Goal: Task Accomplishment & Management: Complete application form

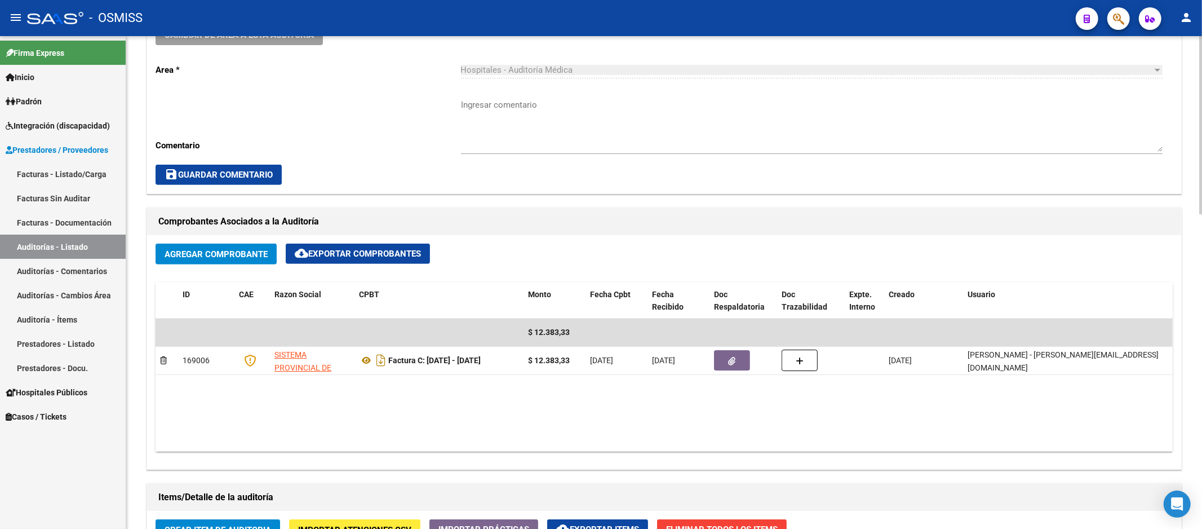
scroll to position [188, 0]
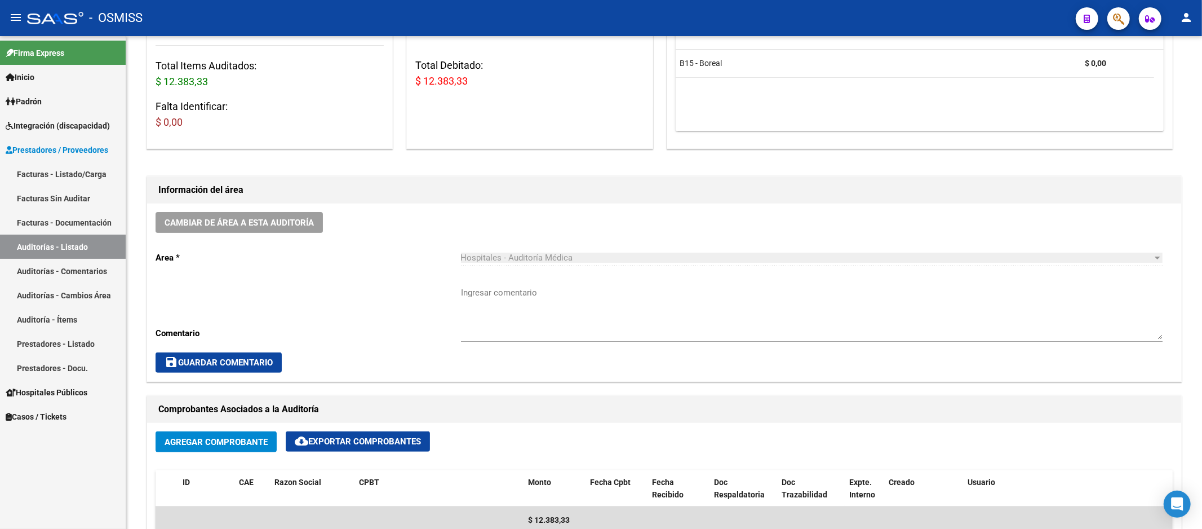
click at [97, 246] on link "Auditorías - Listado" at bounding box center [63, 246] width 126 height 24
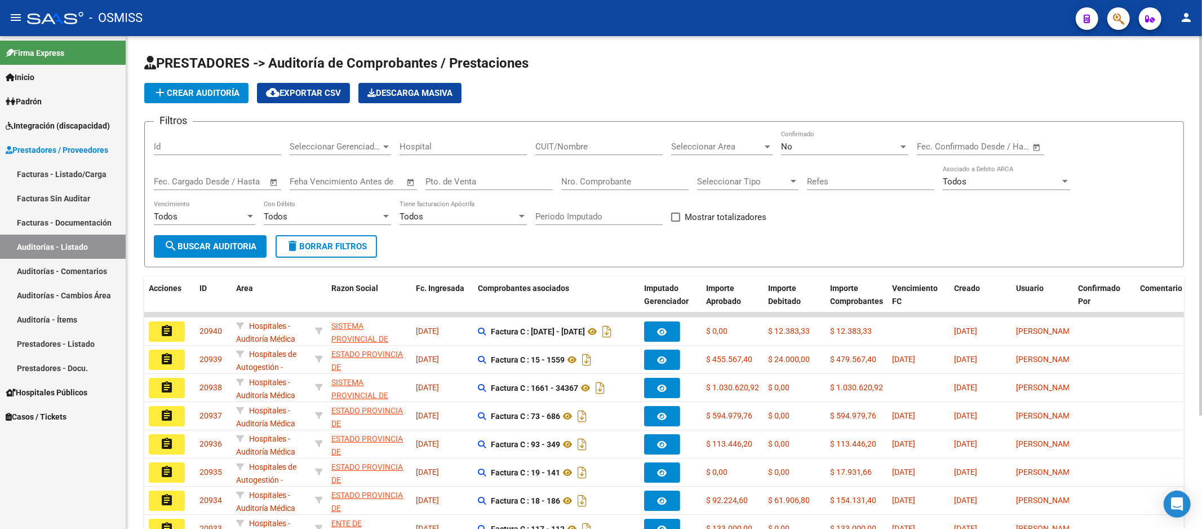
click at [225, 94] on span "add Crear Auditoría" at bounding box center [196, 93] width 86 height 10
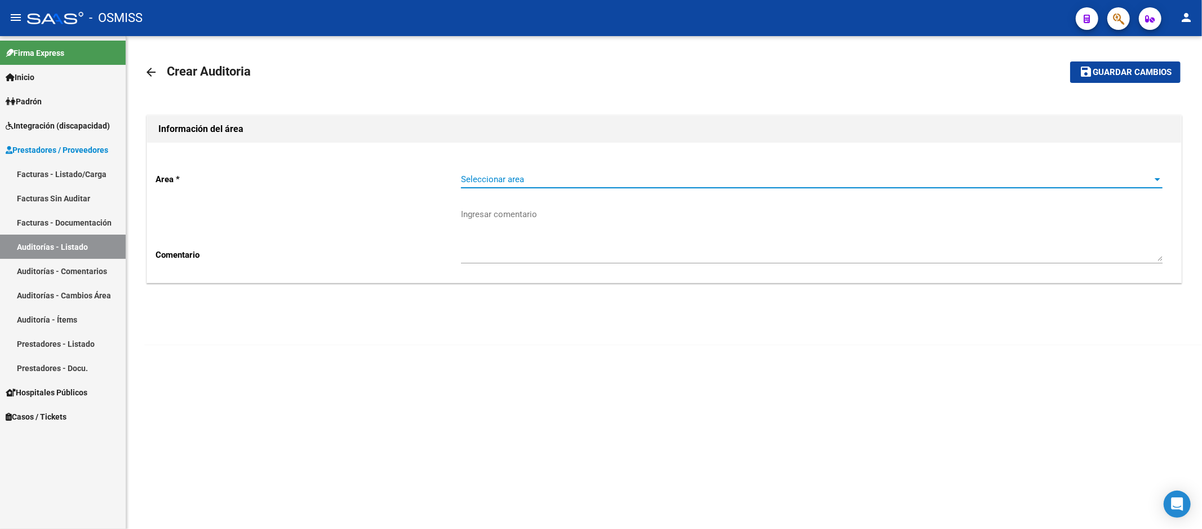
click at [580, 176] on span "Seleccionar area" at bounding box center [806, 179] width 691 height 10
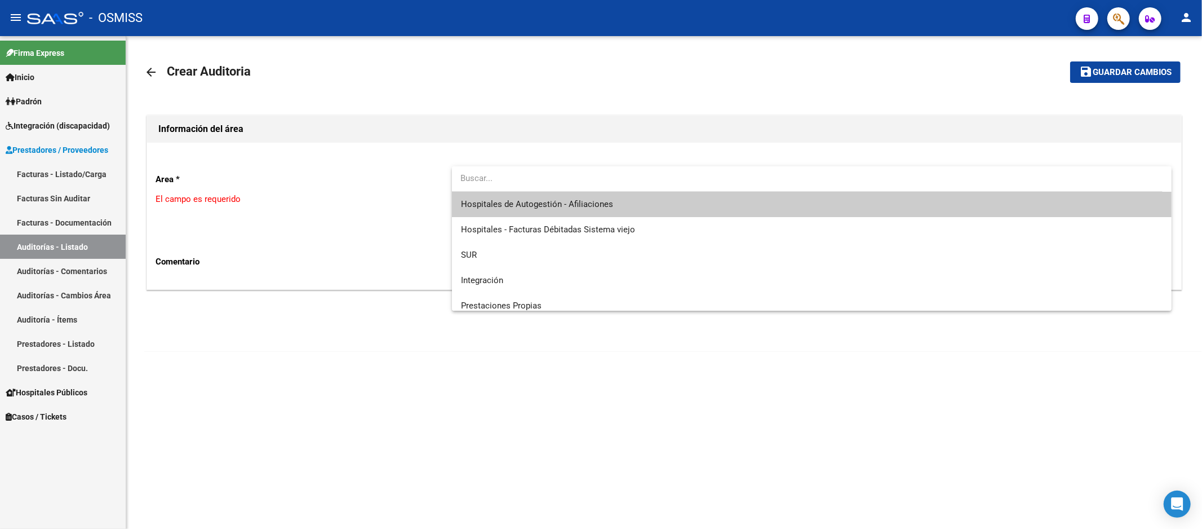
click at [583, 197] on span "Hospitales de Autogestión - Afiliaciones" at bounding box center [812, 204] width 702 height 25
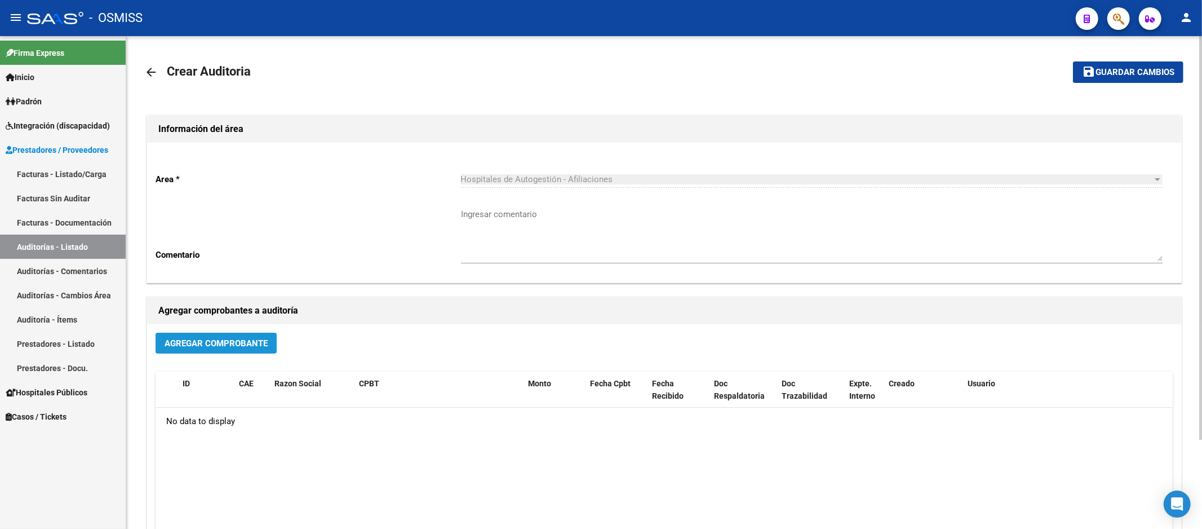
click at [250, 335] on button "Agregar Comprobante" at bounding box center [216, 342] width 121 height 21
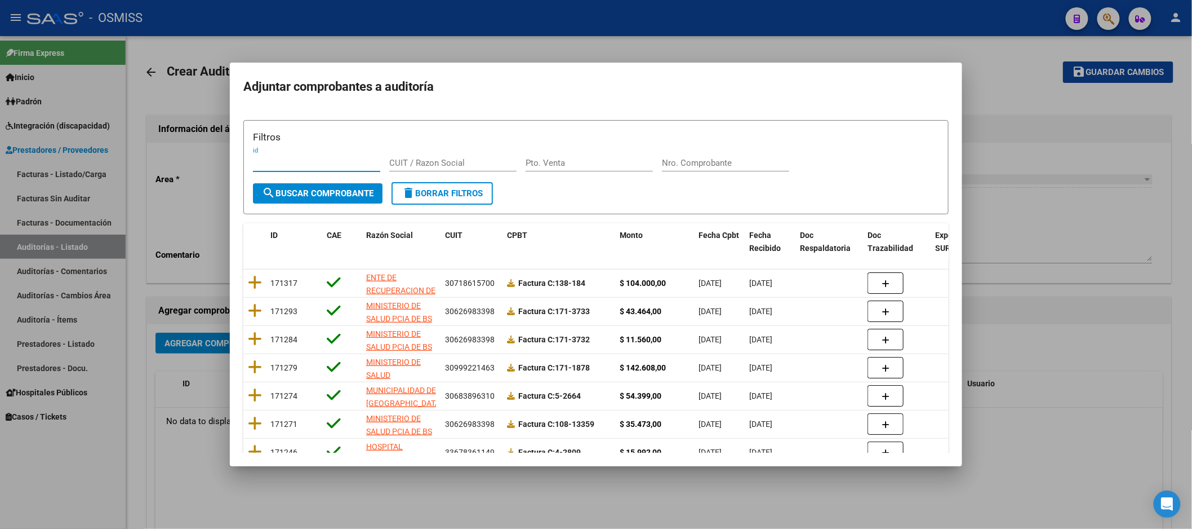
click at [671, 162] on input "Nro. Comprobante" at bounding box center [725, 163] width 127 height 10
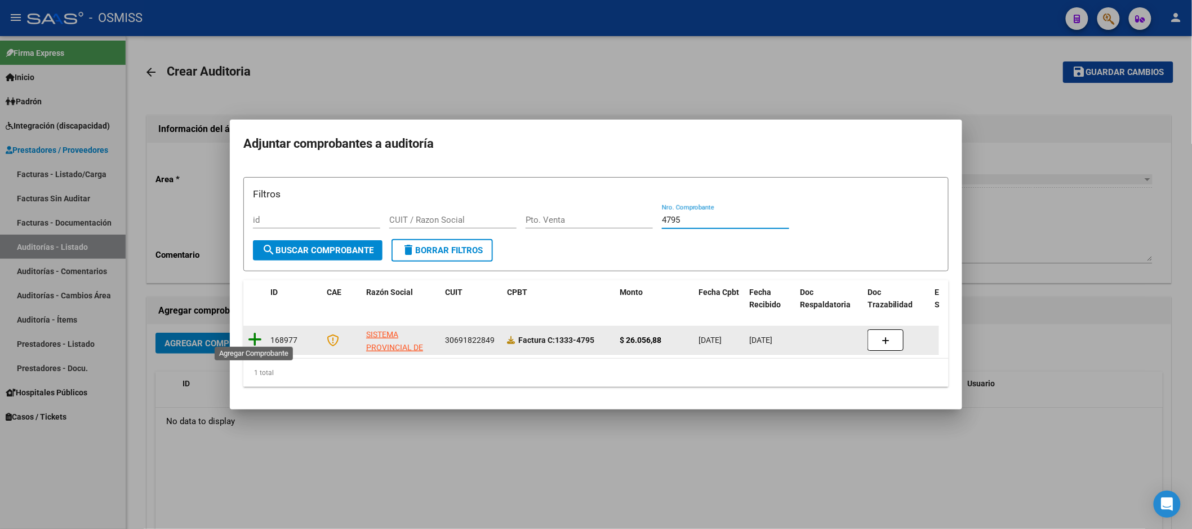
type input "4795"
click at [256, 331] on icon at bounding box center [255, 339] width 14 height 16
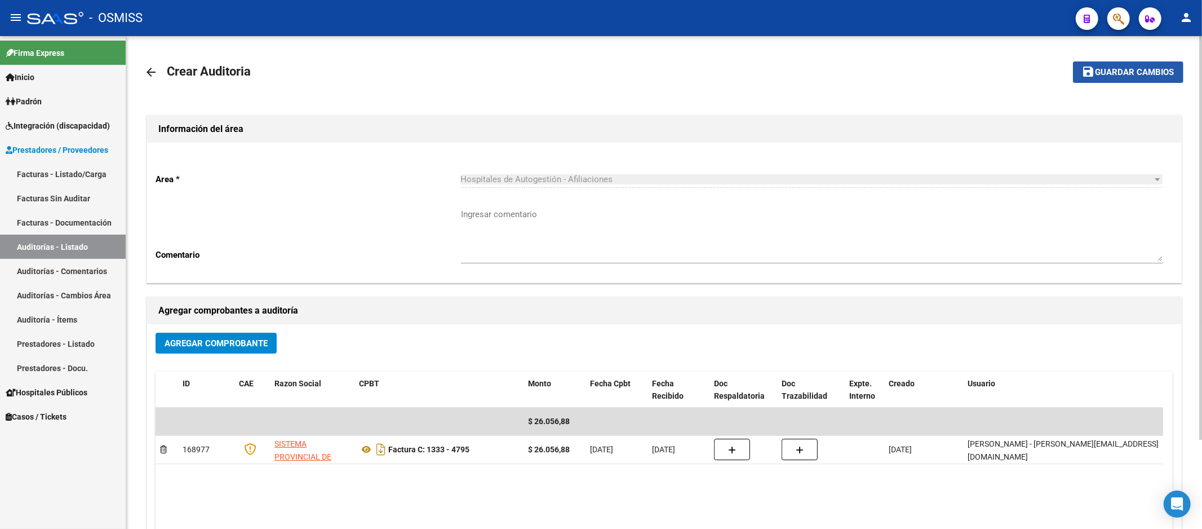
drag, startPoint x: 1085, startPoint y: 69, endPoint x: 1092, endPoint y: 68, distance: 7.5
click at [1092, 68] on mat-icon "save" at bounding box center [1089, 72] width 14 height 14
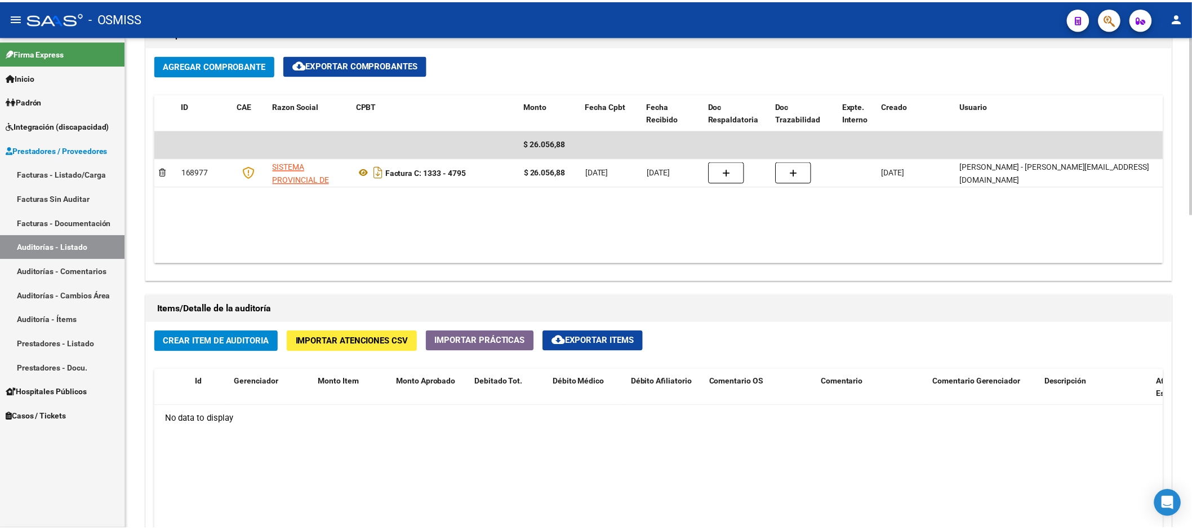
scroll to position [689, 0]
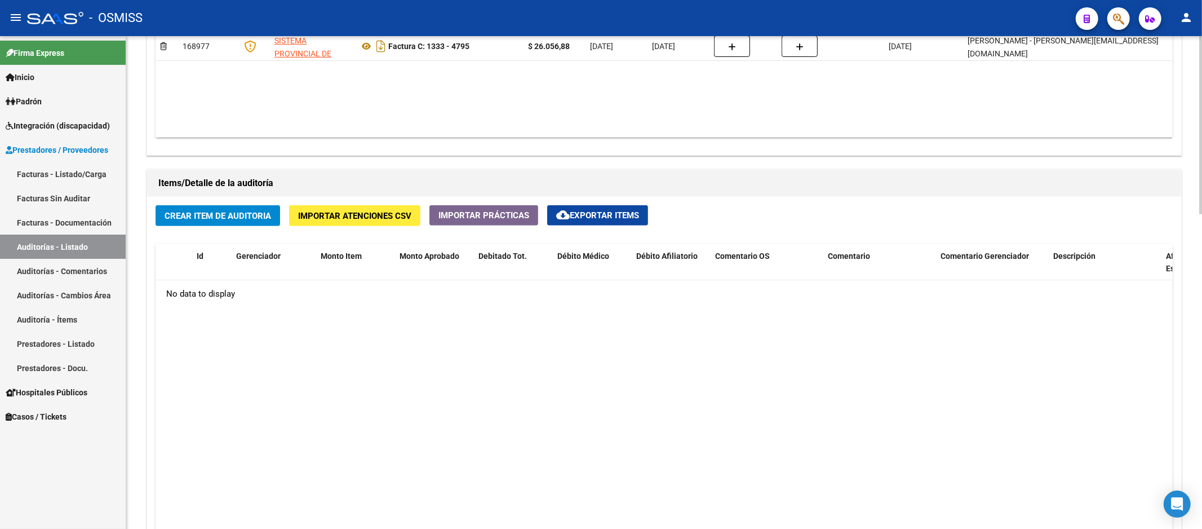
click at [234, 221] on span "Crear Item de Auditoria" at bounding box center [218, 216] width 107 height 10
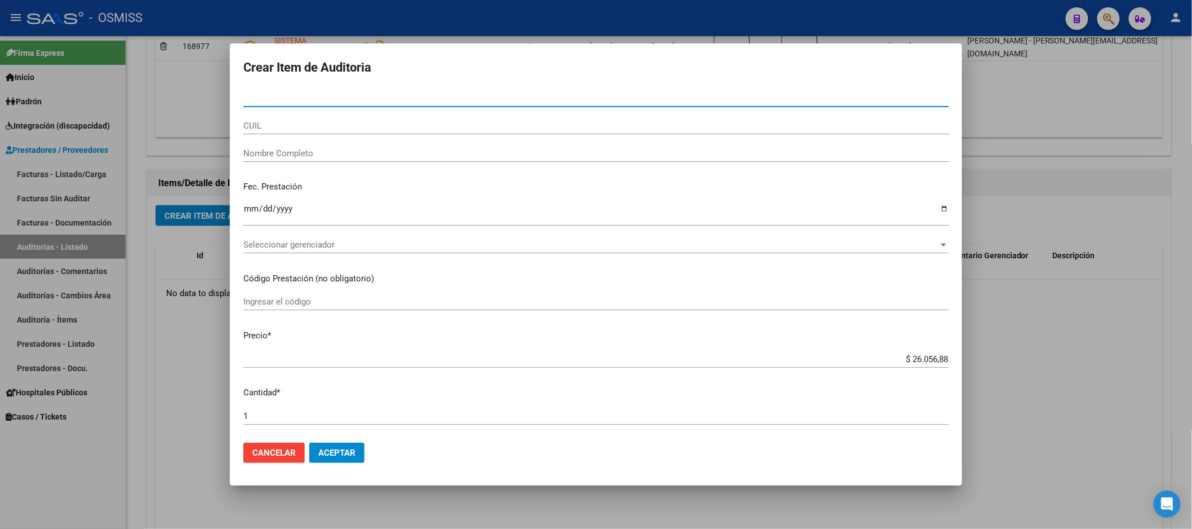
paste input "21691445"
type input "21691445"
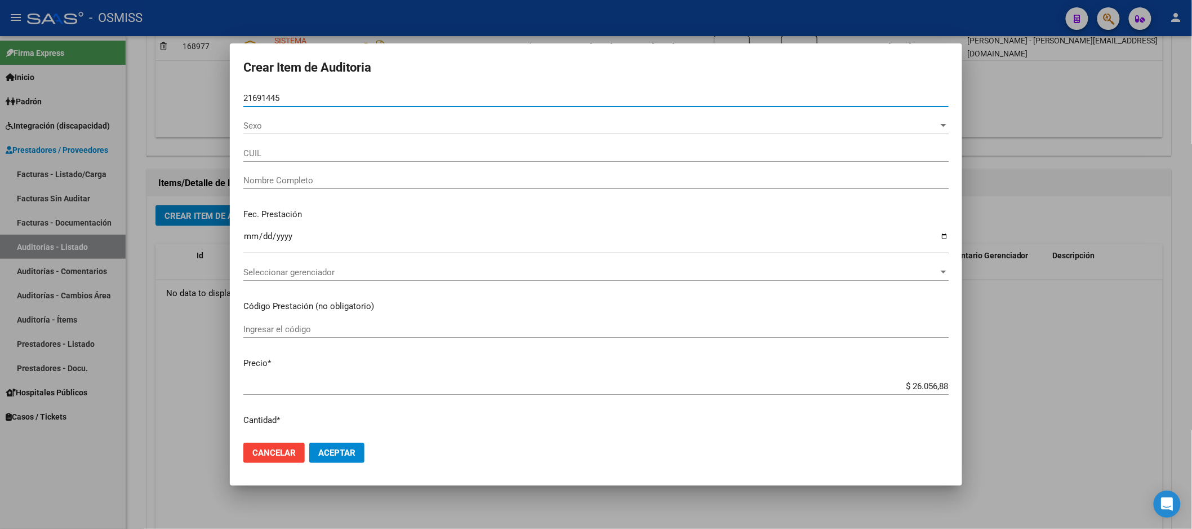
type input "20216914458"
type input "PERESIN [PERSON_NAME]"
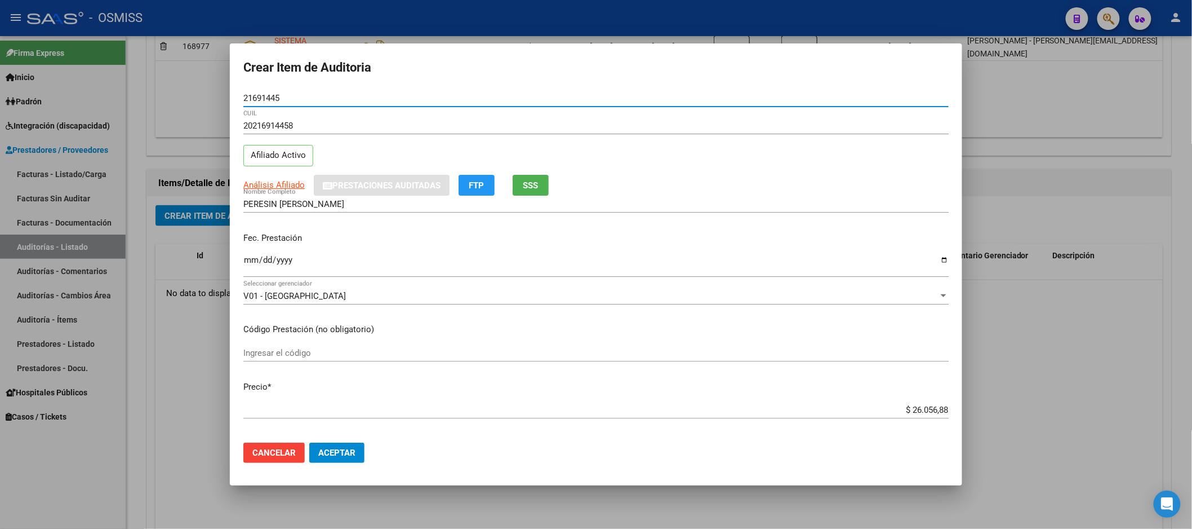
type input "21691445"
click at [249, 258] on input "Ingresar la fecha" at bounding box center [595, 264] width 705 height 18
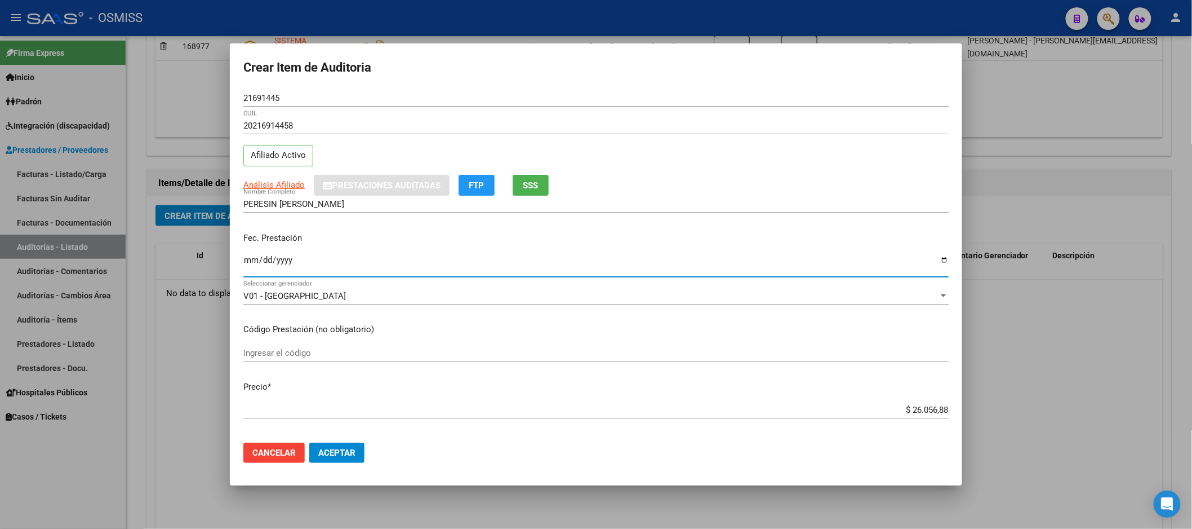
click at [249, 255] on input "Ingresar la fecha" at bounding box center [595, 264] width 705 height 18
type input "[DATE]"
drag, startPoint x: 352, startPoint y: 443, endPoint x: 1193, endPoint y: 363, distance: 844.5
click at [1182, 367] on div "Crear Item de Auditoria 21691445 Nro Documento 20216914458 CUIL Afiliado Activo…" at bounding box center [596, 264] width 1192 height 529
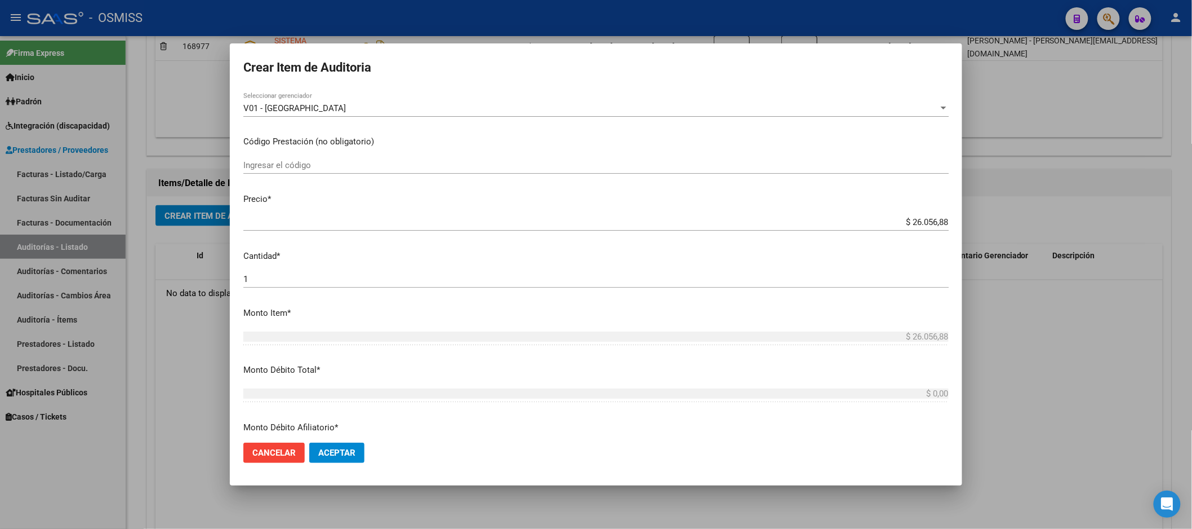
scroll to position [250, 0]
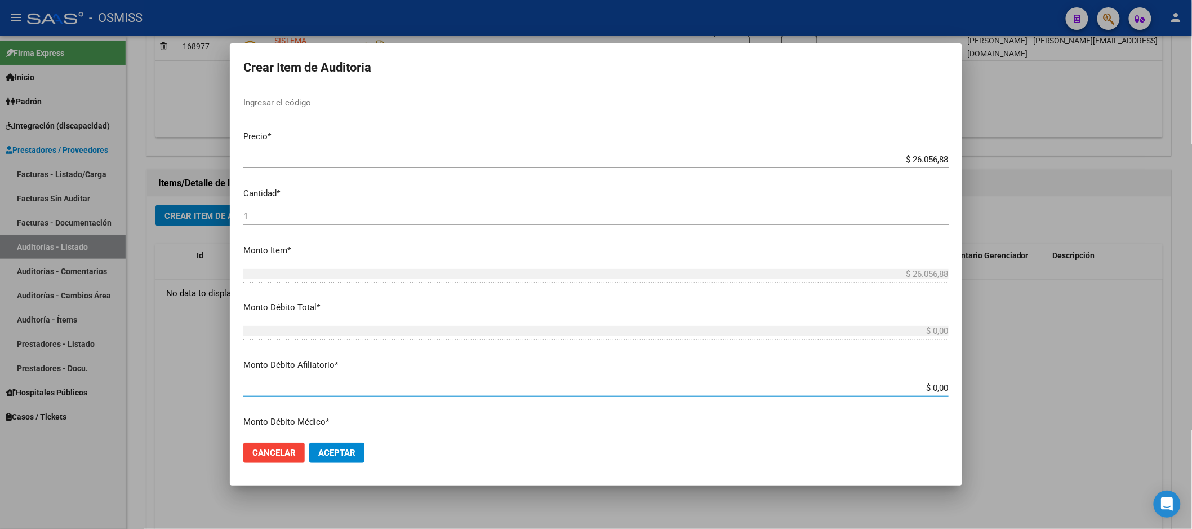
drag, startPoint x: 890, startPoint y: 387, endPoint x: 1024, endPoint y: 367, distance: 134.9
click at [1024, 367] on div "Crear Item de Auditoria 21691445 Nro Documento 20216914458 CUIL Afiliado Activo…" at bounding box center [596, 264] width 1192 height 529
type input "$ 0,02"
type input "$ 0,26"
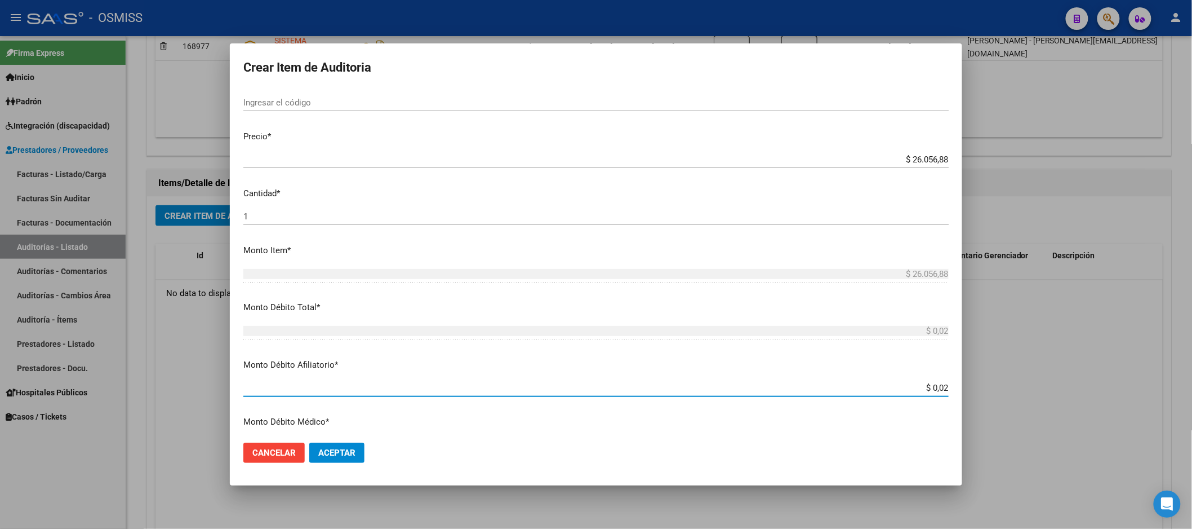
type input "$ 0,26"
type input "$ 2,60"
type input "$ 26,05"
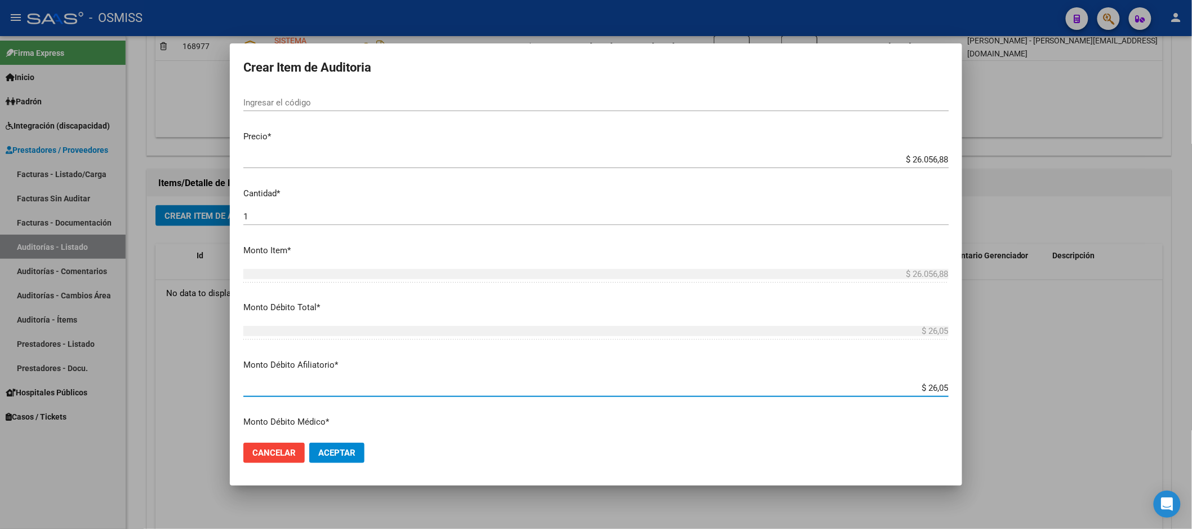
type input "$ 260,56"
type input "$ 2.605,68"
type input "$ 26.056,88"
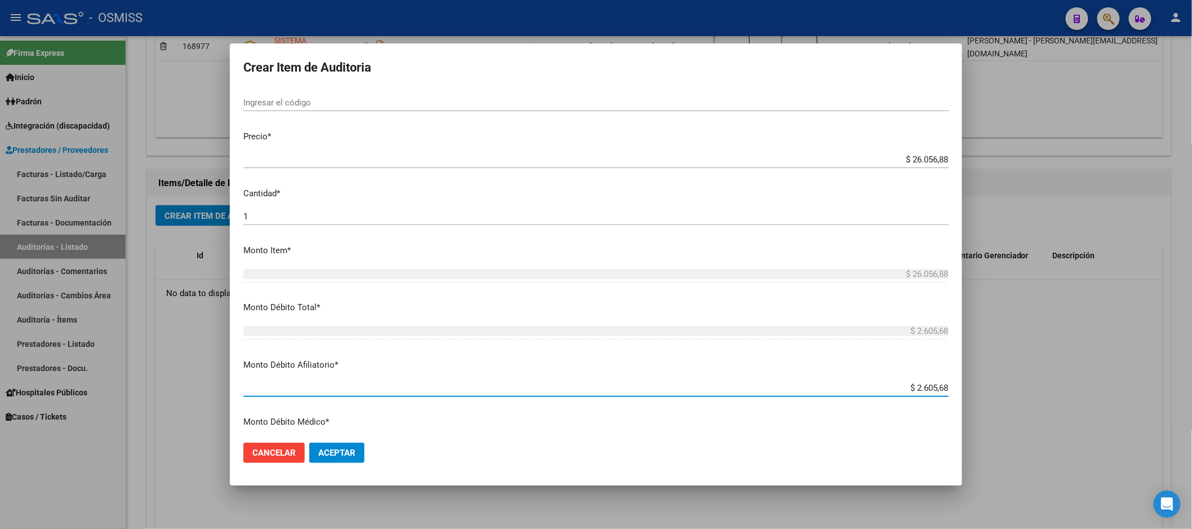
type input "$ 26.056,88"
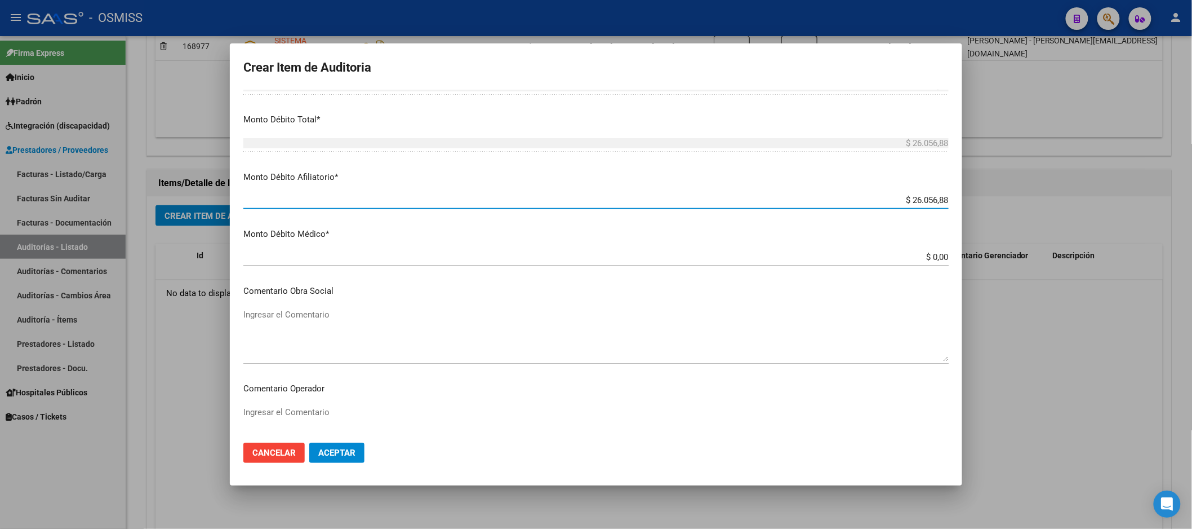
scroll to position [563, 0]
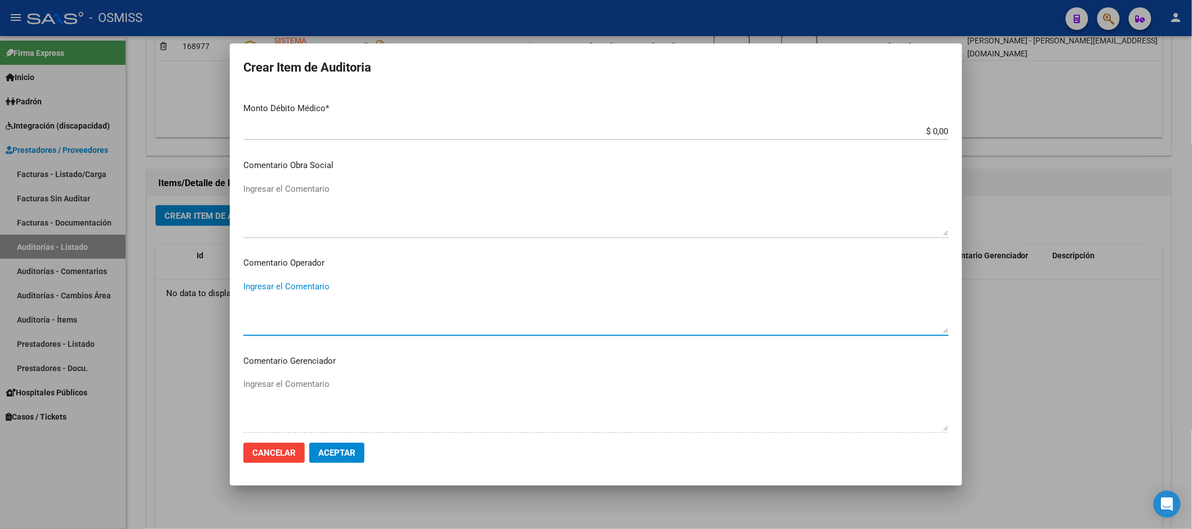
click at [306, 284] on textarea "Ingresar el Comentario" at bounding box center [595, 306] width 705 height 53
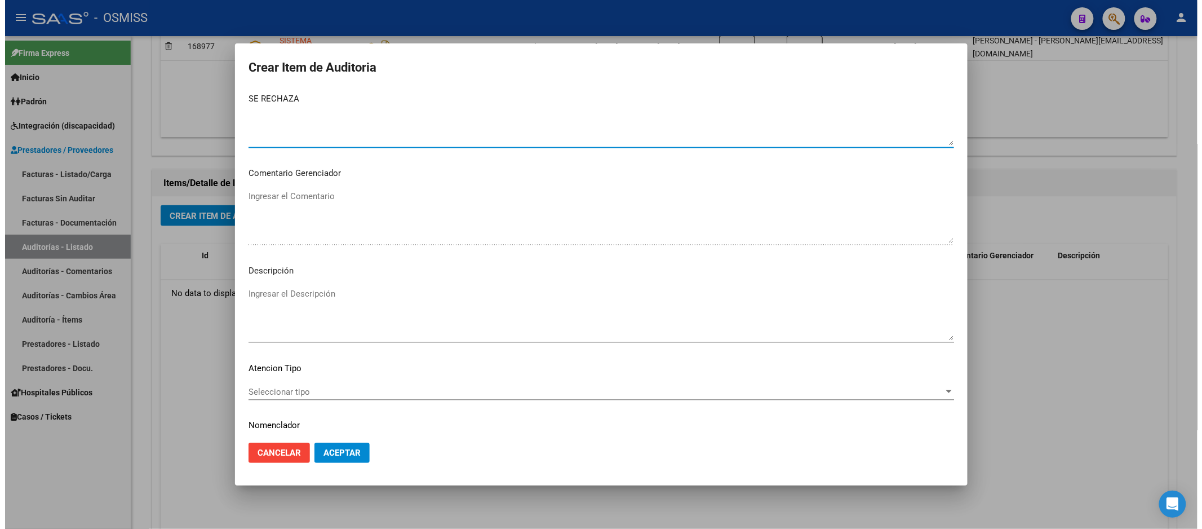
scroll to position [784, 0]
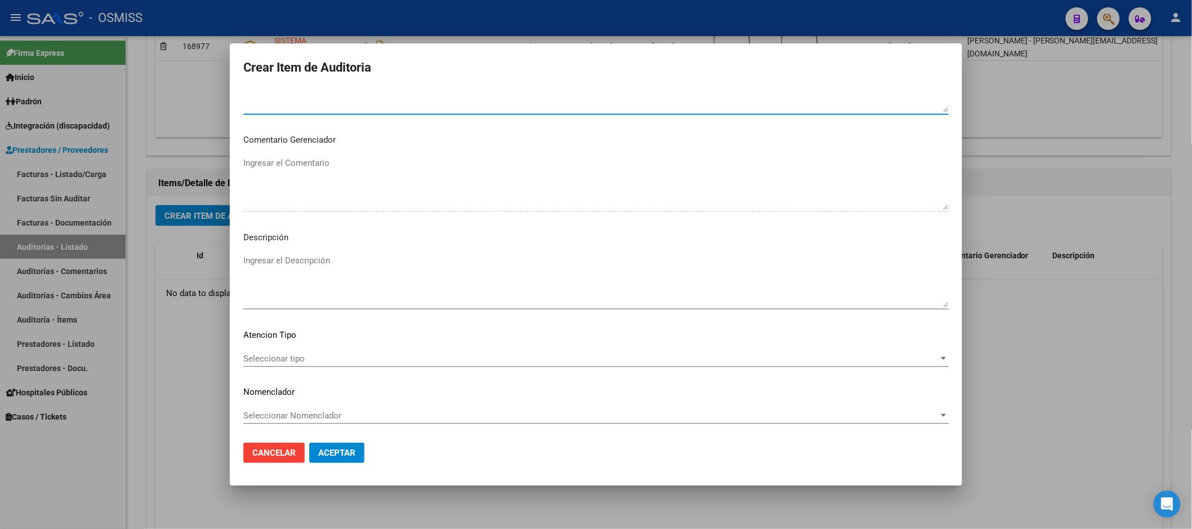
type textarea "SE RECHAZA"
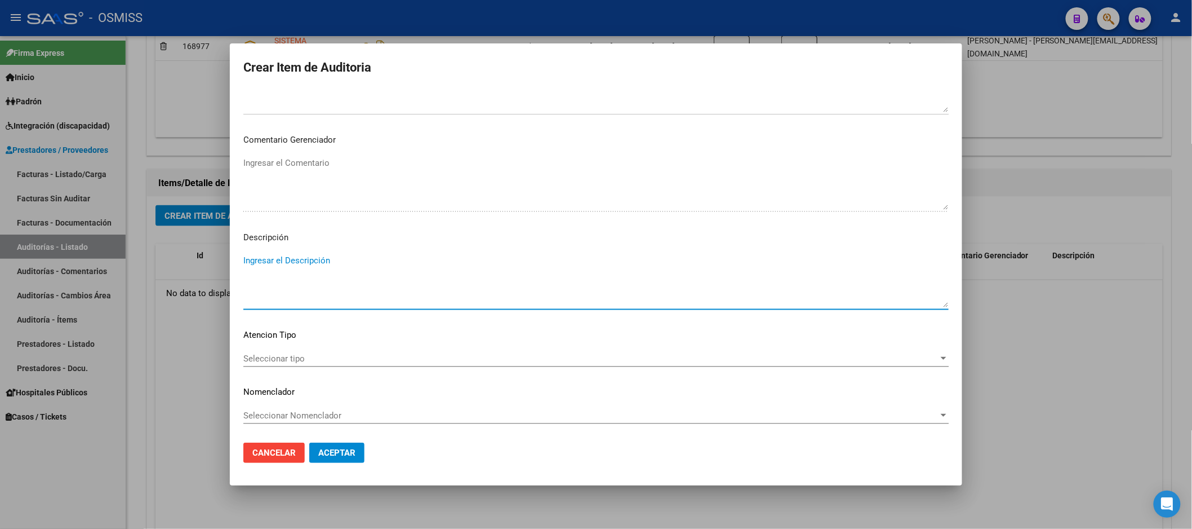
click at [340, 269] on textarea "Ingresar el Descripción" at bounding box center [595, 280] width 705 height 53
paste textarea "BAJA al ../../.. por finalizacion de la cobertura de Desempleo. Resolución Nº 1…"
drag, startPoint x: 297, startPoint y: 263, endPoint x: 277, endPoint y: 264, distance: 19.7
click at [277, 264] on textarea "BAJA al ../../.. por finalizacion de la cobertura de Desempleo. Resolución Nº 1…" at bounding box center [595, 280] width 705 height 53
type textarea "BAJA al [DATE] por finalizacion de la cobertura de Desempleo. Resolución Nº 120…"
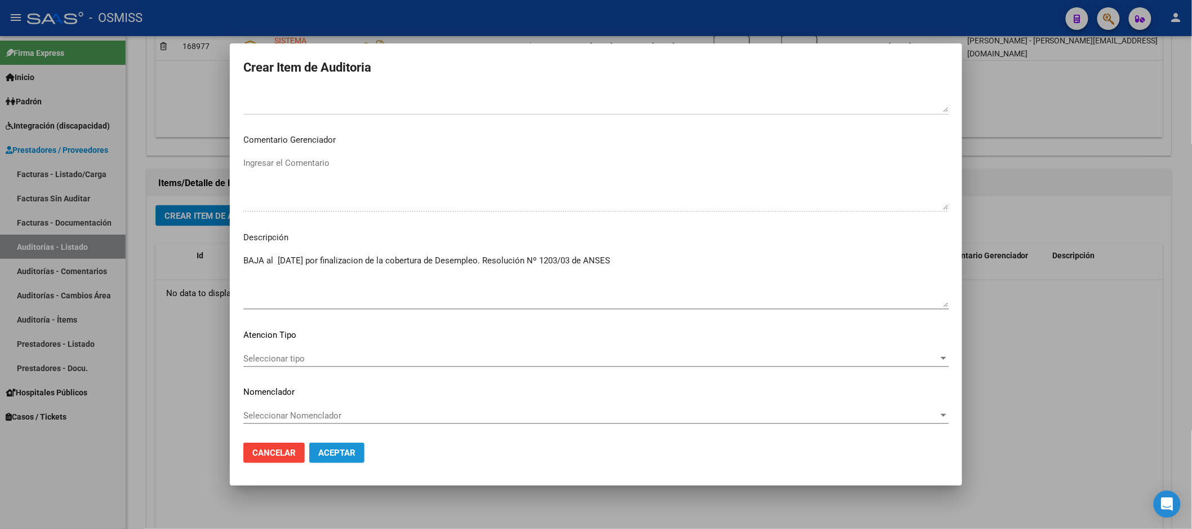
click at [348, 454] on span "Aceptar" at bounding box center [336, 452] width 37 height 10
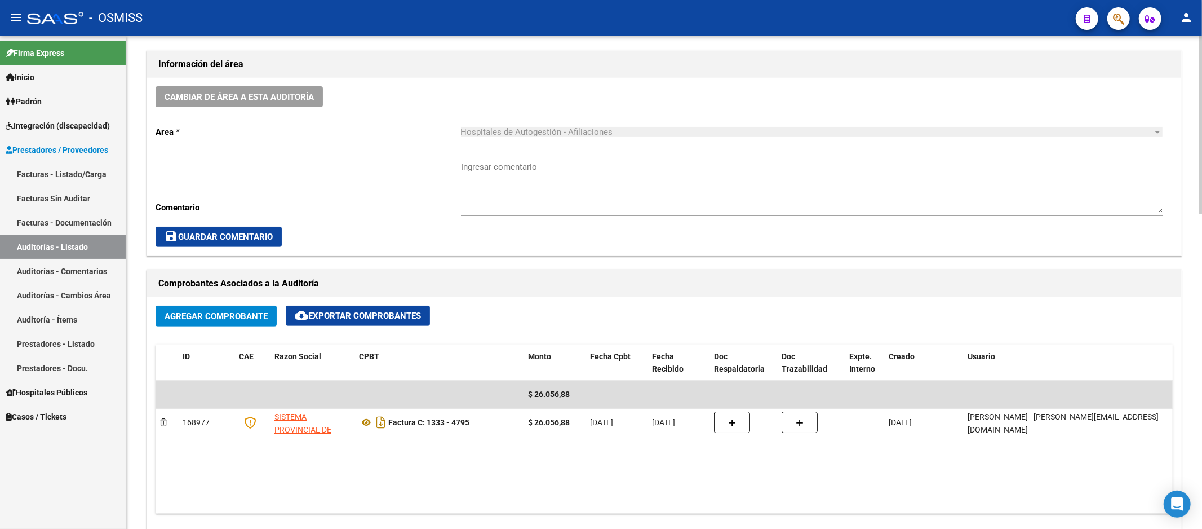
scroll to position [438, 0]
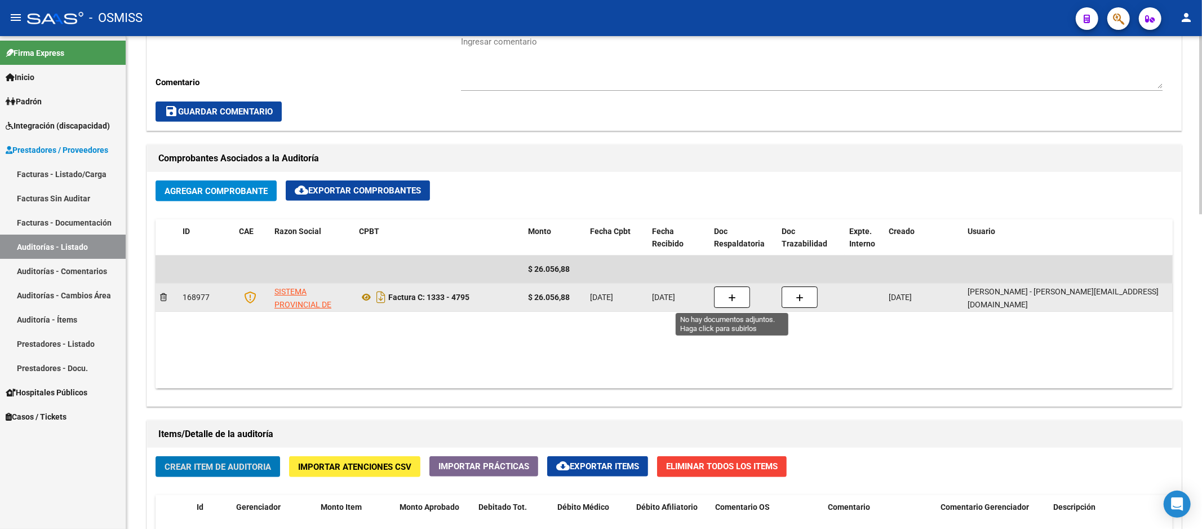
click at [734, 293] on span "button" at bounding box center [732, 297] width 8 height 10
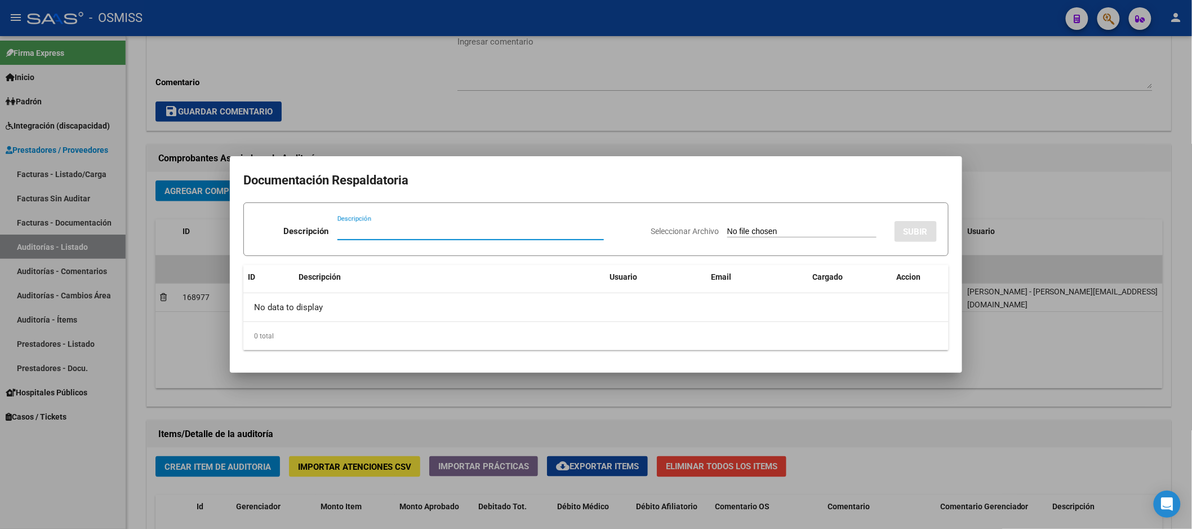
click at [775, 228] on input "Seleccionar Archivo" at bounding box center [801, 232] width 149 height 11
click at [341, 228] on input "Descripción" at bounding box center [471, 231] width 267 height 10
click at [416, 233] on input "DEBITO" at bounding box center [471, 231] width 267 height 10
type input "[PERSON_NAME]"
click at [753, 227] on input "Seleccionar Archivo" at bounding box center [801, 232] width 149 height 11
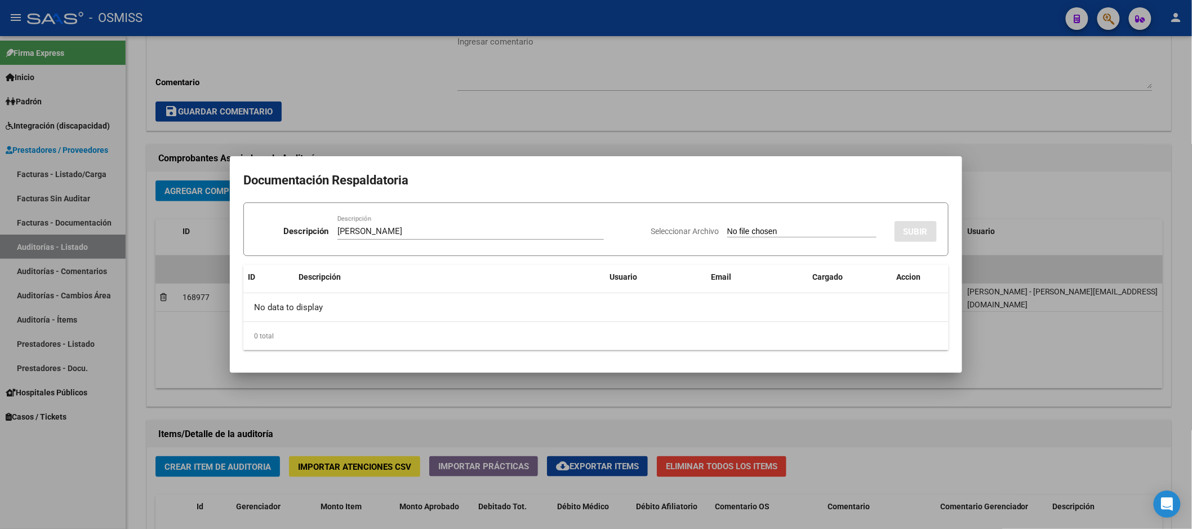
type input "C:\fakepath\PERESIN ROSA.pdf"
click at [755, 295] on div "No data to display" at bounding box center [595, 307] width 705 height 28
click at [906, 227] on span "SUBIR" at bounding box center [916, 232] width 24 height 10
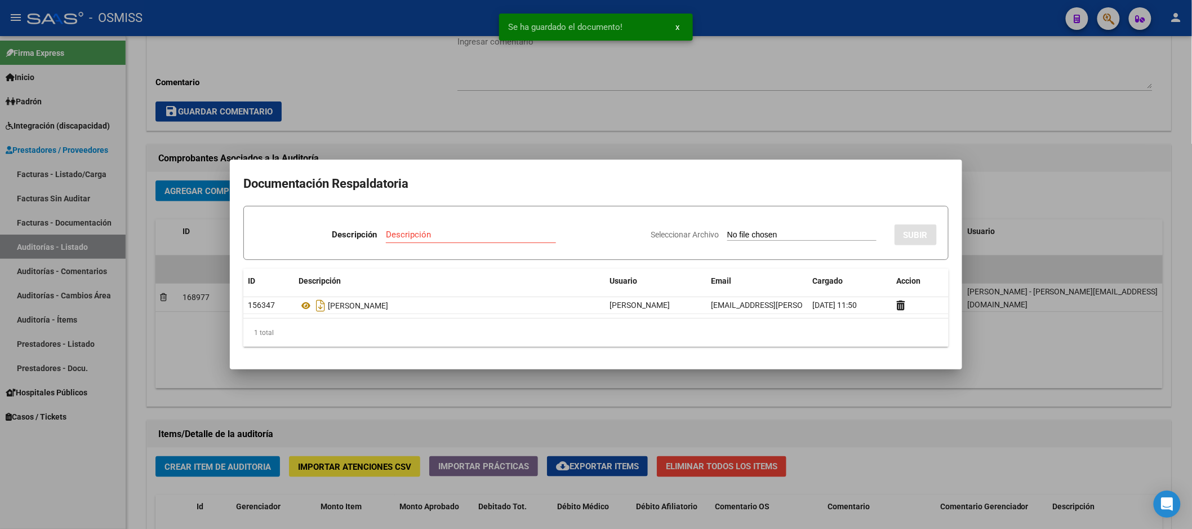
click at [1006, 358] on div at bounding box center [596, 264] width 1192 height 529
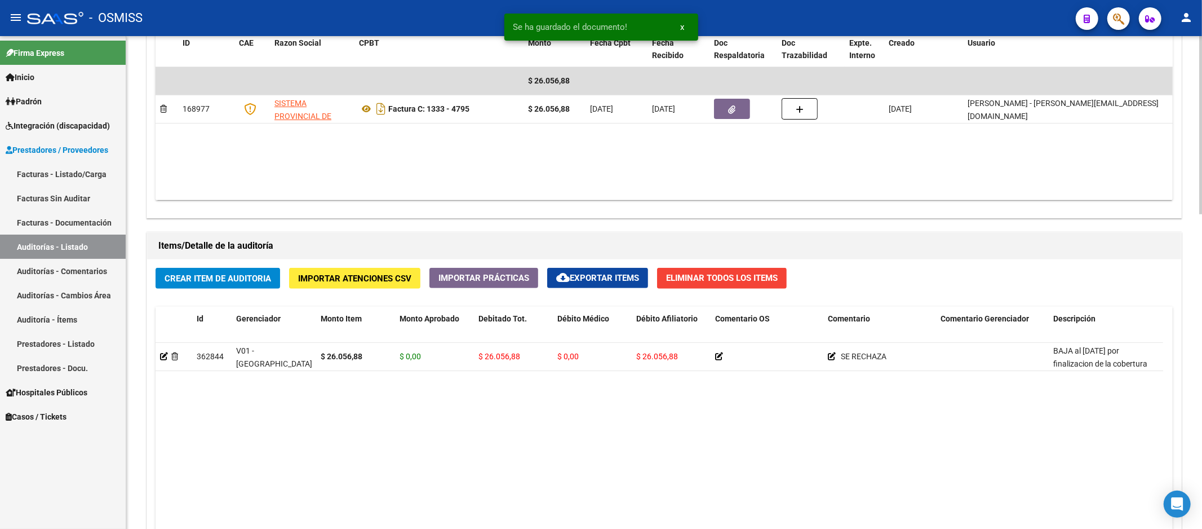
scroll to position [689, 0]
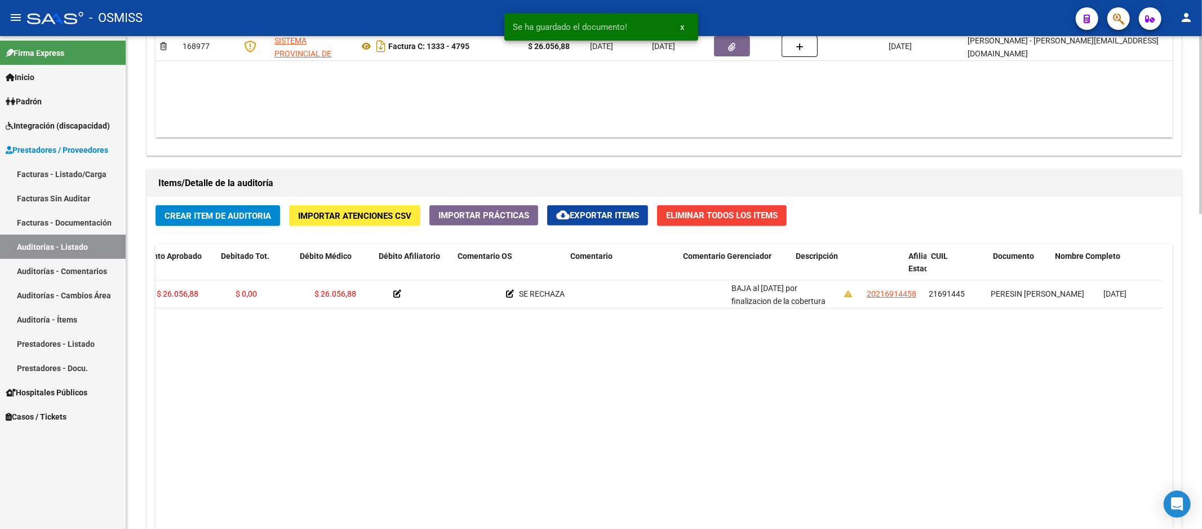
drag, startPoint x: 863, startPoint y: 410, endPoint x: 876, endPoint y: 406, distance: 14.1
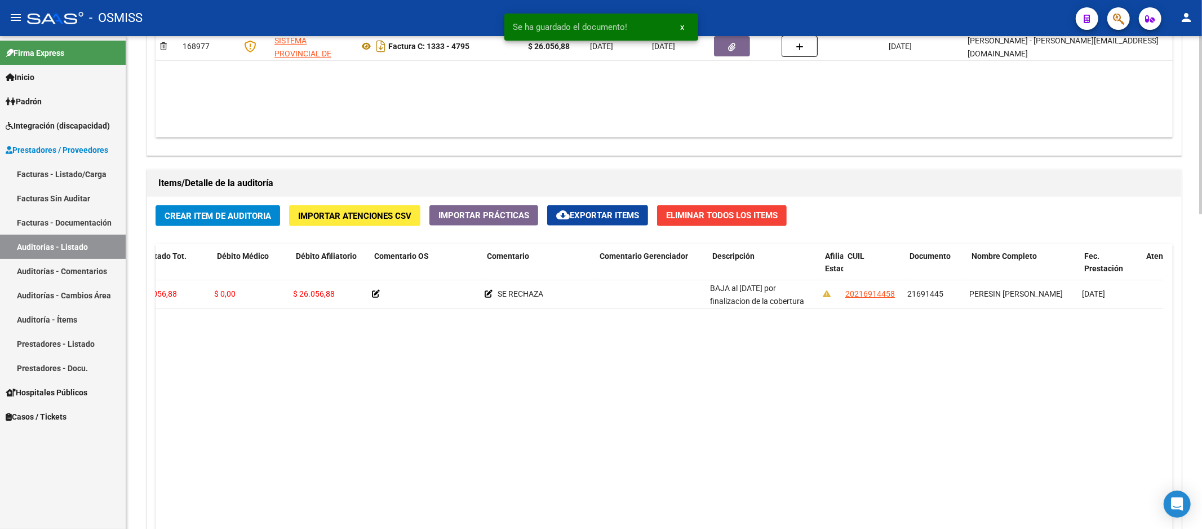
drag, startPoint x: 876, startPoint y: 406, endPoint x: 889, endPoint y: 403, distance: 12.7
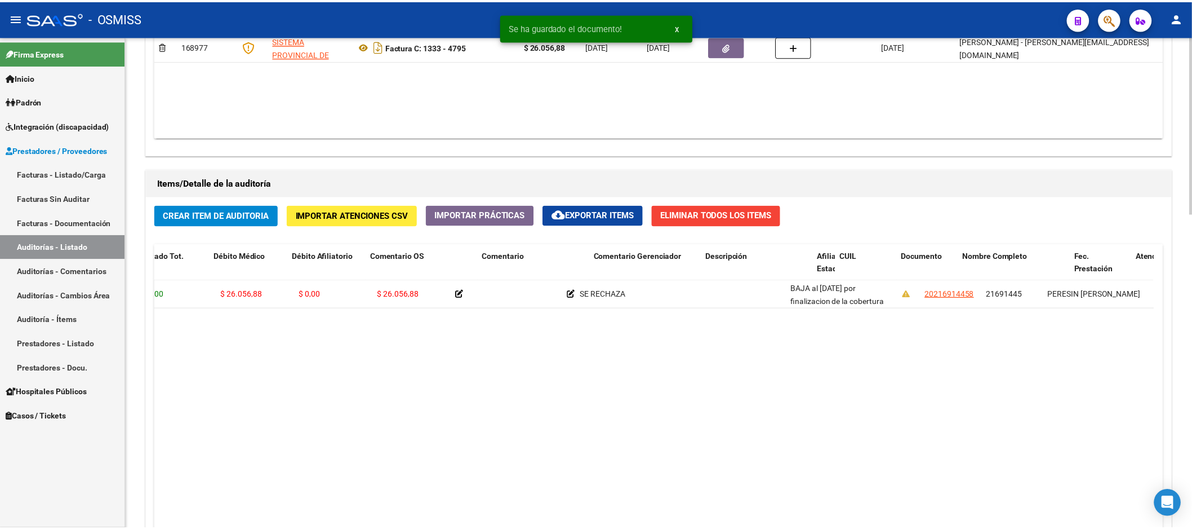
scroll to position [0, 0]
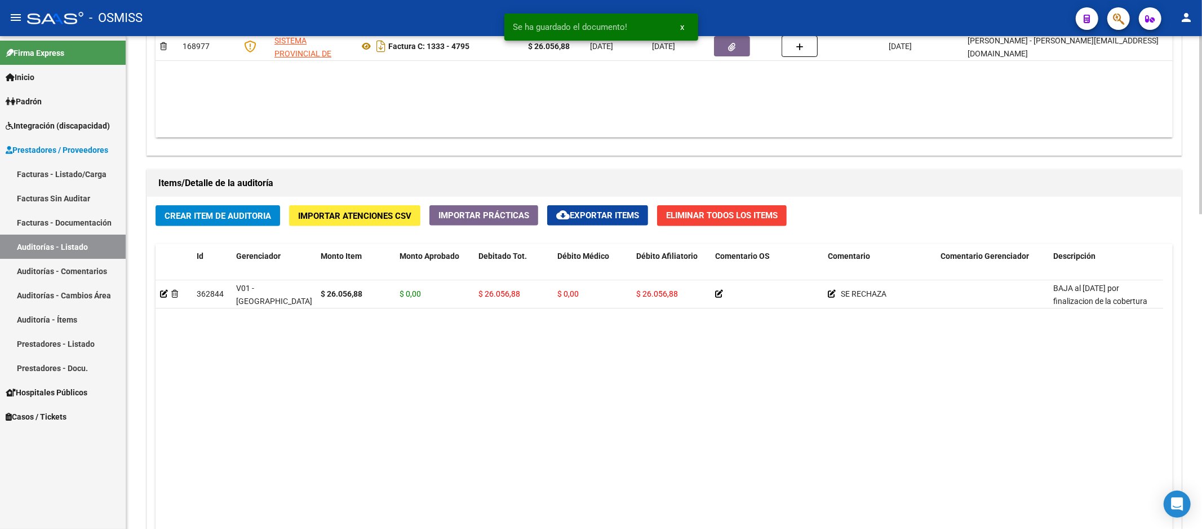
drag, startPoint x: 925, startPoint y: 387, endPoint x: 587, endPoint y: 383, distance: 338.1
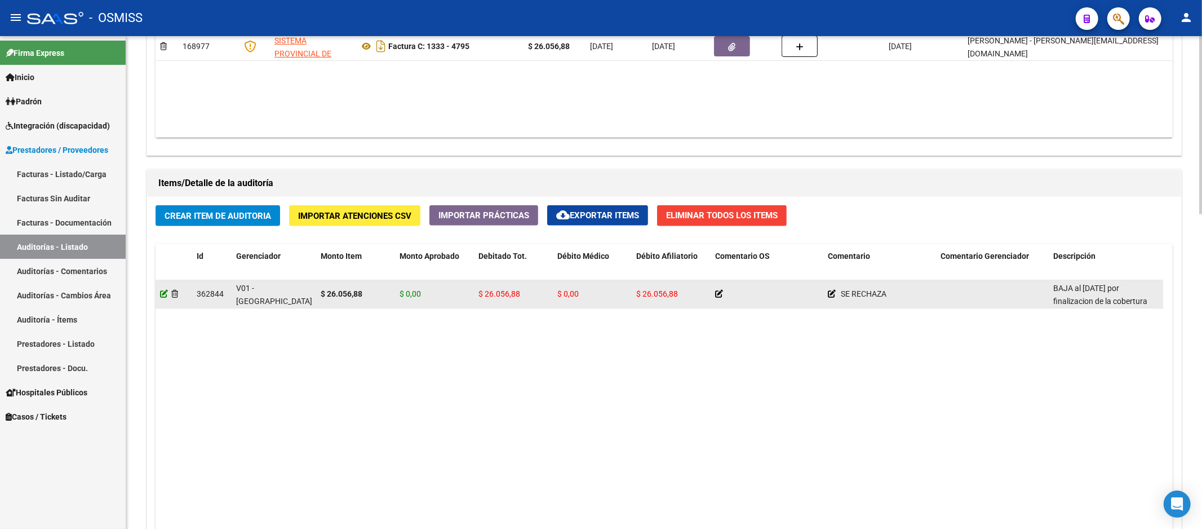
click at [163, 298] on icon at bounding box center [164, 294] width 8 height 8
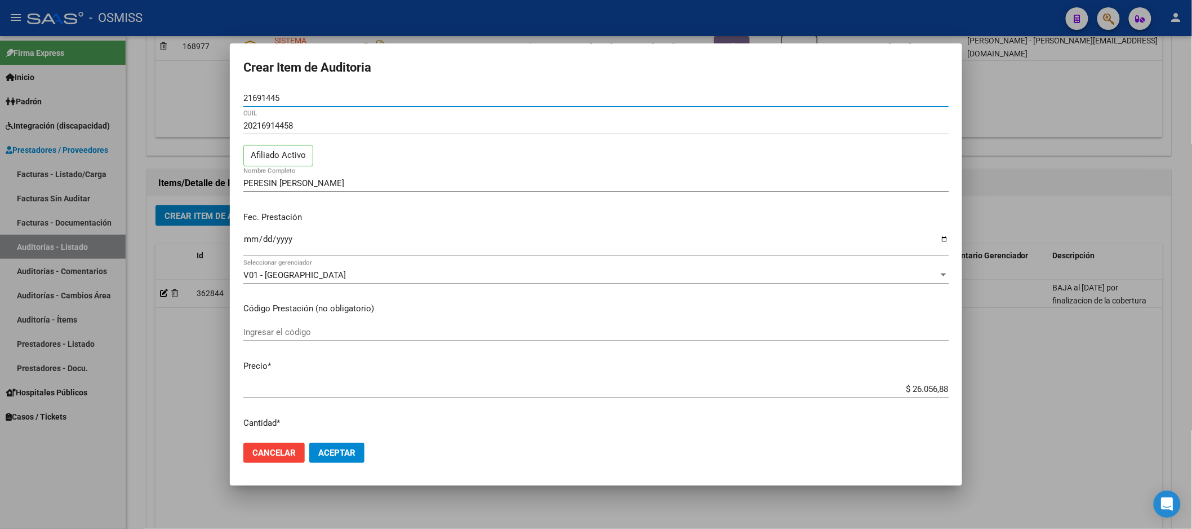
drag, startPoint x: 290, startPoint y: 97, endPoint x: 218, endPoint y: 99, distance: 72.1
click at [218, 99] on div "Crear Item de Auditoria 21691445 Nro Documento 20216914458 CUIL Afiliado Activo…" at bounding box center [596, 264] width 1192 height 529
paste input "55940060"
type input "55940060"
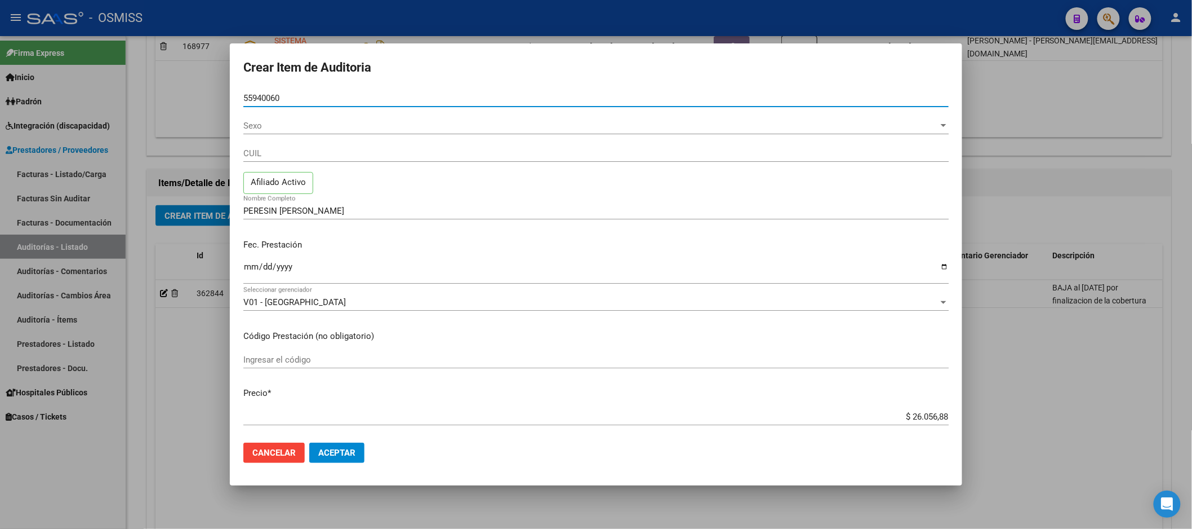
type input "55940060"
click at [402, 258] on div "Fec. Prestación [DATE] Ingresar la fecha" at bounding box center [595, 262] width 705 height 64
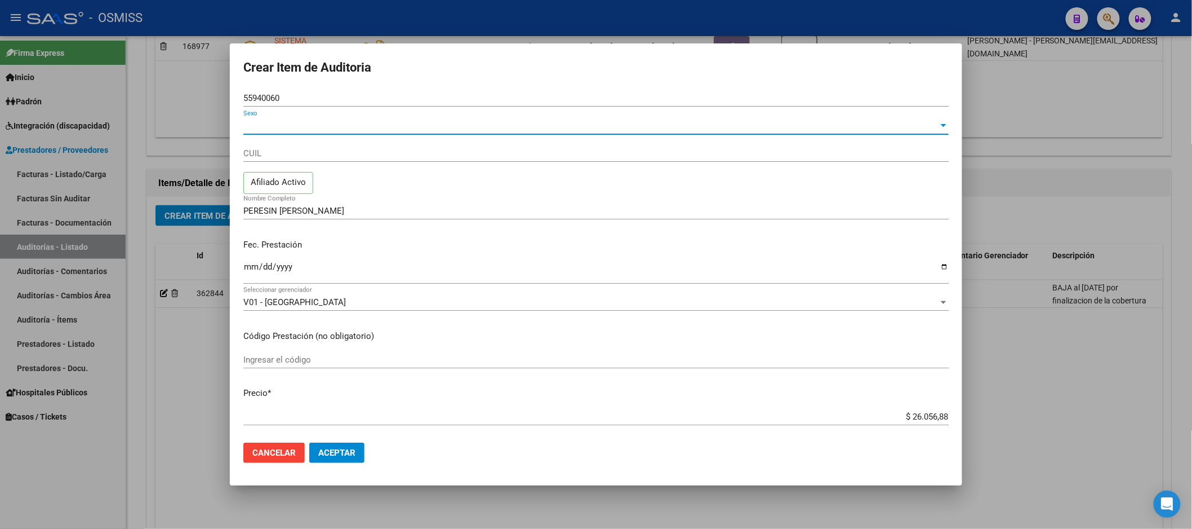
click at [297, 121] on span "Sexo" at bounding box center [590, 126] width 695 height 10
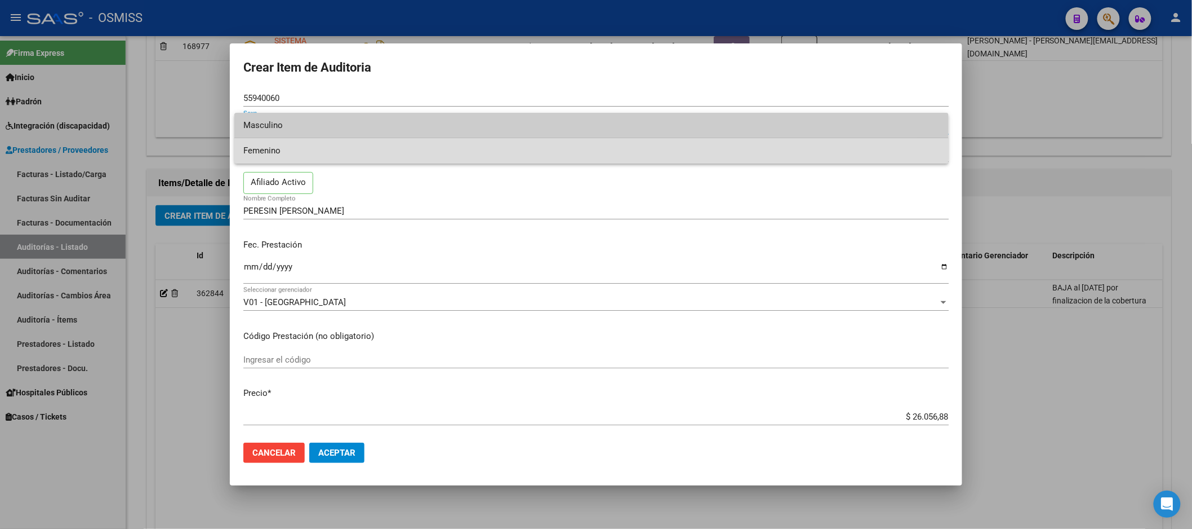
click at [289, 144] on span "Femenino" at bounding box center [591, 150] width 696 height 25
type input "27559400608"
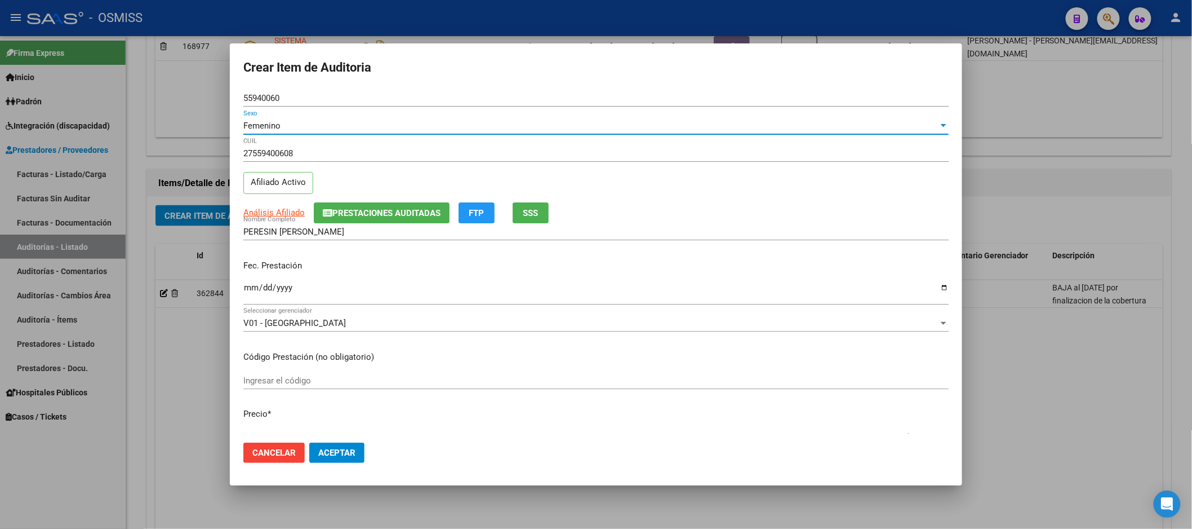
click at [382, 263] on p "Fec. Prestación" at bounding box center [595, 265] width 705 height 13
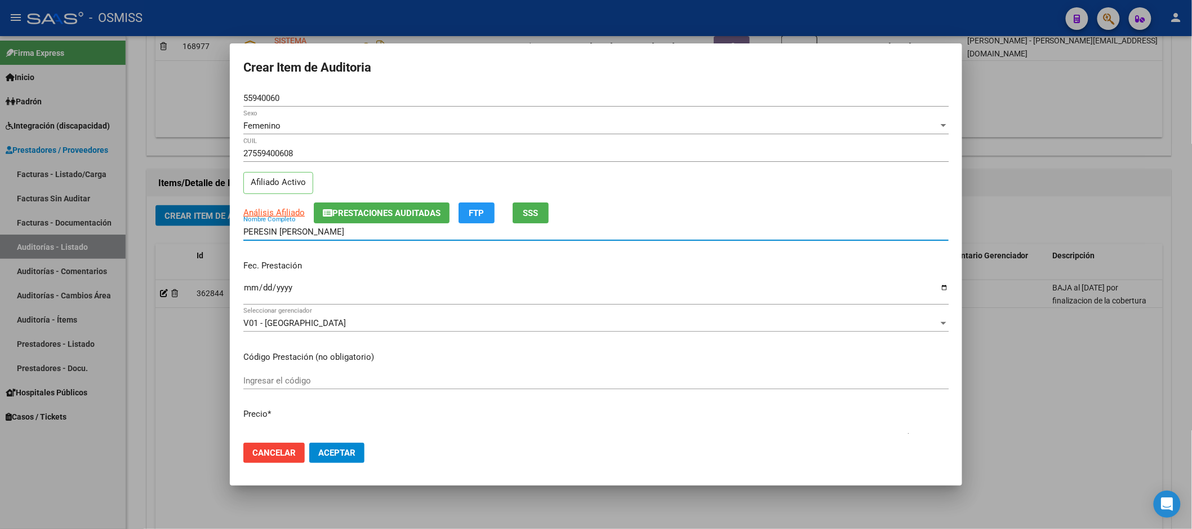
drag, startPoint x: 336, startPoint y: 232, endPoint x: 281, endPoint y: 237, distance: 56.0
click at [281, 237] on input "PERESIN [PERSON_NAME]" at bounding box center [595, 232] width 705 height 10
type input "PERESIN [PERSON_NAME]"
click at [347, 468] on mat-dialog-actions "Cancelar Aceptar" at bounding box center [595, 452] width 705 height 38
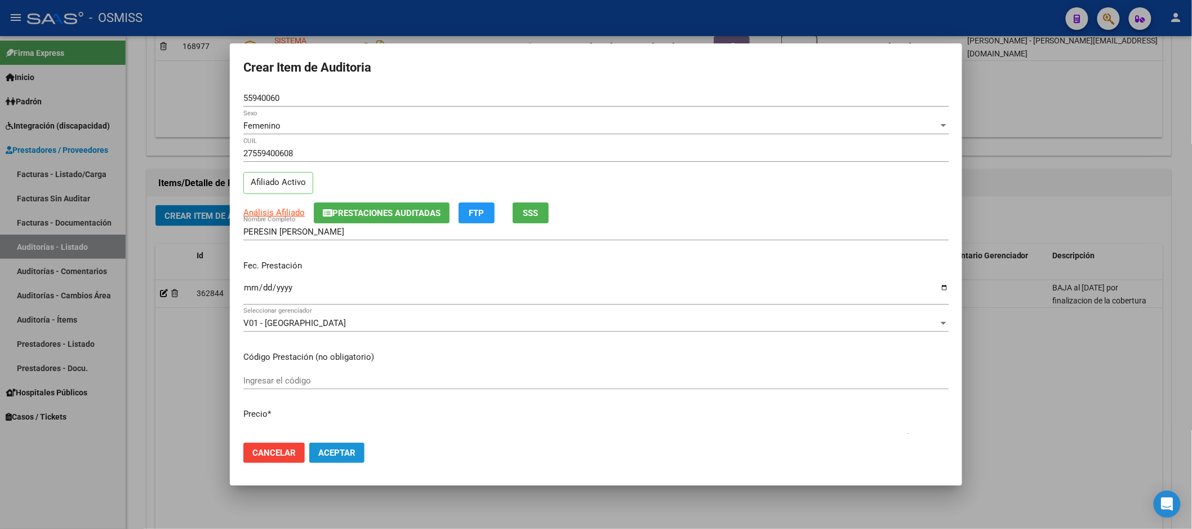
click at [347, 458] on button "Aceptar" at bounding box center [336, 452] width 55 height 20
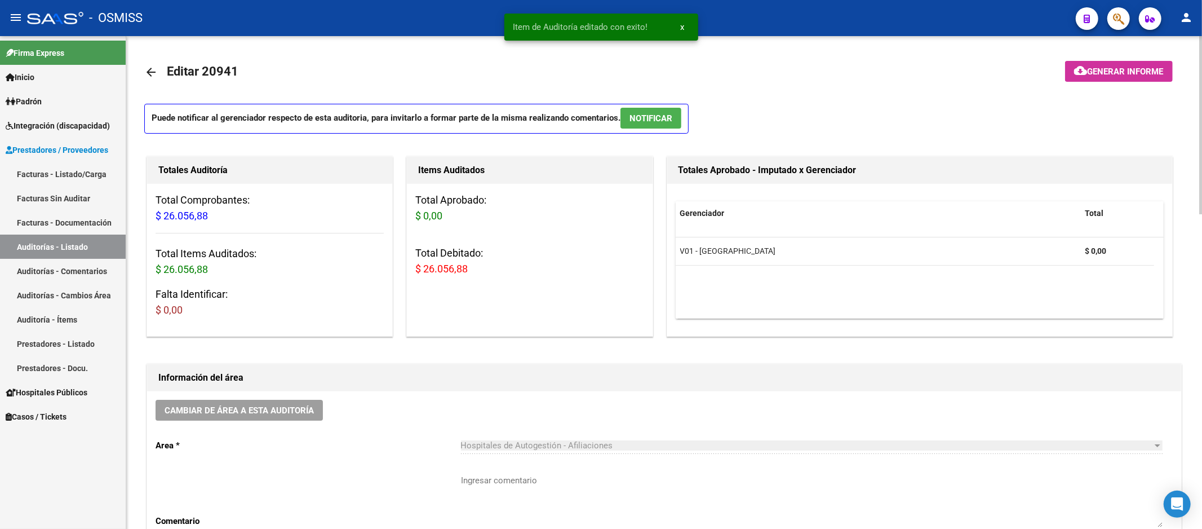
click at [847, 385] on h1 "Información del área" at bounding box center [663, 378] width 1011 height 18
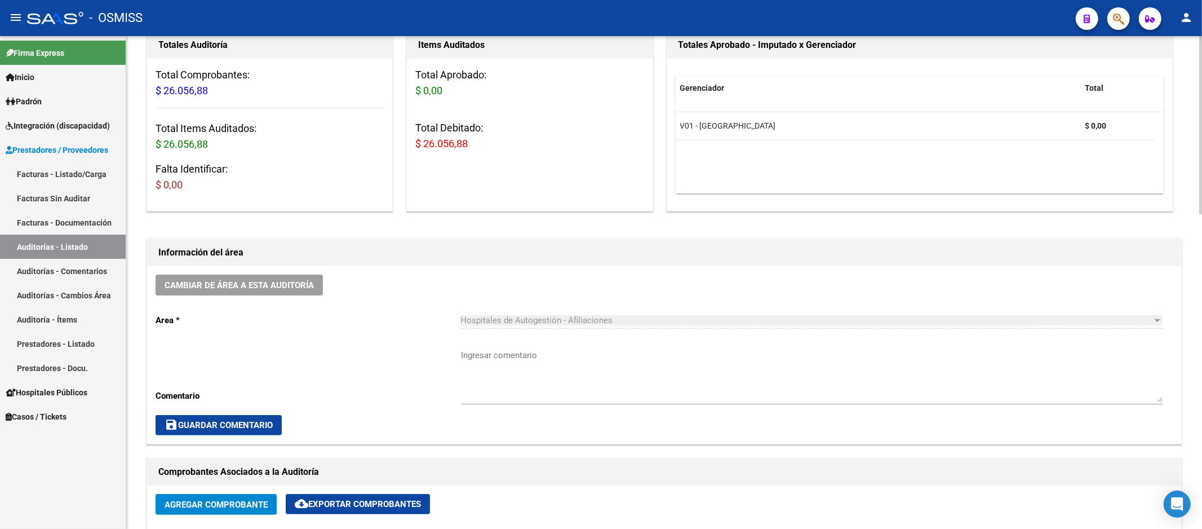
scroll to position [63, 0]
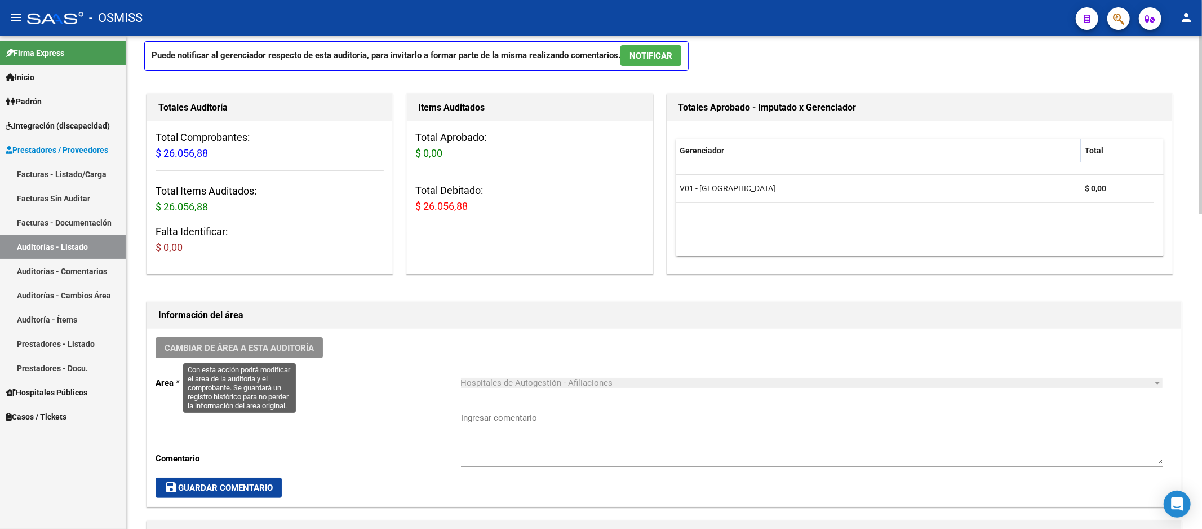
click at [264, 347] on span "Cambiar de área a esta auditoría" at bounding box center [239, 348] width 149 height 10
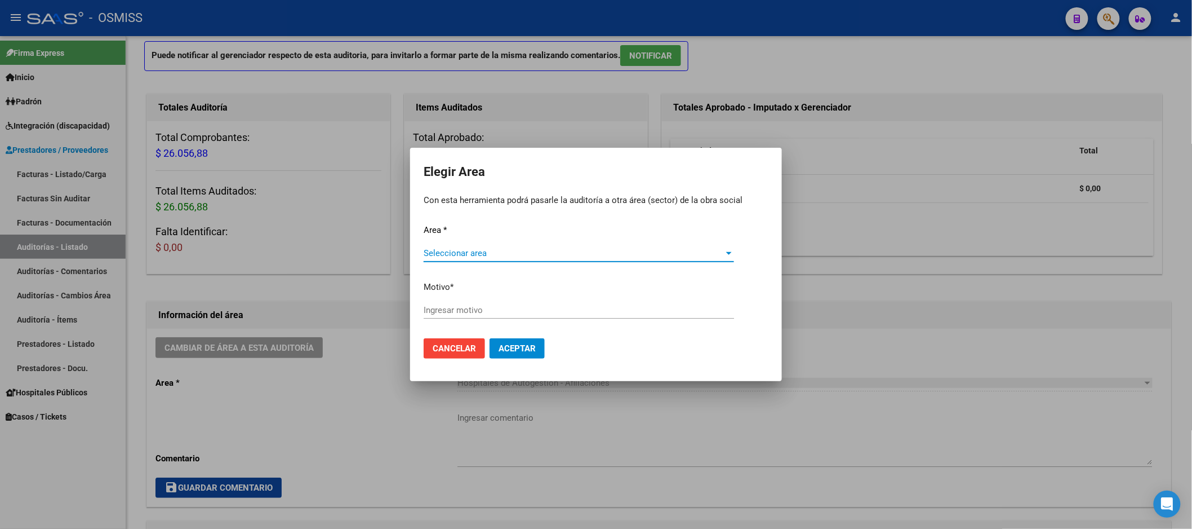
click at [917, 322] on div at bounding box center [596, 264] width 1192 height 529
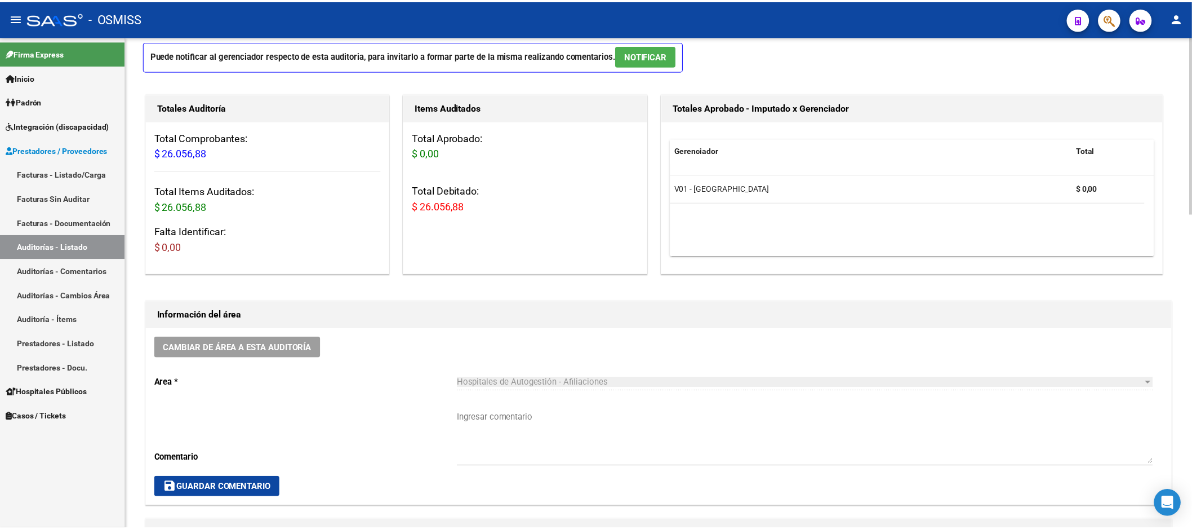
scroll to position [0, 0]
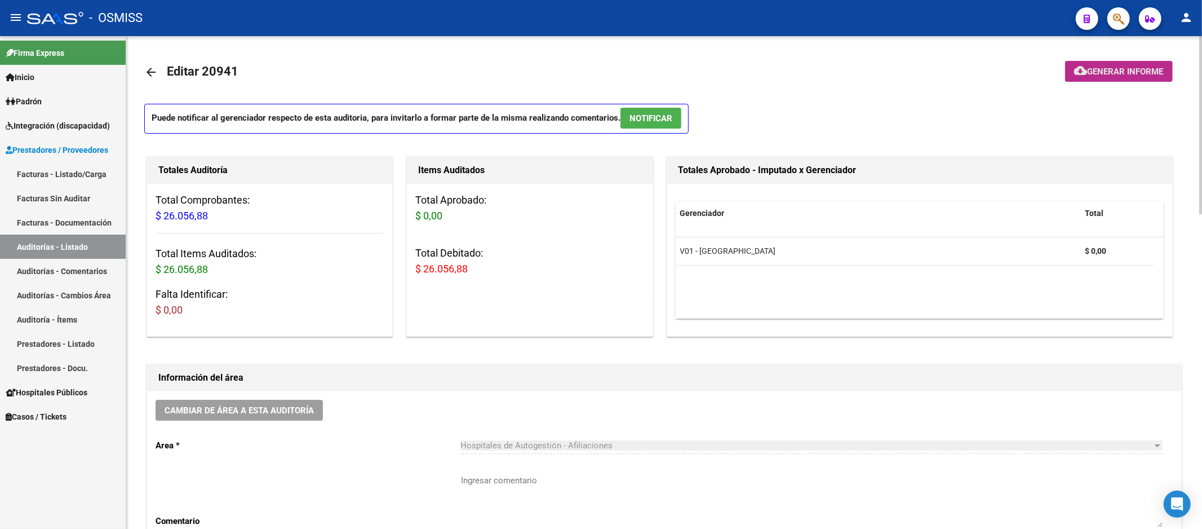
click at [1158, 72] on span "Generar informe" at bounding box center [1126, 71] width 76 height 10
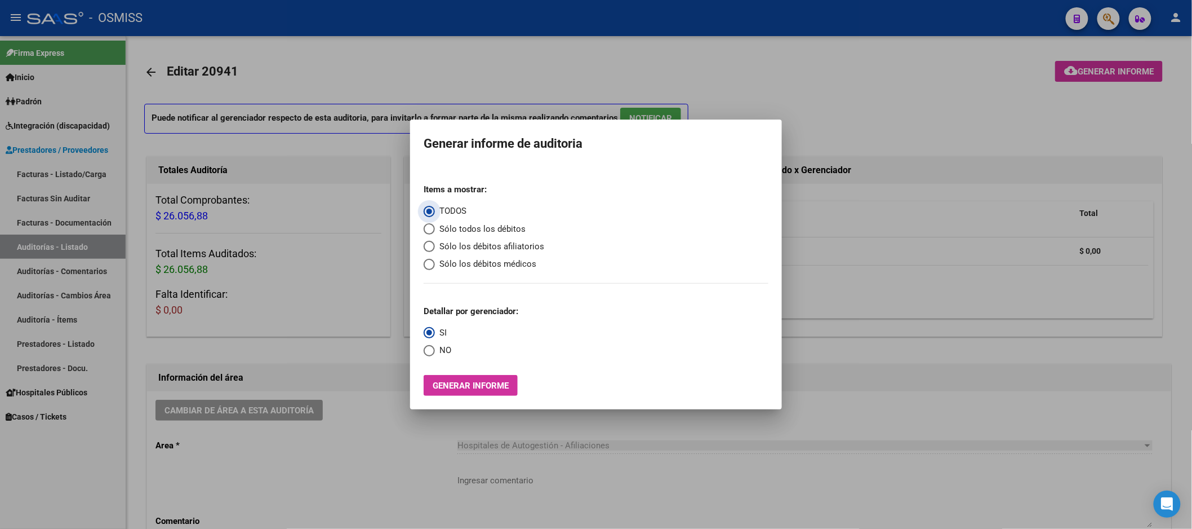
click at [499, 248] on span "Sólo los débitos afiliatorios" at bounding box center [489, 246] width 109 height 13
click at [435, 248] on input "Sólo los débitos afiliatorios" at bounding box center [429, 246] width 11 height 11
radio input "true"
click at [431, 345] on span "Select an option" at bounding box center [429, 350] width 11 height 11
click at [431, 345] on input "NO" at bounding box center [429, 350] width 11 height 11
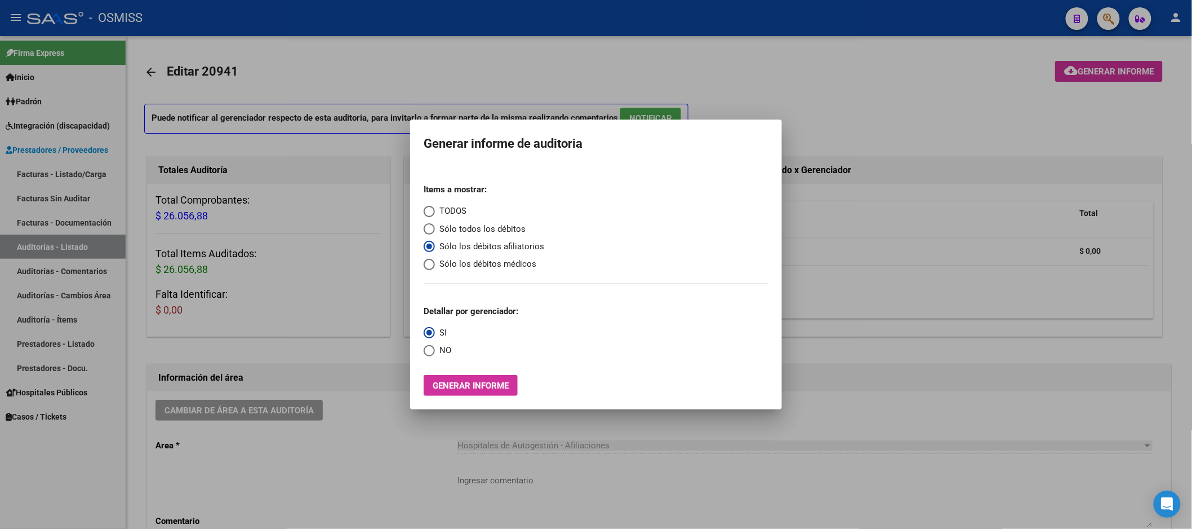
radio input "true"
click at [490, 376] on button "Generar informe" at bounding box center [471, 385] width 94 height 21
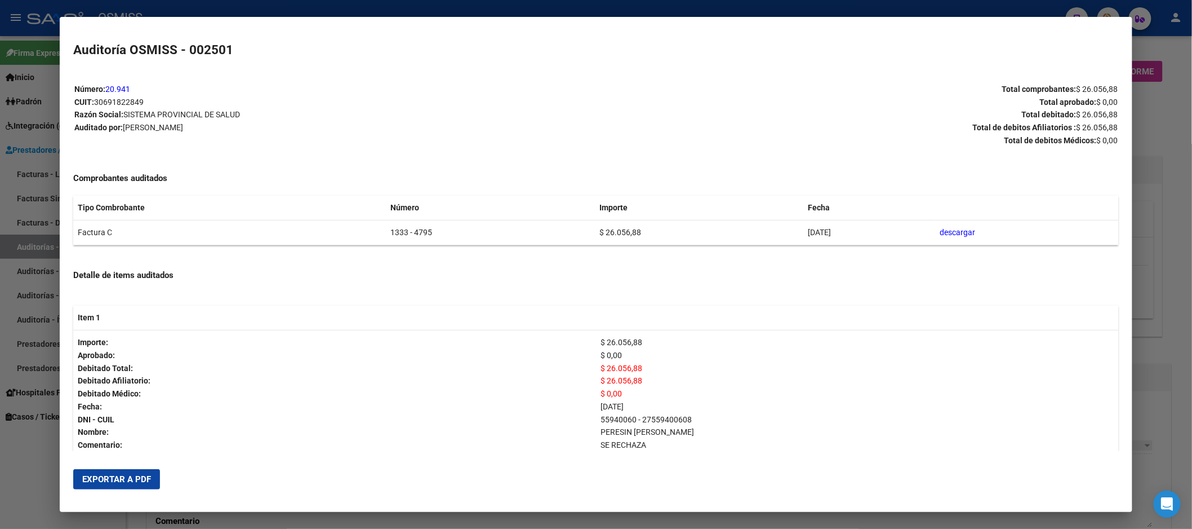
click at [137, 472] on button "Exportar a PDF" at bounding box center [116, 479] width 87 height 20
click at [1160, 325] on div at bounding box center [596, 264] width 1192 height 529
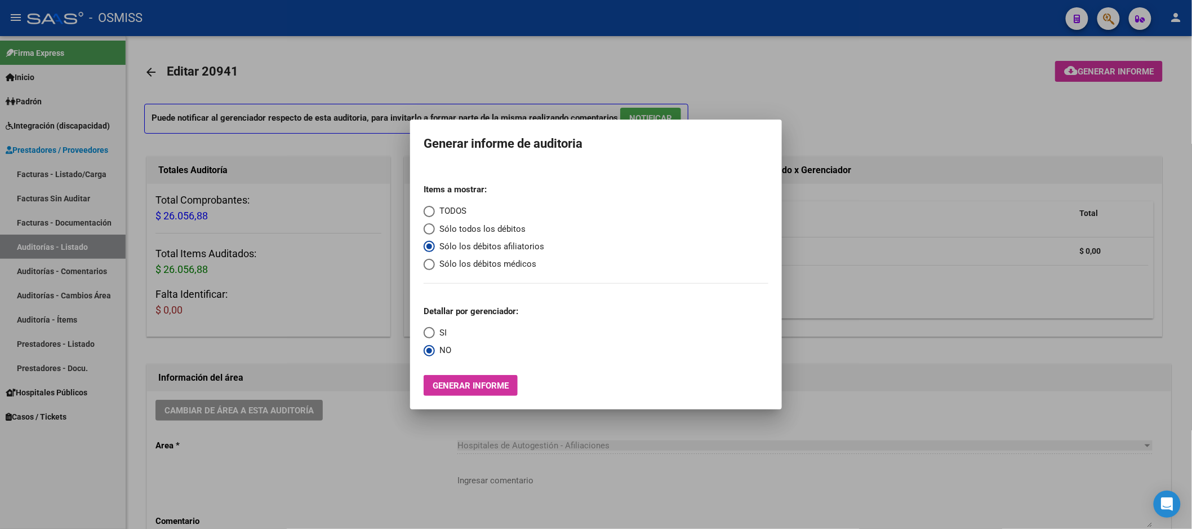
click at [1160, 325] on div at bounding box center [596, 264] width 1192 height 529
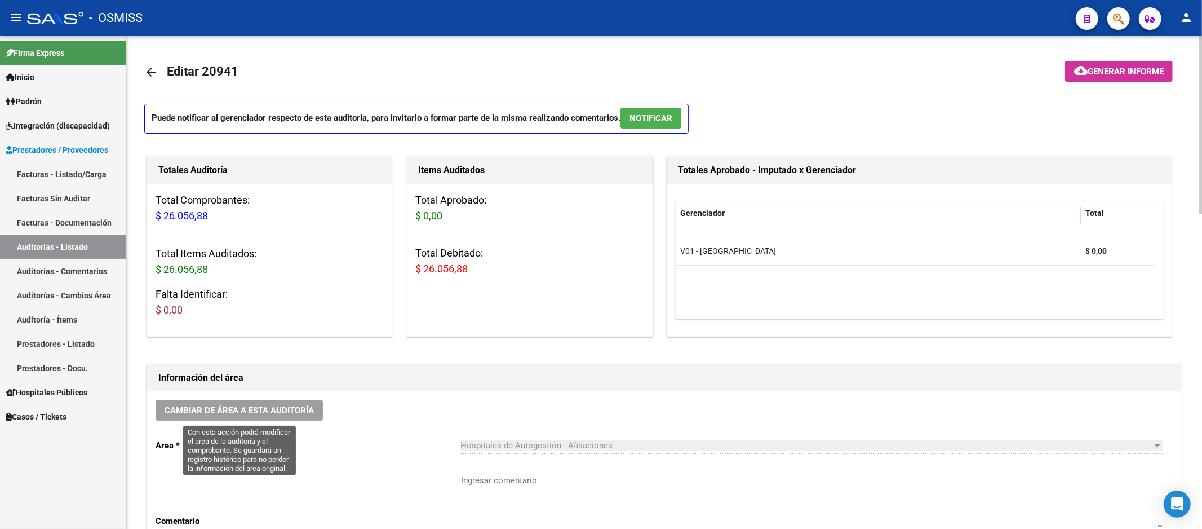
click at [308, 401] on button "Cambiar de área a esta auditoría" at bounding box center [239, 410] width 167 height 21
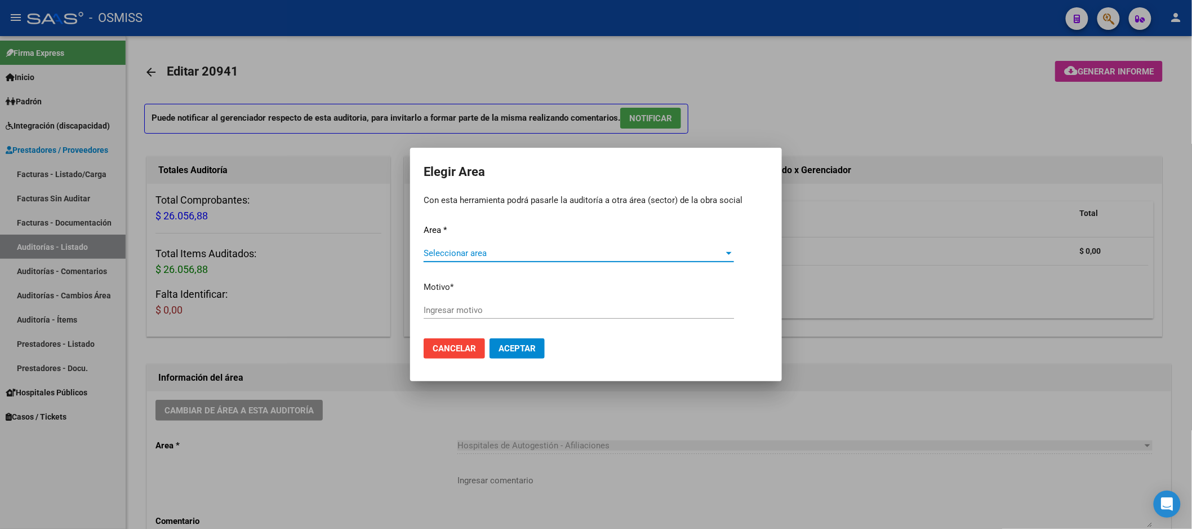
click at [485, 246] on div "Seleccionar area Seleccionar area" at bounding box center [579, 253] width 310 height 17
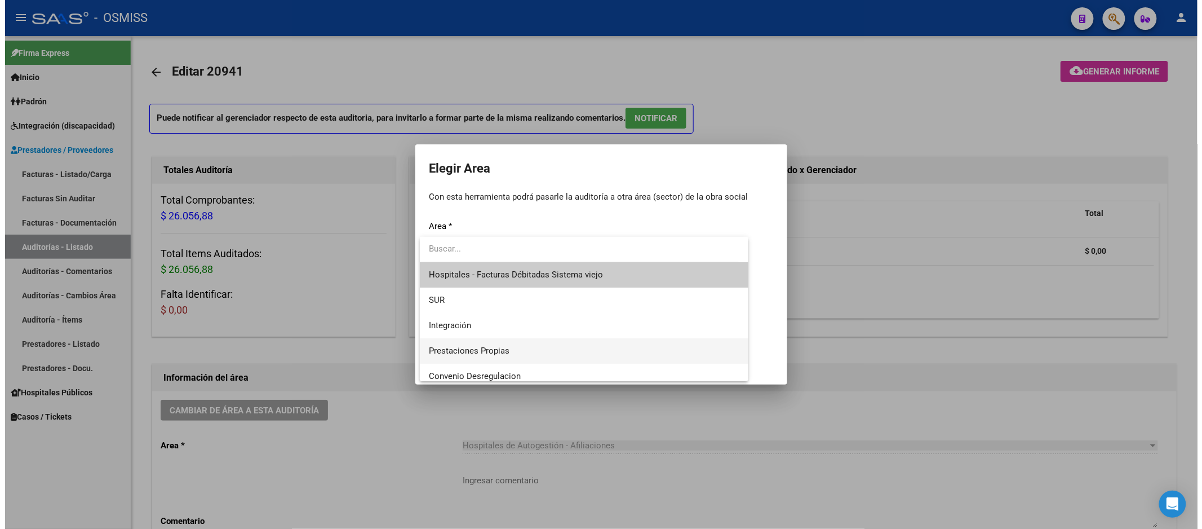
scroll to position [125, 0]
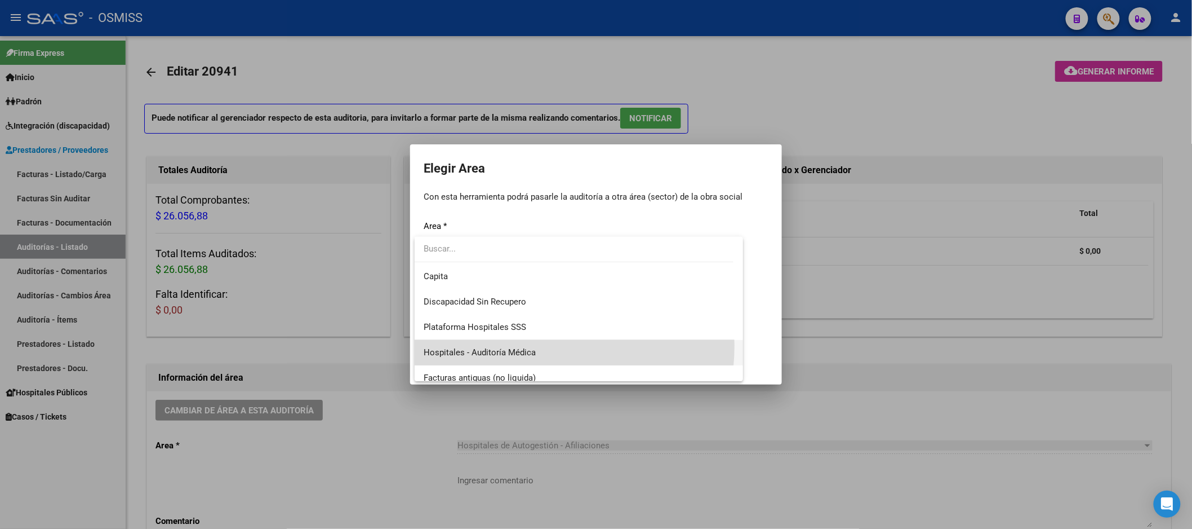
click at [521, 345] on span "Hospitales - Auditoría Médica" at bounding box center [579, 352] width 310 height 25
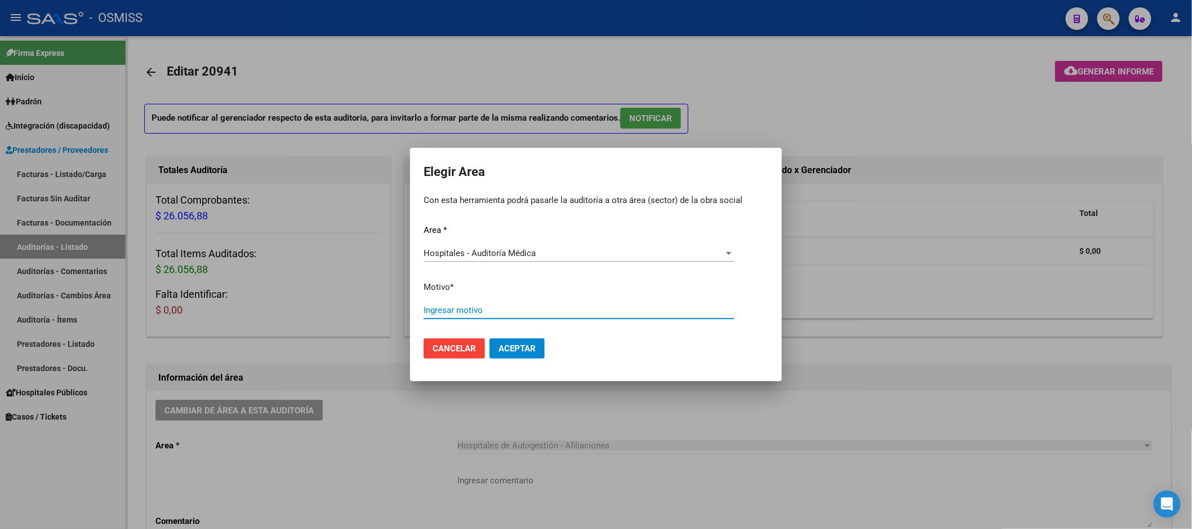
click at [525, 310] on input "Ingresar motivo" at bounding box center [579, 310] width 310 height 10
type input "AUDITADO"
click at [531, 358] on button "Aceptar" at bounding box center [517, 348] width 55 height 20
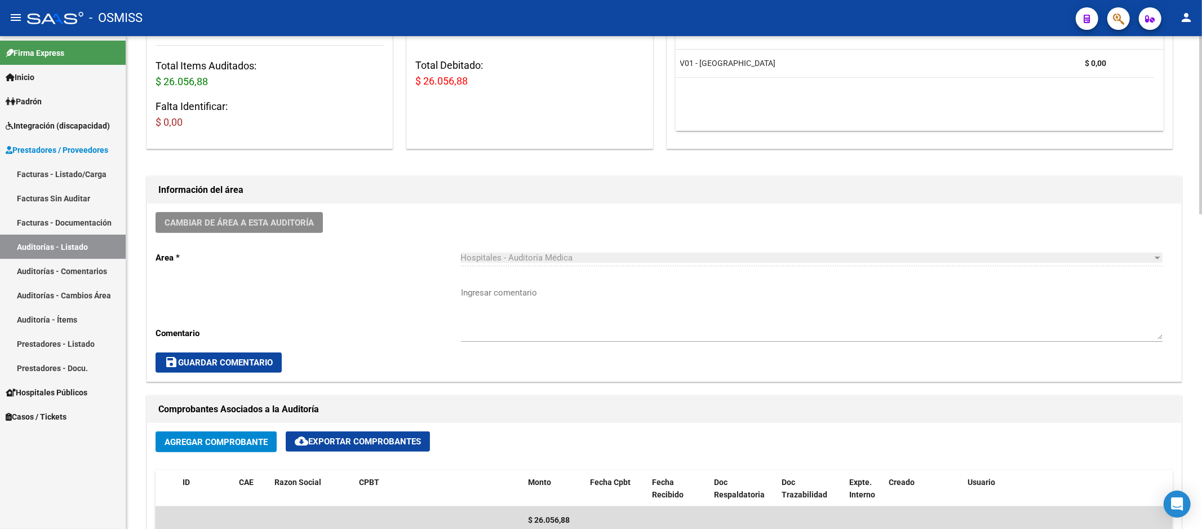
scroll to position [250, 0]
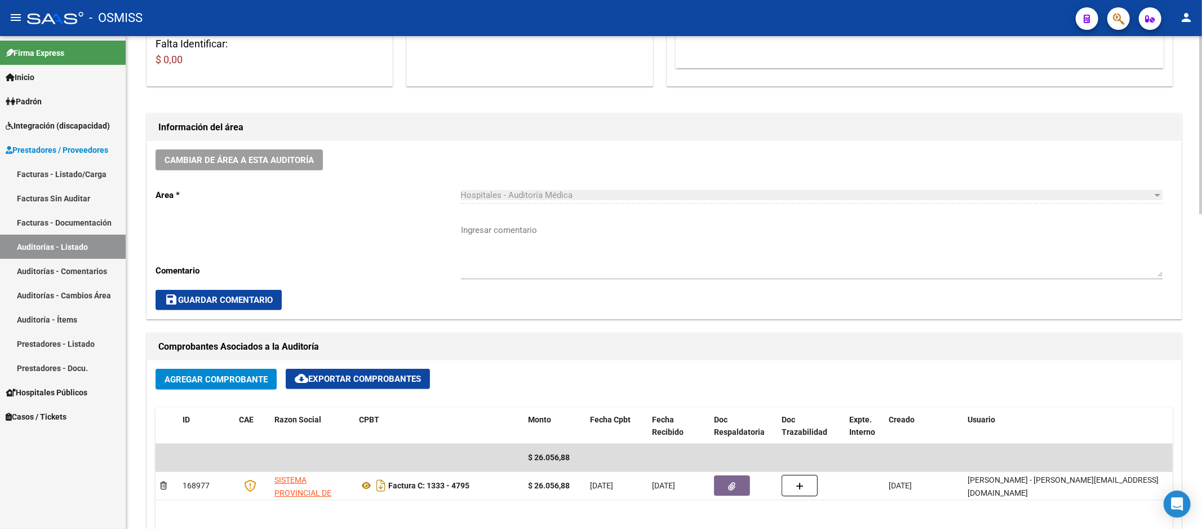
click at [791, 176] on div "Cambiar de área a esta auditoría Area * Hospitales - Auditoría Médica Seleccion…" at bounding box center [664, 230] width 1034 height 178
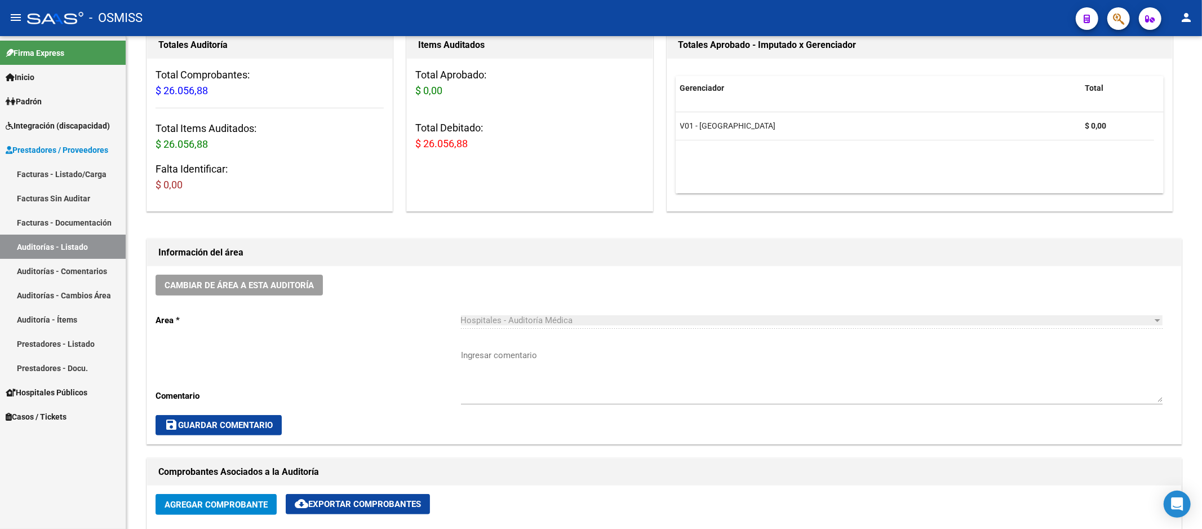
click at [103, 239] on link "Auditorías - Listado" at bounding box center [63, 246] width 126 height 24
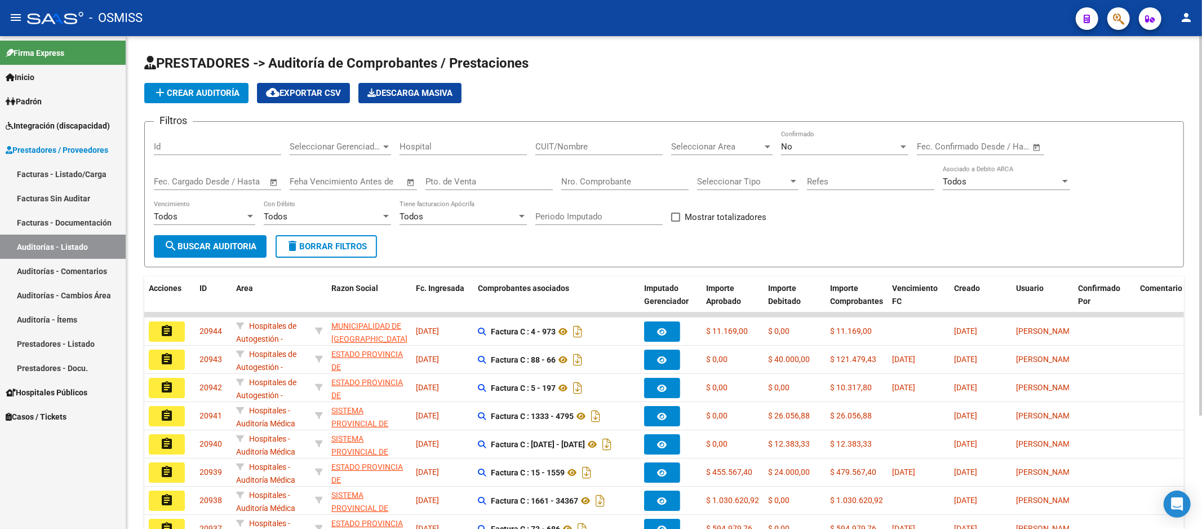
click at [216, 100] on button "add Crear Auditoría" at bounding box center [196, 93] width 104 height 20
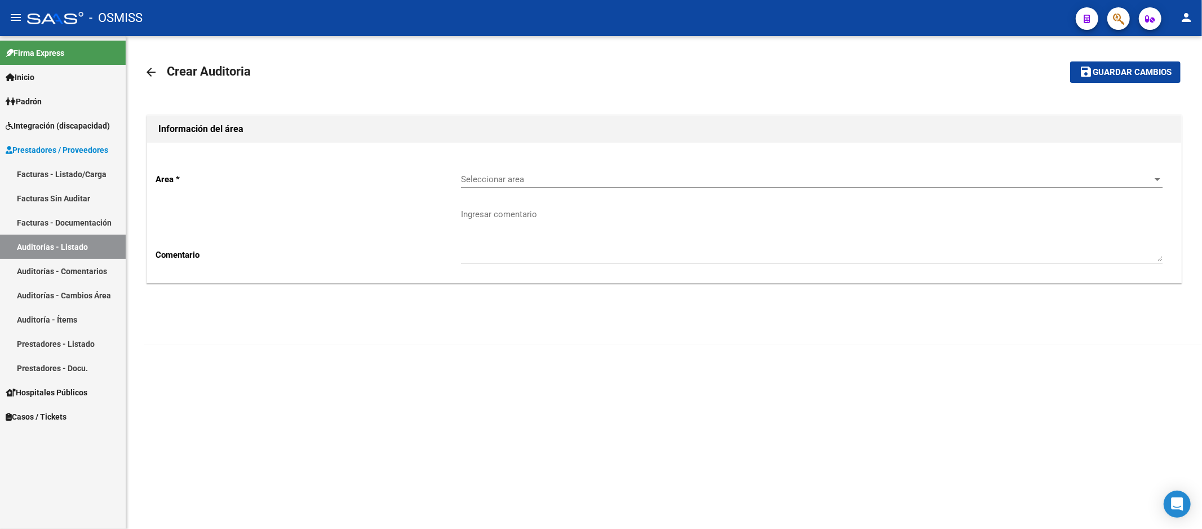
click at [560, 183] on span "Seleccionar area" at bounding box center [806, 179] width 691 height 10
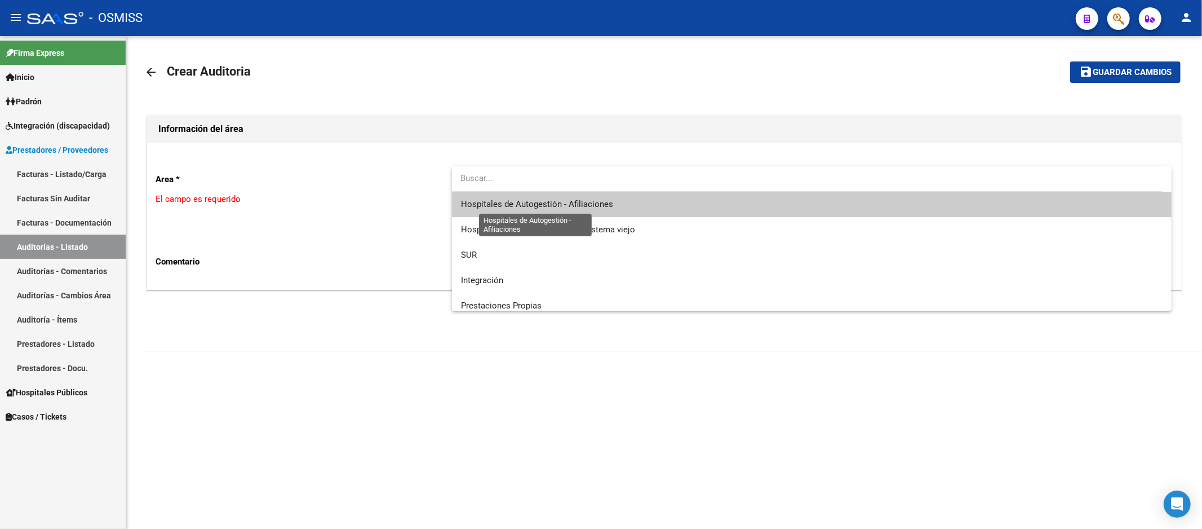
click at [566, 209] on span "Hospitales de Autogestión - Afiliaciones" at bounding box center [537, 204] width 152 height 10
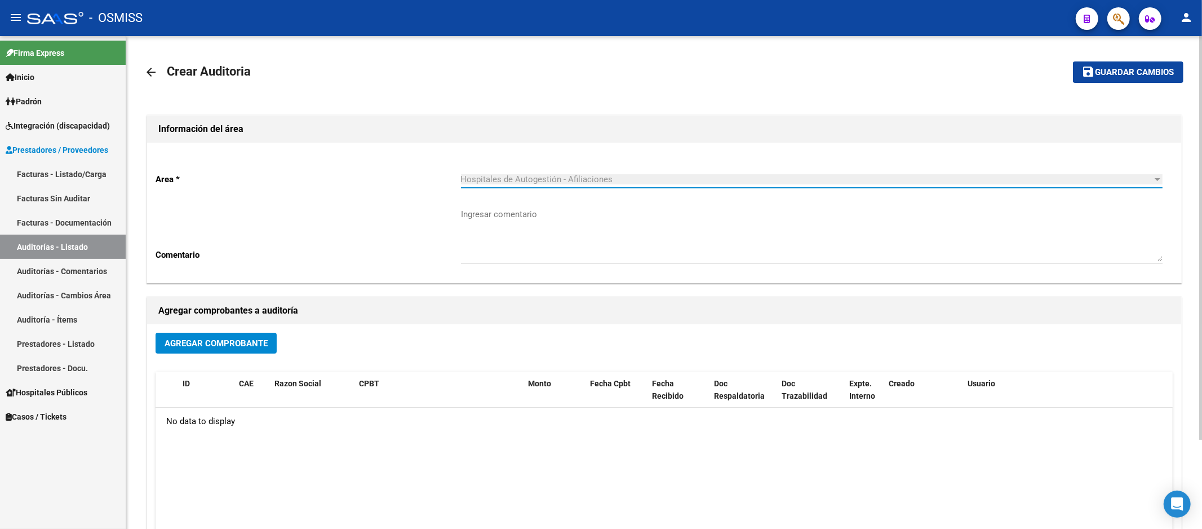
click at [248, 334] on button "Agregar Comprobante" at bounding box center [216, 342] width 121 height 21
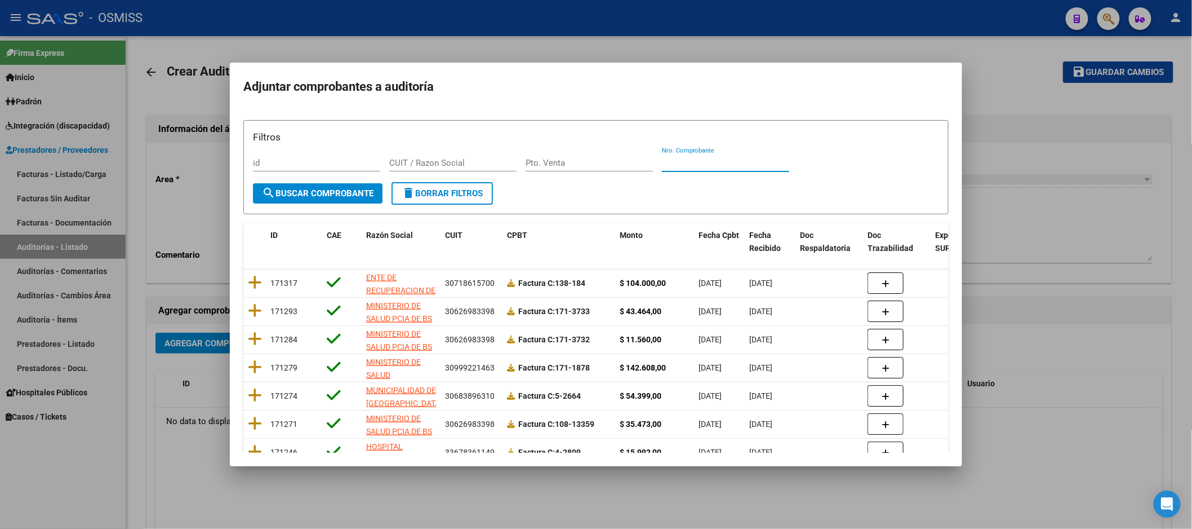
click at [703, 167] on input "Nro. Comprobante" at bounding box center [725, 163] width 127 height 10
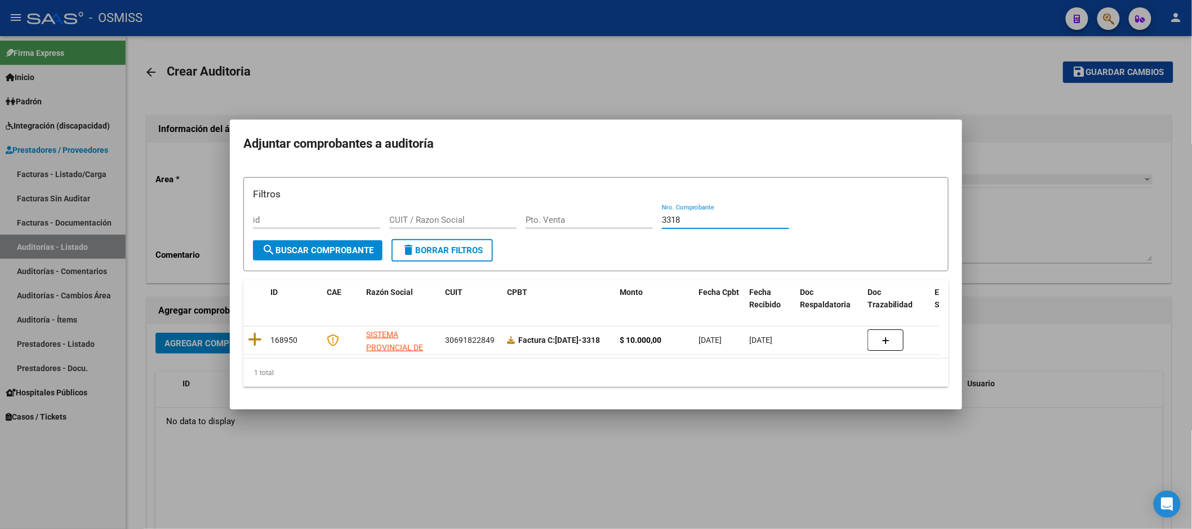
type input "3318"
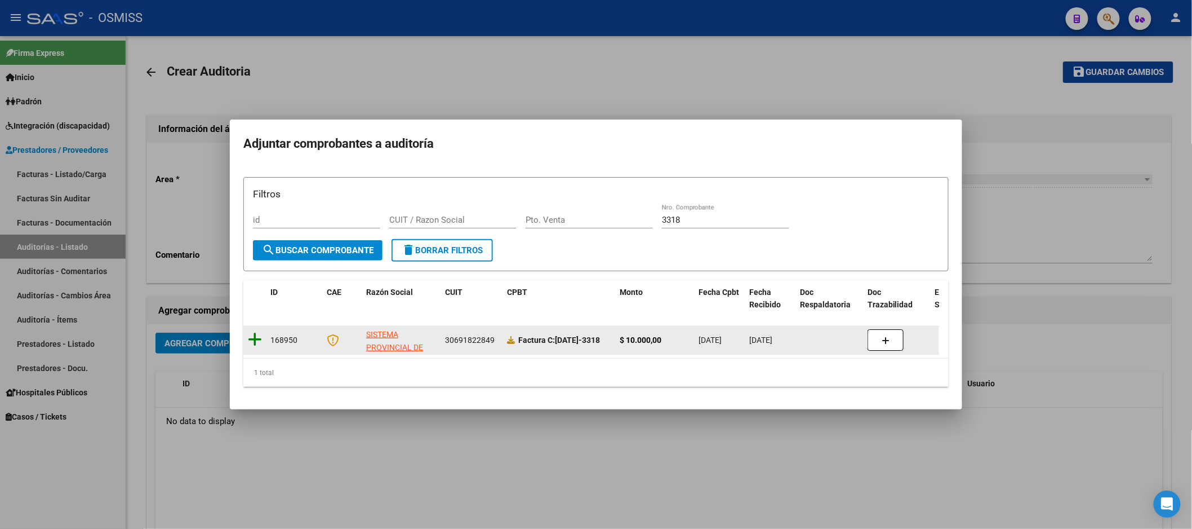
drag, startPoint x: 237, startPoint y: 330, endPoint x: 252, endPoint y: 329, distance: 15.3
click at [237, 330] on mat-dialog-content "Filtros id CUIT / Razon Social Pto. Venta 3318 Nro. Comprobante search Buscar C…" at bounding box center [596, 281] width 733 height 230
click at [254, 331] on icon at bounding box center [255, 339] width 14 height 16
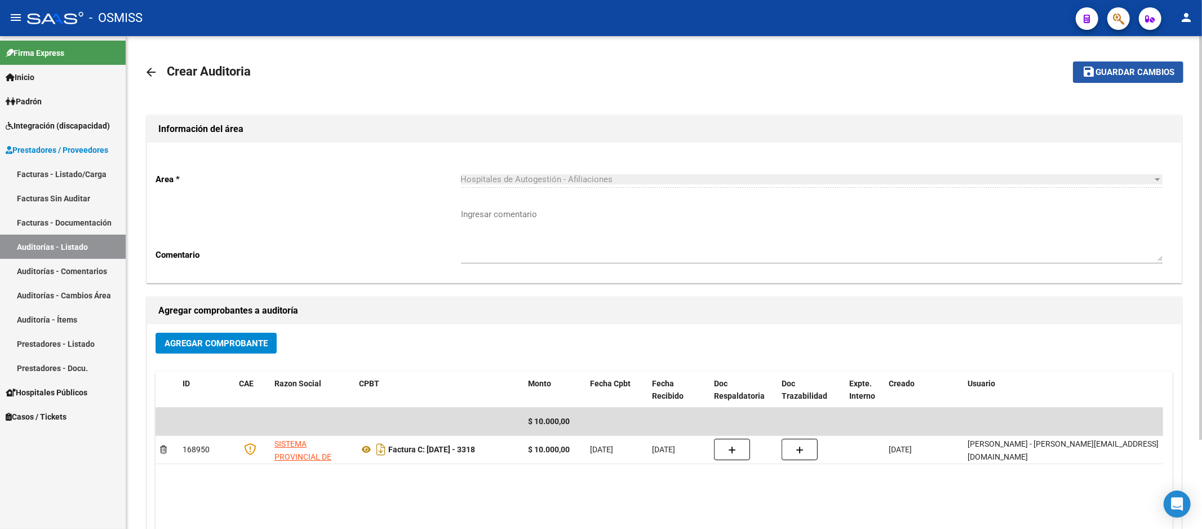
click at [1134, 65] on button "save Guardar cambios" at bounding box center [1128, 71] width 110 height 21
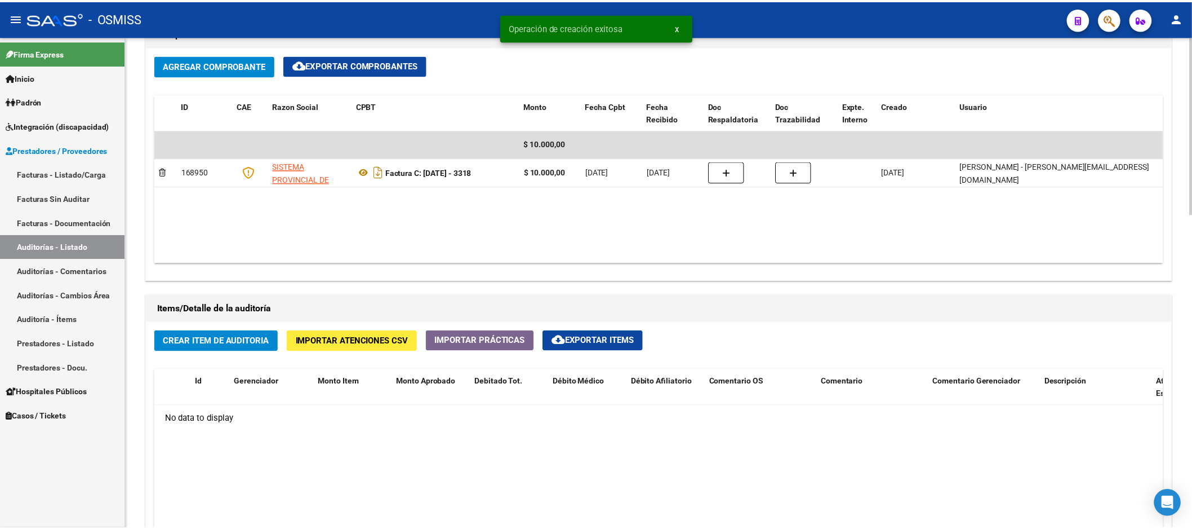
scroll to position [626, 0]
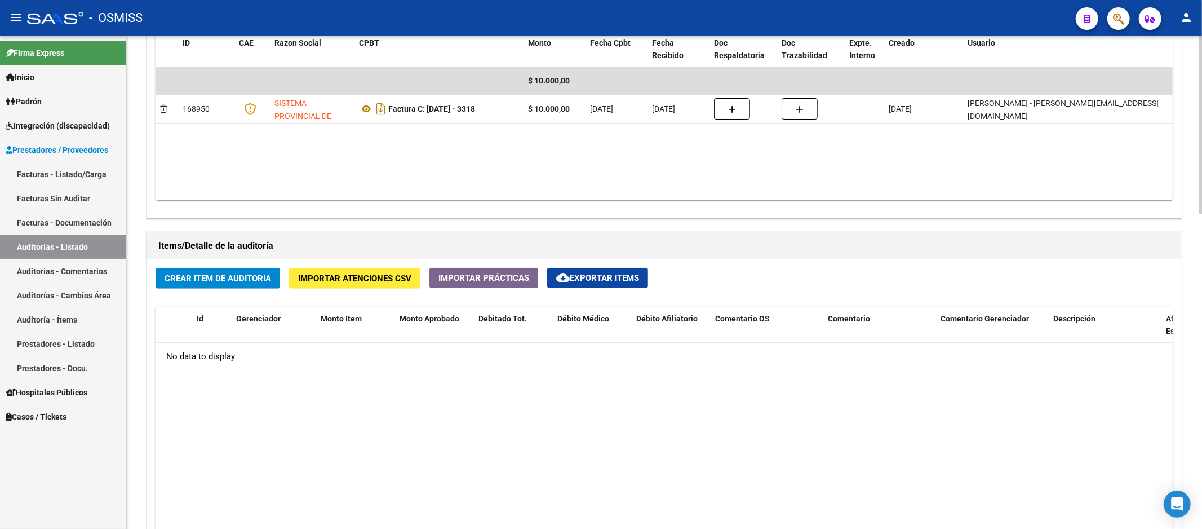
click at [239, 283] on span "Crear Item de Auditoria" at bounding box center [218, 278] width 107 height 10
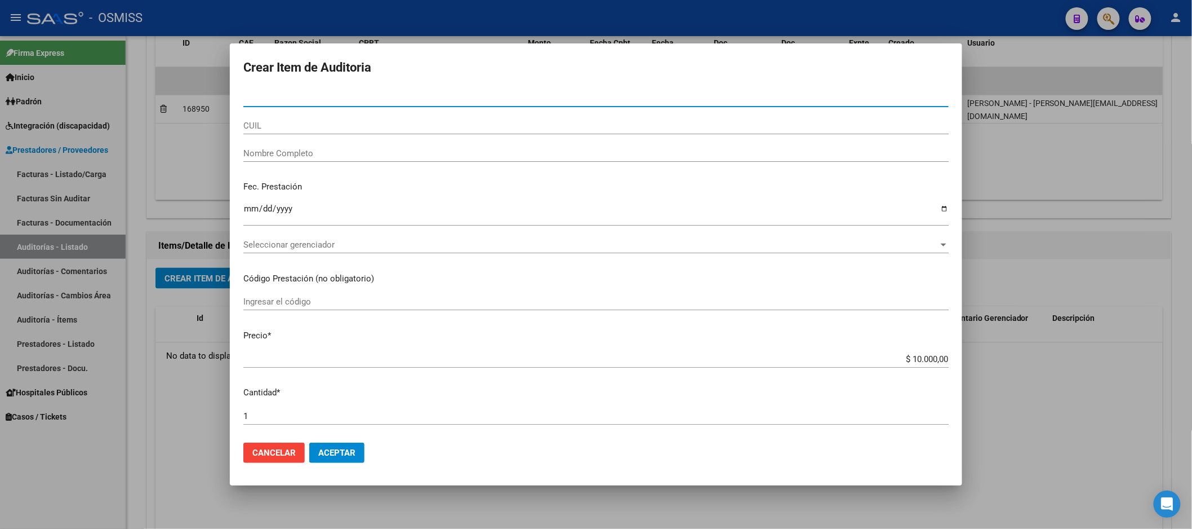
drag, startPoint x: 299, startPoint y: 101, endPoint x: 94, endPoint y: 94, distance: 205.2
click at [122, 96] on div "Crear Item de Auditoria Nro Documento CUIL Nombre Completo Fec. Prestación Ingr…" at bounding box center [596, 264] width 1192 height 529
type input "14352111"
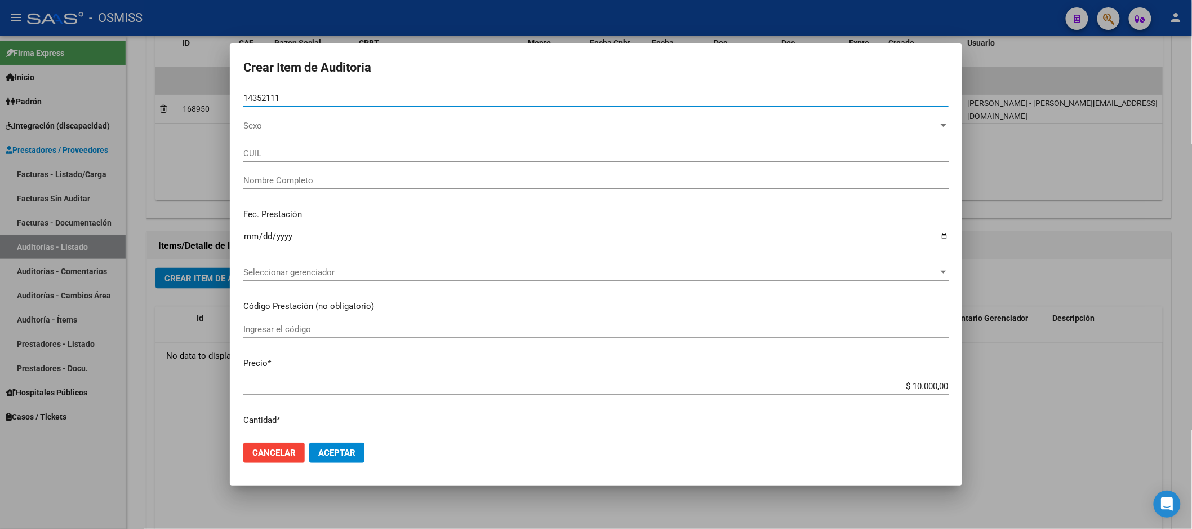
type input "20143521118"
type input "[PERSON_NAME]"
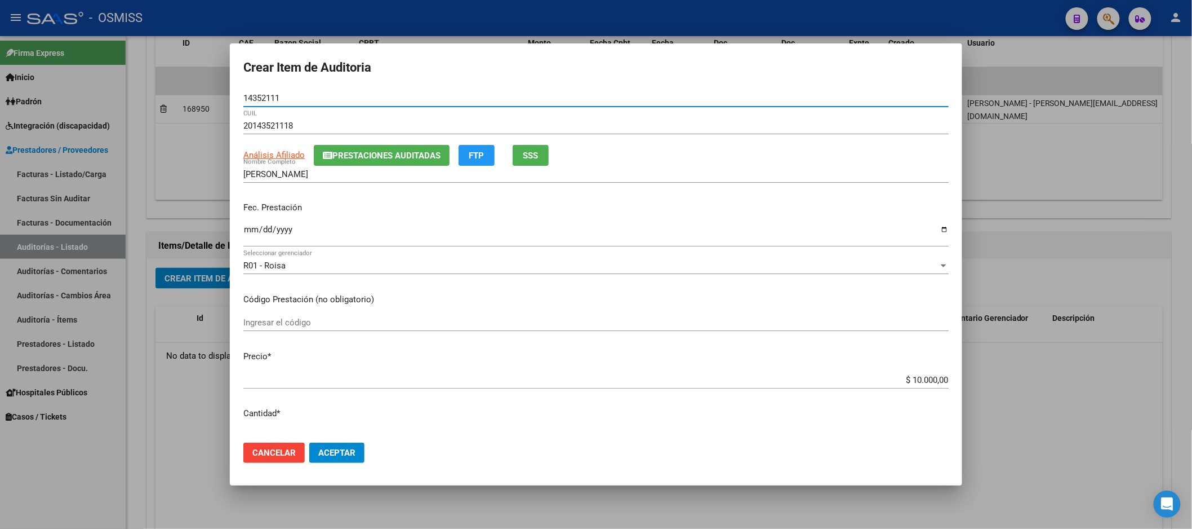
type input "14352111"
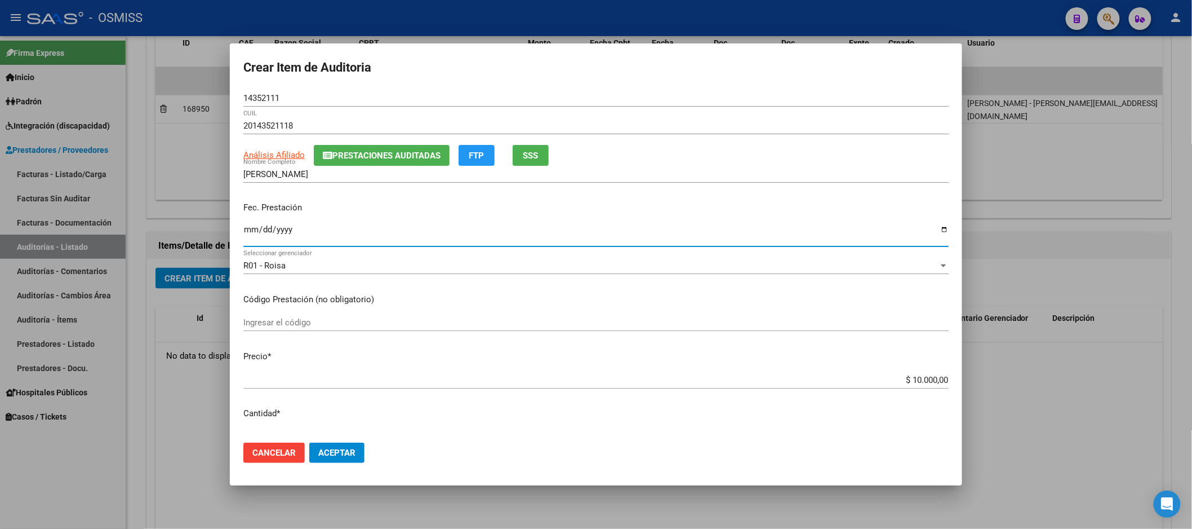
click at [247, 229] on input "Ingresar la fecha" at bounding box center [595, 234] width 705 height 18
type input "[DATE]"
click at [345, 255] on div "[DATE] Ingresar la fecha" at bounding box center [595, 240] width 705 height 34
click at [357, 258] on div "R01 - Roisa Seleccionar gerenciador" at bounding box center [595, 265] width 705 height 17
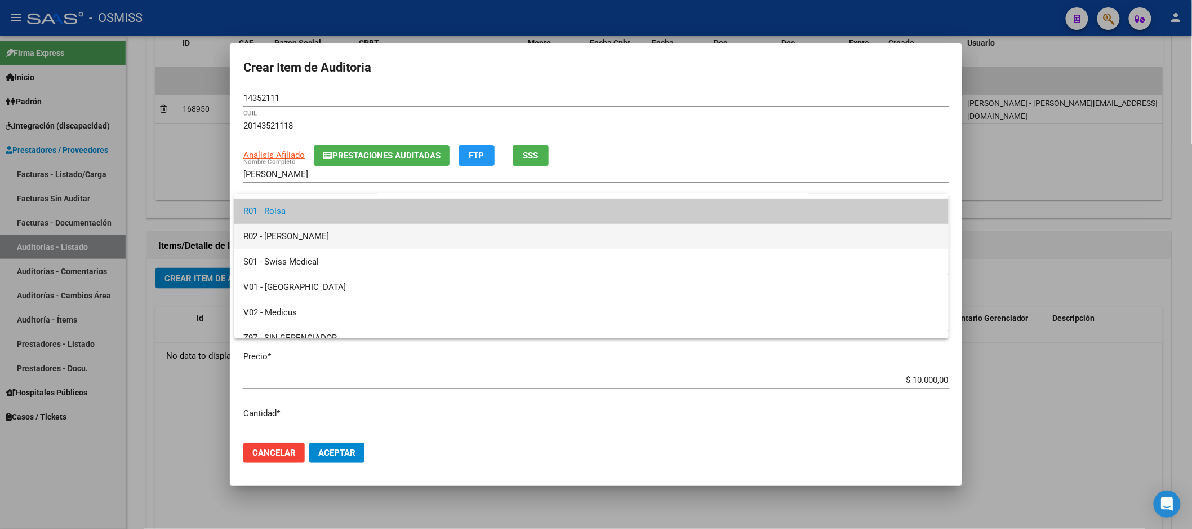
scroll to position [187, 0]
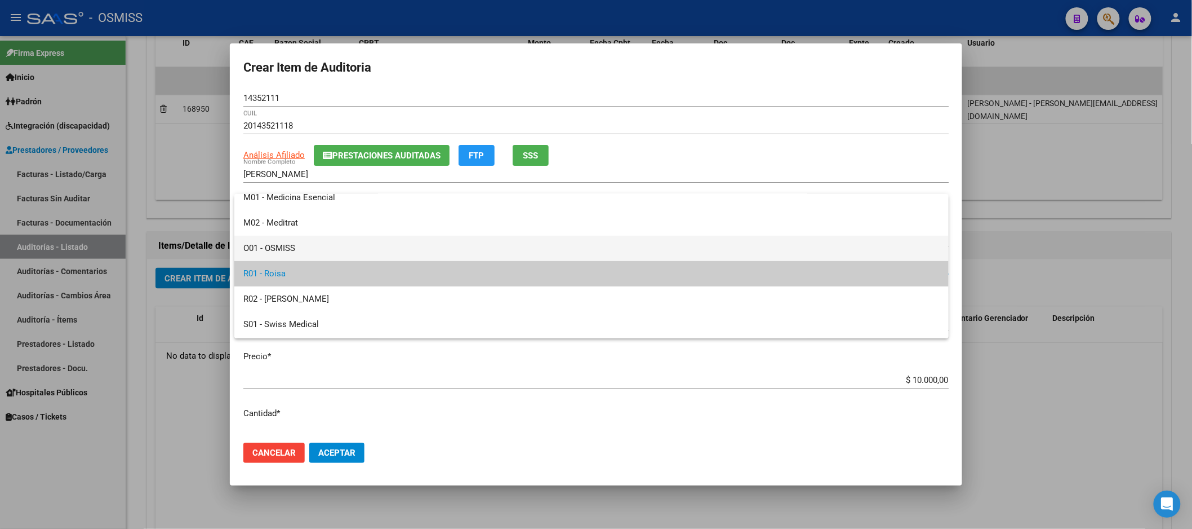
click at [306, 250] on span "O01 - OSMISS" at bounding box center [591, 248] width 696 height 25
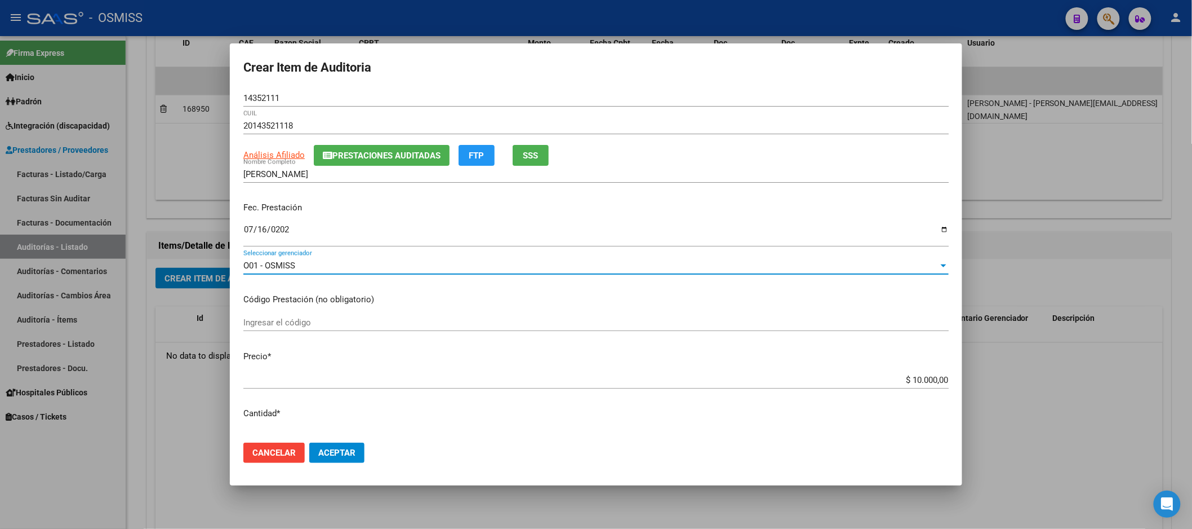
click at [895, 378] on input "$ 10.000,00" at bounding box center [595, 380] width 705 height 10
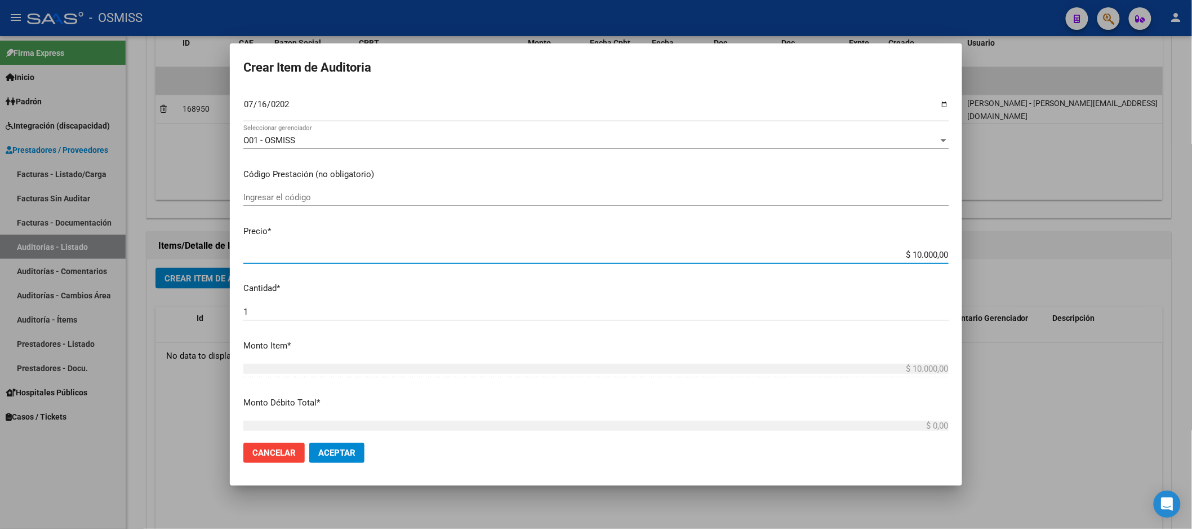
scroll to position [250, 0]
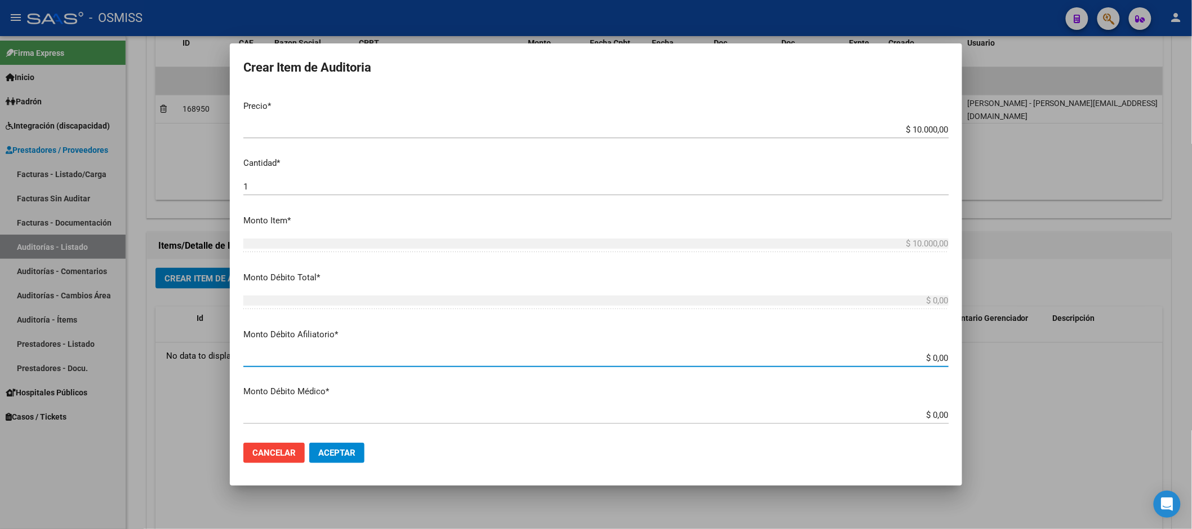
drag, startPoint x: 886, startPoint y: 354, endPoint x: 1112, endPoint y: 367, distance: 226.4
click at [1112, 367] on div "Crear Item de Auditoria 14352111 Nro Documento 20143521118 CUIL Análisis Afilia…" at bounding box center [596, 264] width 1192 height 529
type input "$ 0,01"
type input "$ 0,10"
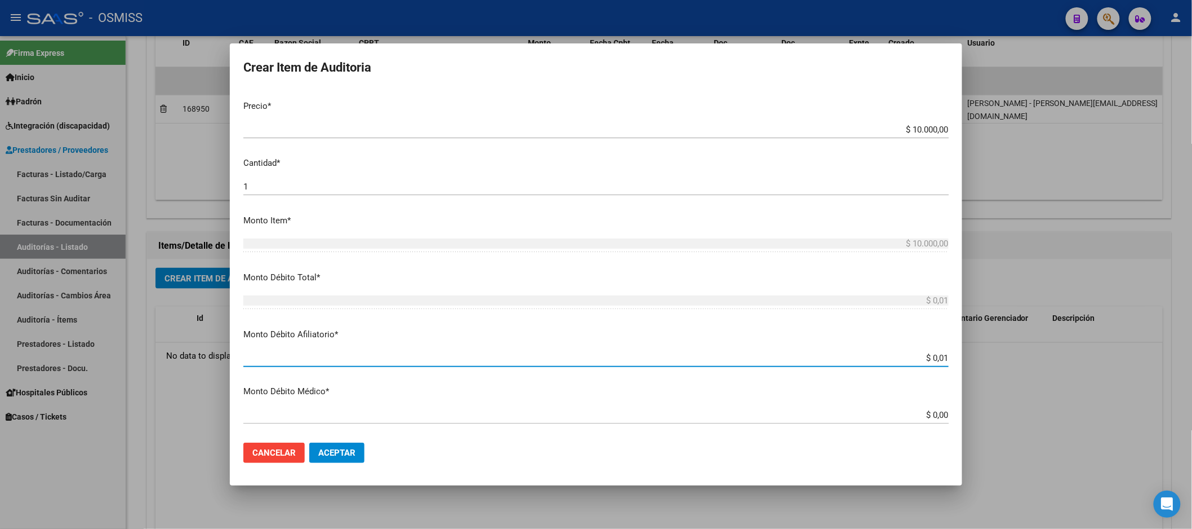
type input "$ 0,10"
type input "$ 1,00"
type input "$ 10,00"
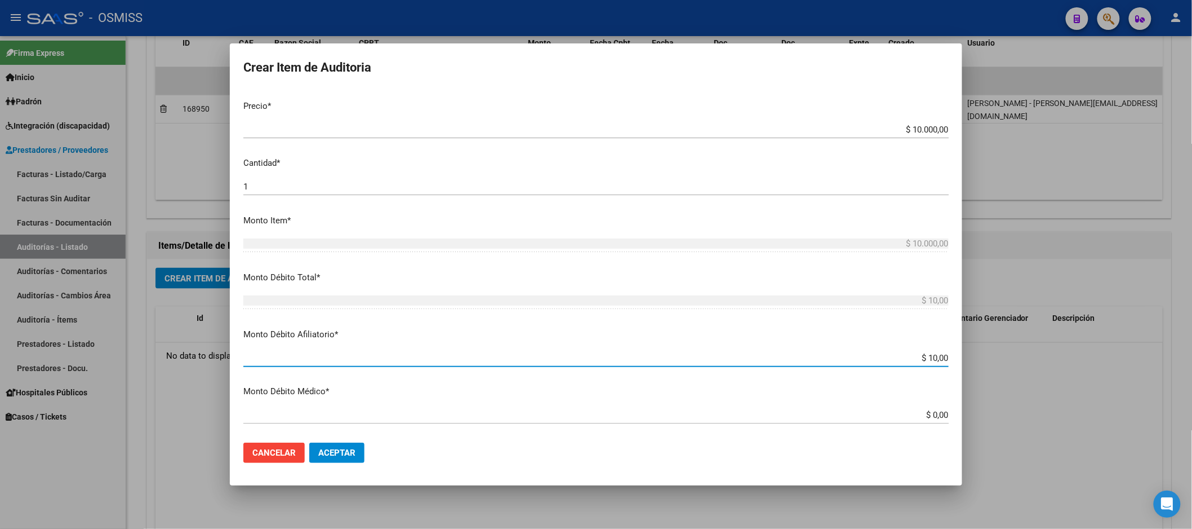
type input "$ 100,00"
type input "$ 1.000,00"
type input "$ 10.000,00"
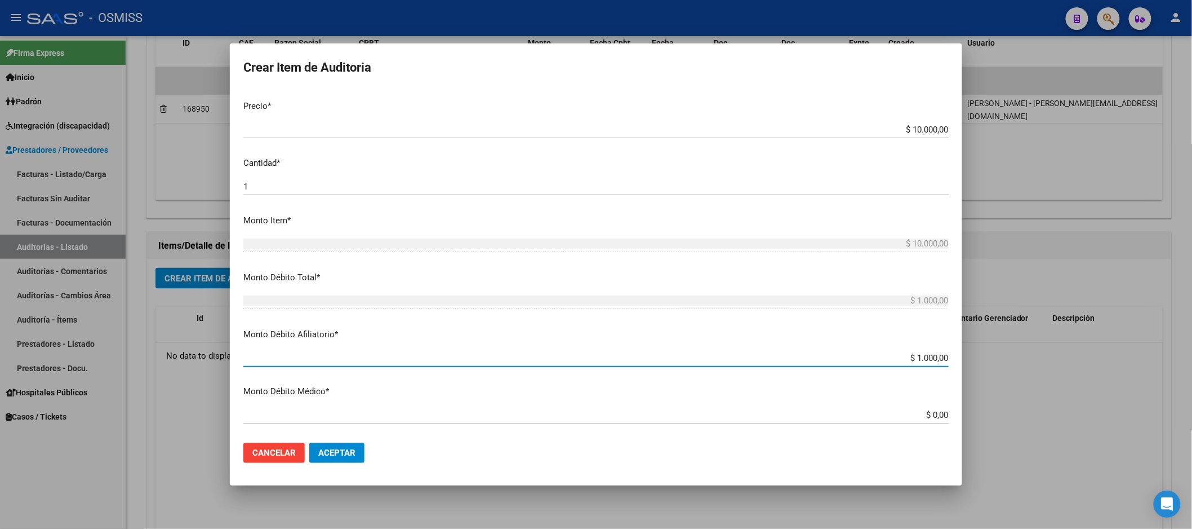
type input "$ 10.000,00"
type input "$ 100.000,00"
type input "$ 10.000,00"
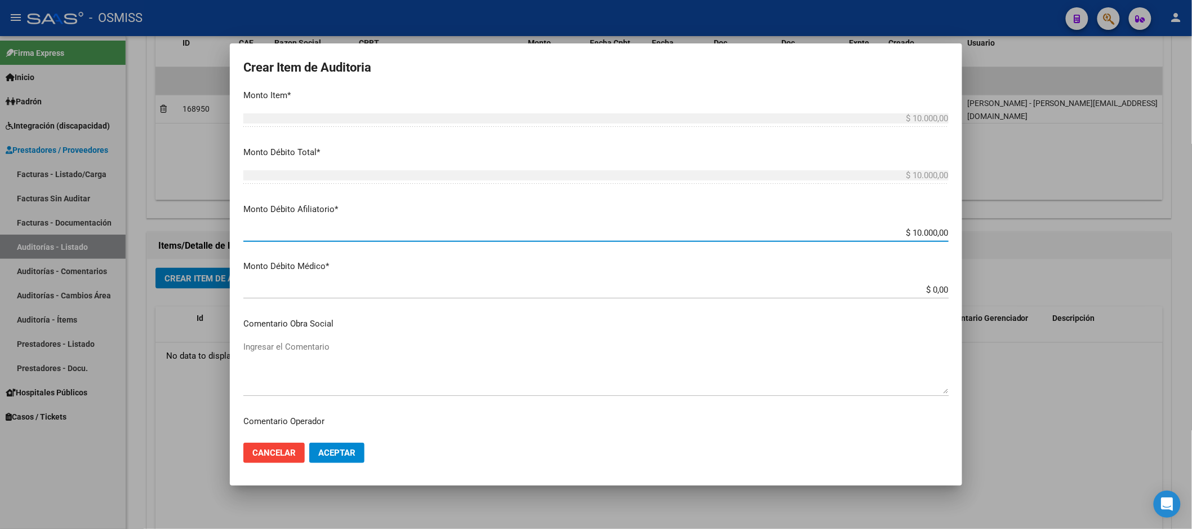
scroll to position [438, 0]
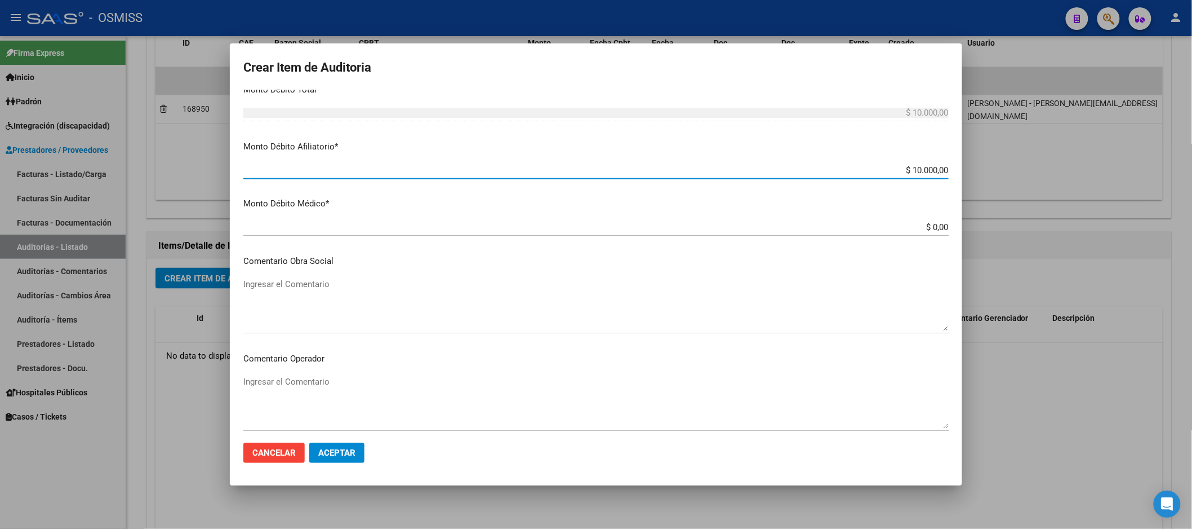
click at [336, 391] on textarea "Ingresar el Comentario" at bounding box center [595, 401] width 705 height 53
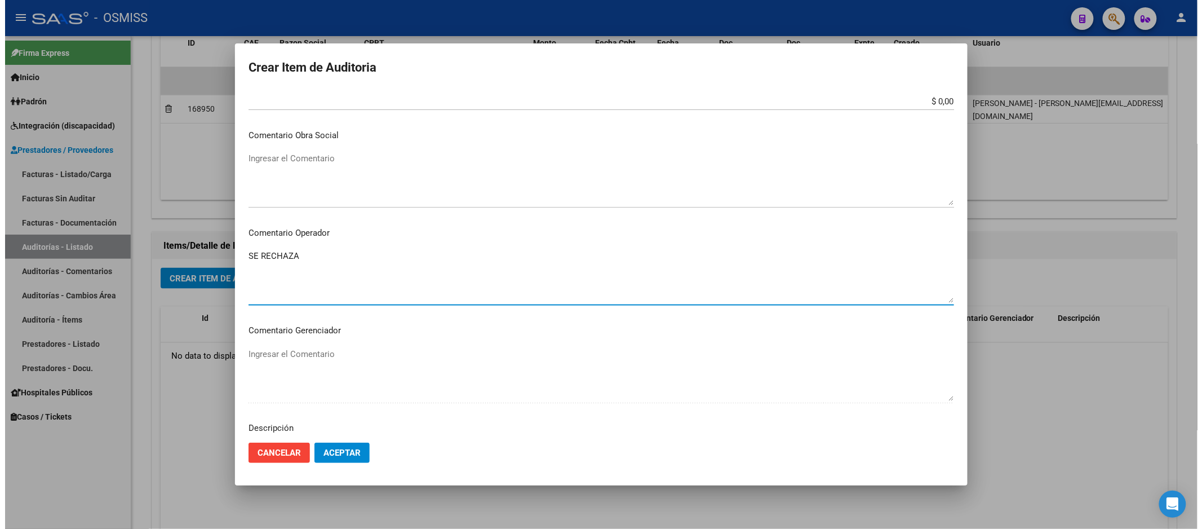
scroll to position [626, 0]
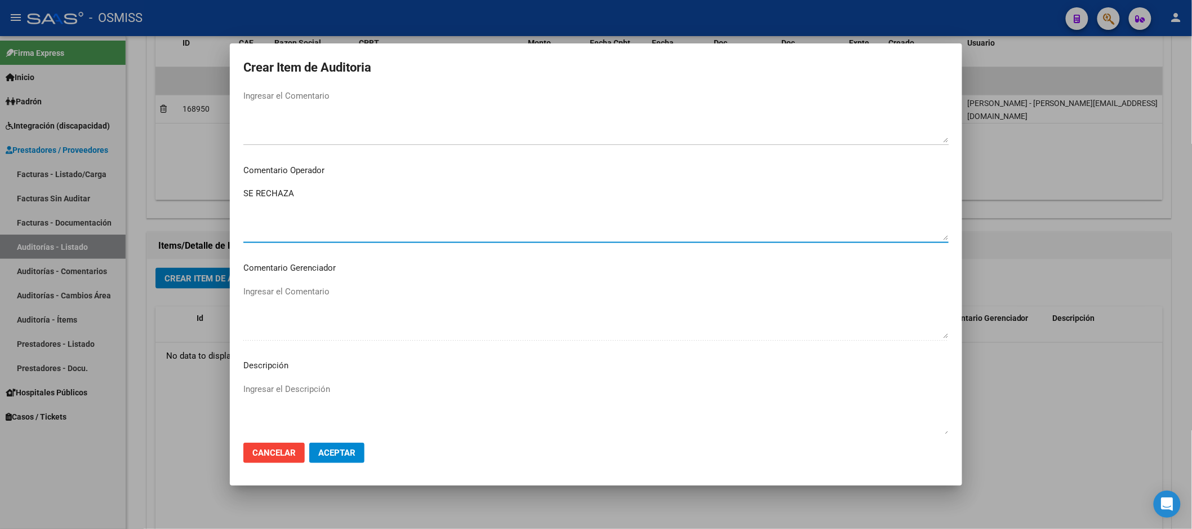
type textarea "SE RECHAZA"
click at [286, 380] on div "Ingresar el Descripción" at bounding box center [595, 408] width 705 height 57
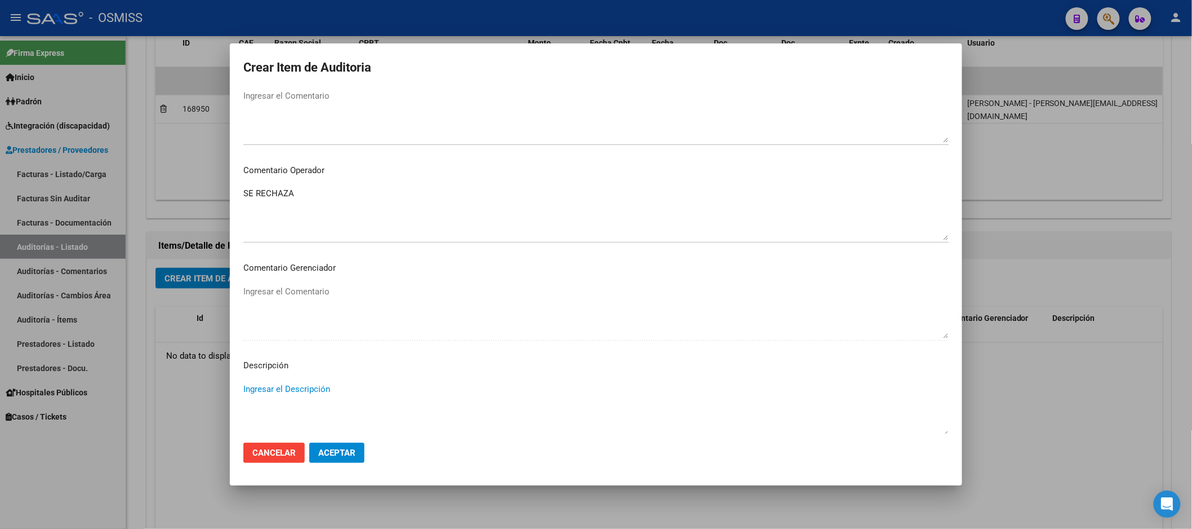
click at [289, 383] on textarea "Ingresar el Descripción" at bounding box center [595, 409] width 705 height 53
click at [263, 392] on textarea "Ingresar el Descripción" at bounding box center [595, 409] width 705 height 53
paste textarea "BAJA AL ……….CATEGORIA DE MONOTRIBUTO A - NO CORRESPONDE COBERTURA, SEGUN RESOLU…"
drag, startPoint x: 296, startPoint y: 391, endPoint x: 279, endPoint y: 392, distance: 17.6
click at [279, 392] on textarea "BAJA AL ……….CATEGORIA DE MONOTRIBUTO A - NO CORRESPONDE COBERTURA, SEGUN RESOLU…" at bounding box center [595, 409] width 705 height 53
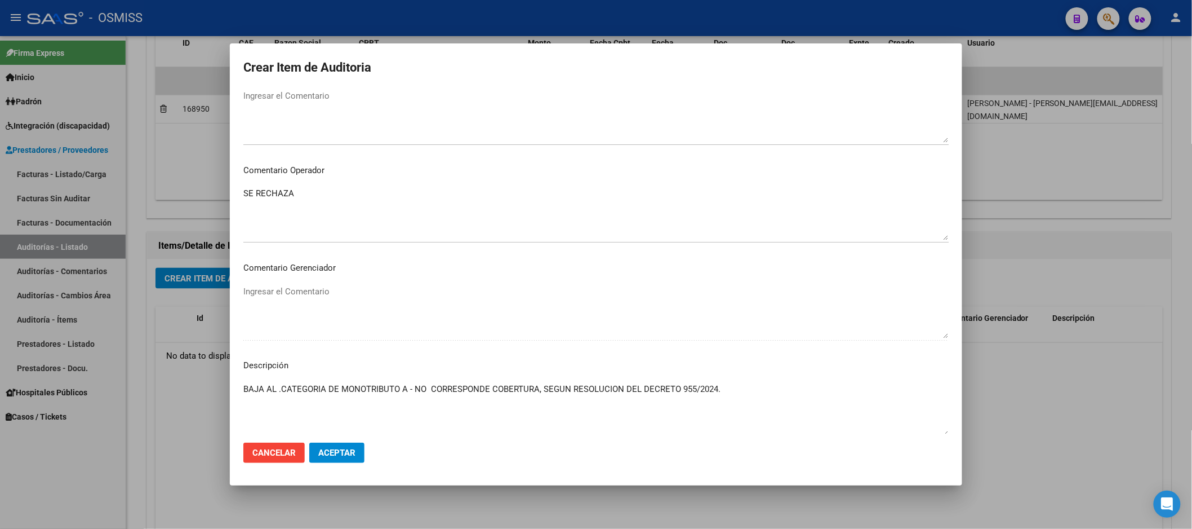
click at [765, 186] on div "SE RECHAZA Ingresar el Comentario" at bounding box center [595, 213] width 705 height 57
click at [279, 391] on textarea "BAJA AL .CATEGORIA DE MONOTRIBUTO A - NO CORRESPONDE COBERTURA, SEGUN RESOLUCIO…" at bounding box center [595, 409] width 705 height 53
click at [329, 394] on textarea "BAJA AL [DATE] .CATEGORIA DE MONOTRIBUTO A - NO CORRESPONDE COBERTURA, SEGUN RE…" at bounding box center [595, 409] width 705 height 53
type textarea "BAJA AL [DATE] .CATEGORIA DE MONOTRIBUTO A - NO CORRESPONDE COBERTURA, SEGUN RE…"
click at [350, 450] on span "Aceptar" at bounding box center [336, 452] width 37 height 10
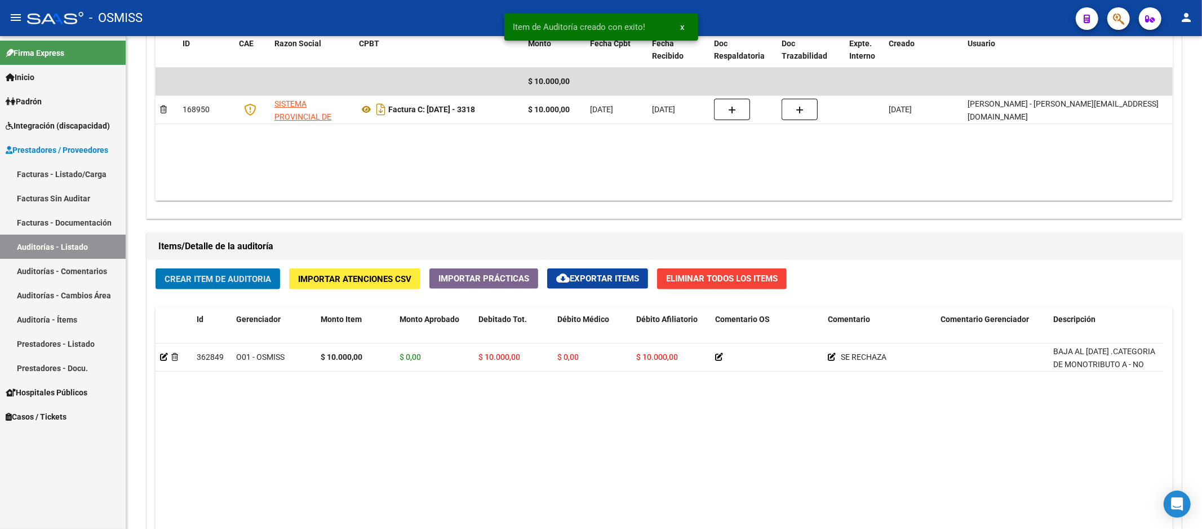
scroll to position [627, 0]
click at [549, 427] on datatable-body "362849 O01 - OSMISS $ 10.000,00 $ 0,00 $ 10.000,00 $ 0,00 $ 10.000,00 SE RECHAZ…" at bounding box center [660, 496] width 1008 height 306
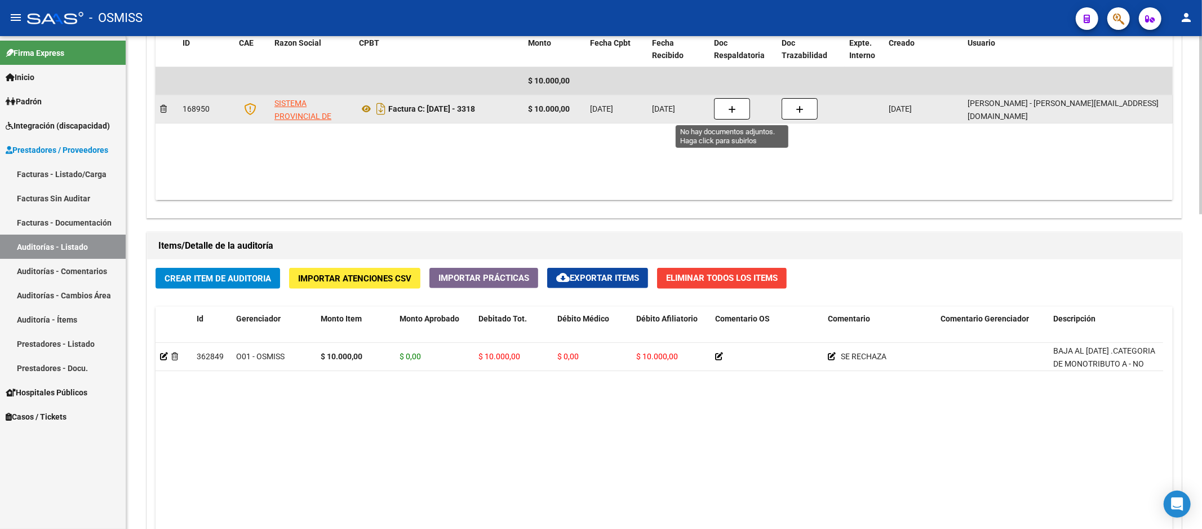
click at [721, 106] on button "button" at bounding box center [732, 108] width 36 height 21
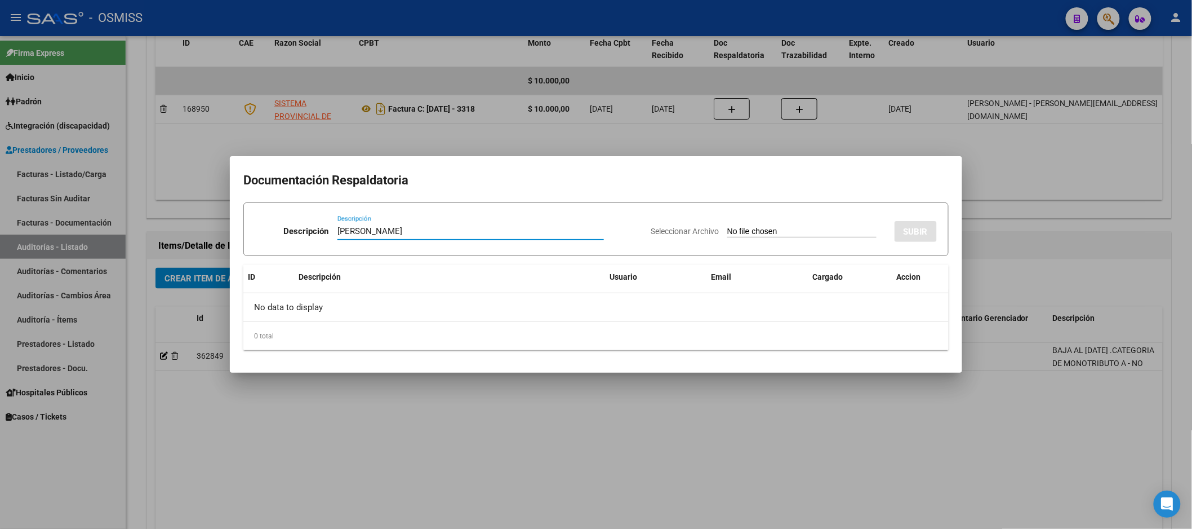
type input "[PERSON_NAME]"
click at [766, 229] on input "Seleccionar Archivo" at bounding box center [801, 232] width 149 height 11
type input "C:\fakepath\[PERSON_NAME].pdf"
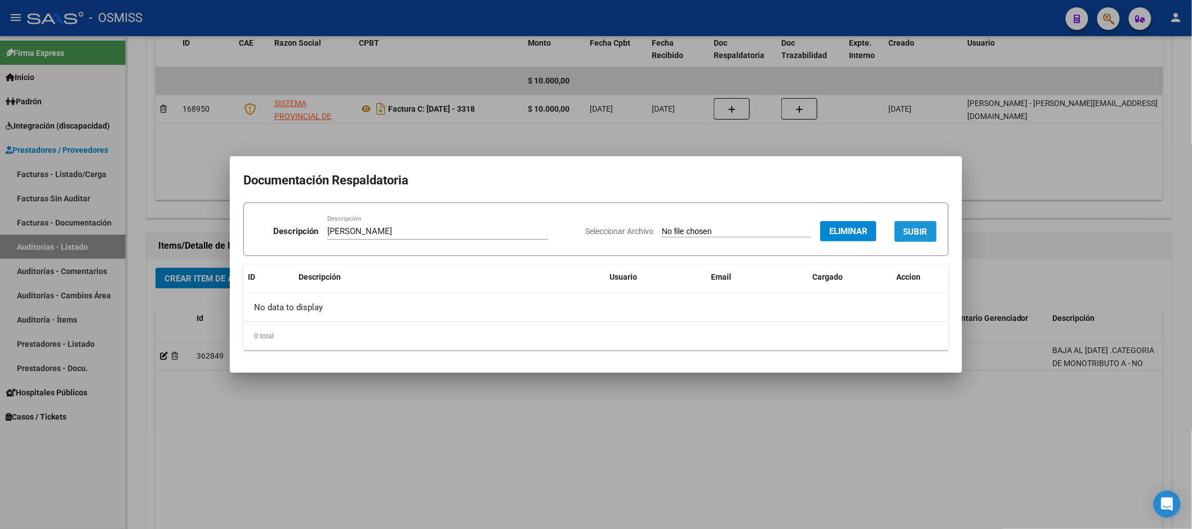
click at [915, 223] on button "SUBIR" at bounding box center [916, 231] width 42 height 21
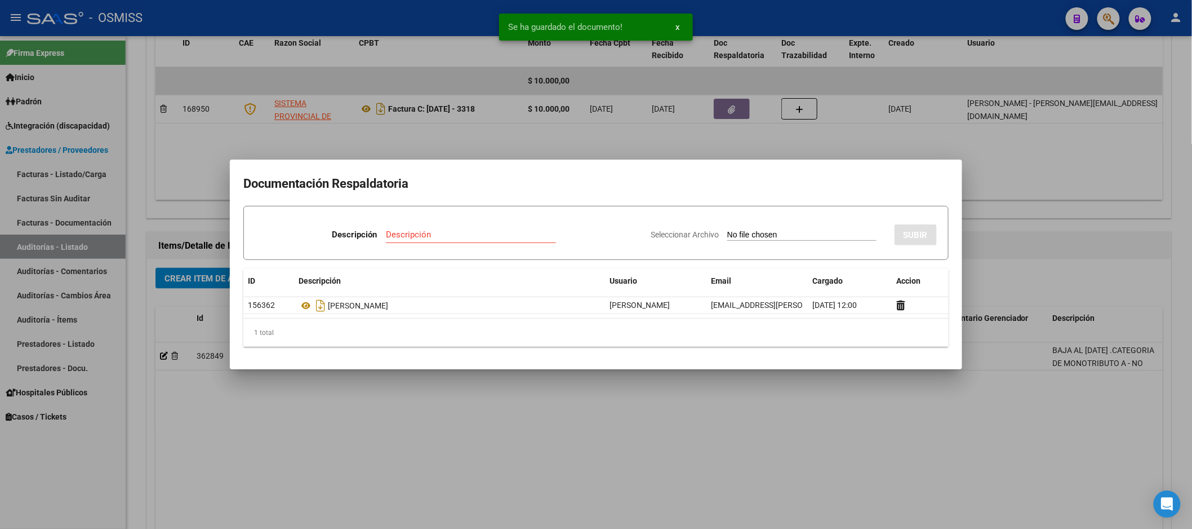
drag, startPoint x: 819, startPoint y: 452, endPoint x: 829, endPoint y: 463, distance: 14.0
click at [823, 458] on div at bounding box center [596, 264] width 1192 height 529
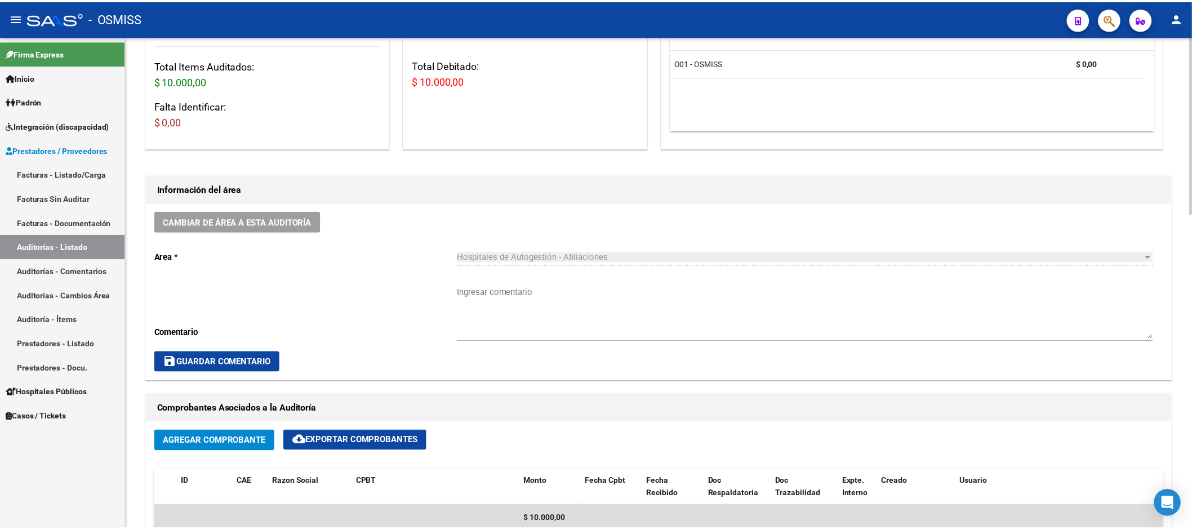
scroll to position [0, 0]
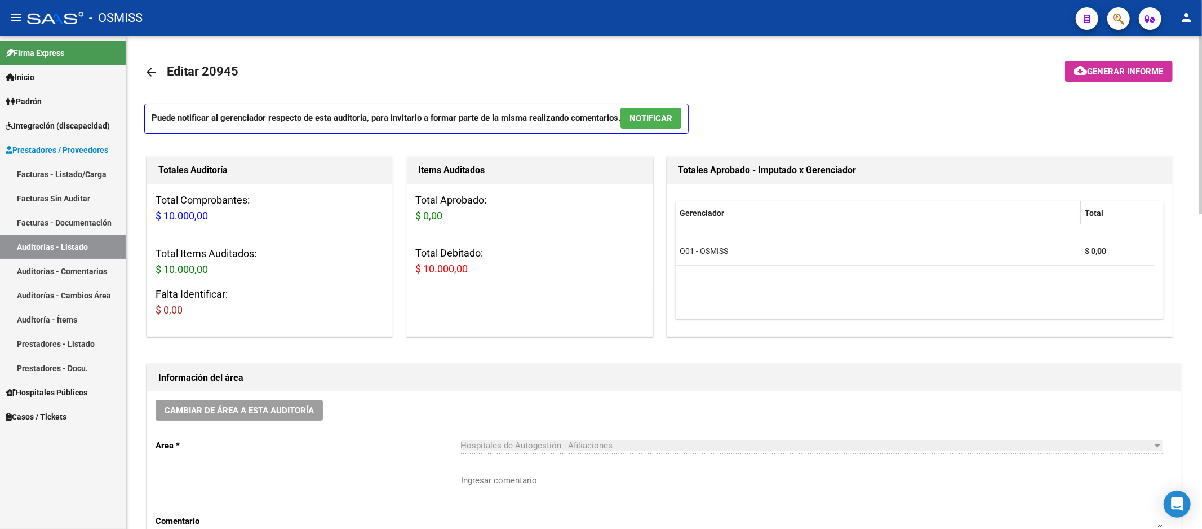
click at [1092, 79] on button "cloud_download Generar informe" at bounding box center [1119, 71] width 108 height 21
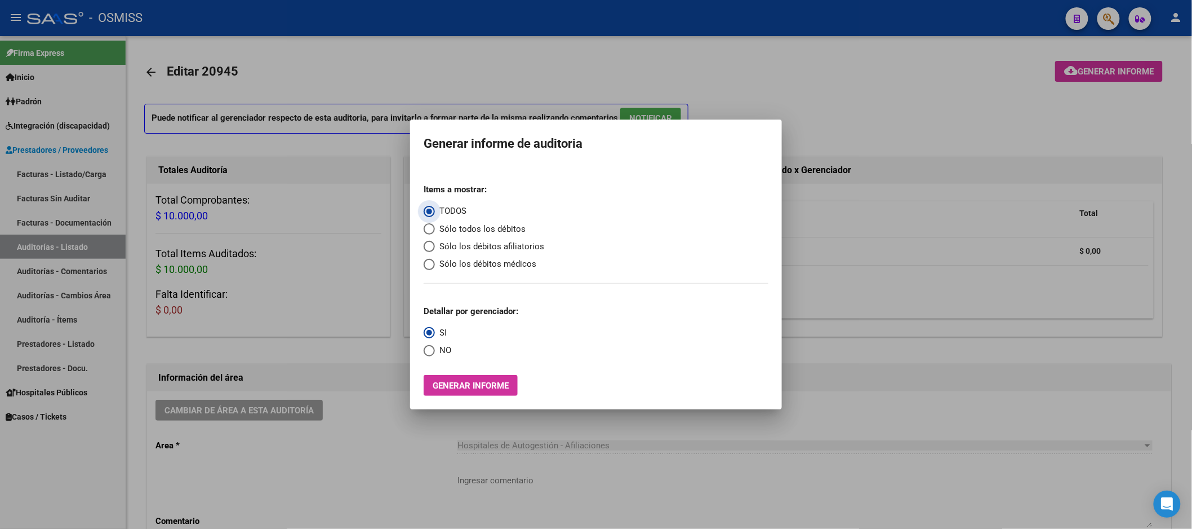
click at [430, 237] on mat-radio-group "Items a mostrar: TODOS Sólo todos los débitos Sólo los débitos afiliatorios Sól…" at bounding box center [484, 223] width 121 height 96
click at [431, 241] on span "Select an option" at bounding box center [429, 246] width 11 height 11
click at [431, 241] on input "Sólo los débitos afiliatorios" at bounding box center [429, 246] width 11 height 11
radio input "true"
click at [430, 354] on span "Select an option" at bounding box center [429, 350] width 11 height 11
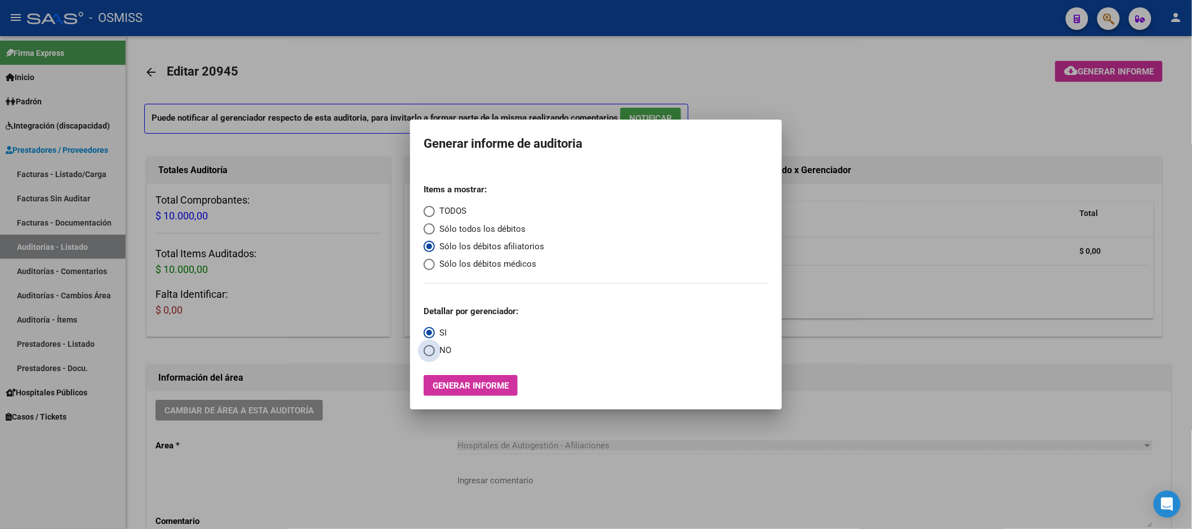
click at [430, 354] on input "NO" at bounding box center [429, 350] width 11 height 11
radio input "true"
click at [461, 380] on button "Generar informe" at bounding box center [471, 385] width 94 height 21
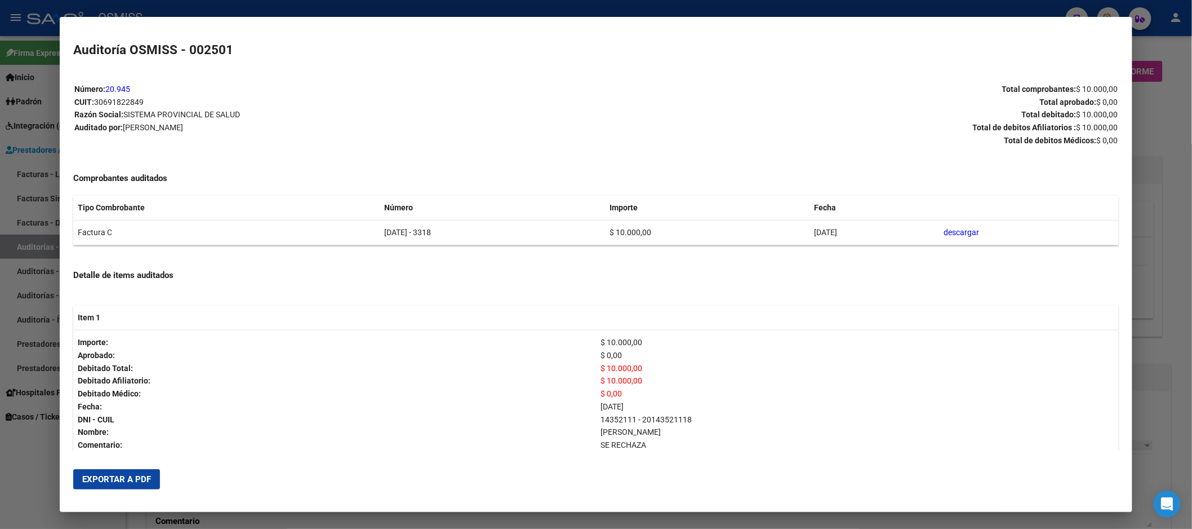
click at [110, 483] on span "Exportar a PDF" at bounding box center [116, 479] width 69 height 10
click at [1160, 342] on div at bounding box center [596, 264] width 1192 height 529
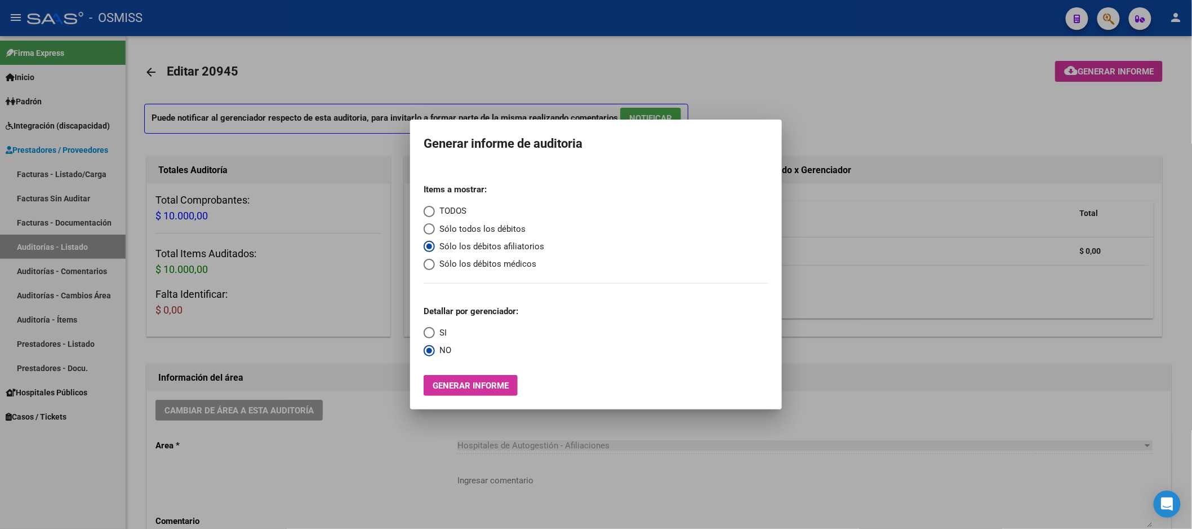
click at [1160, 342] on div at bounding box center [596, 264] width 1192 height 529
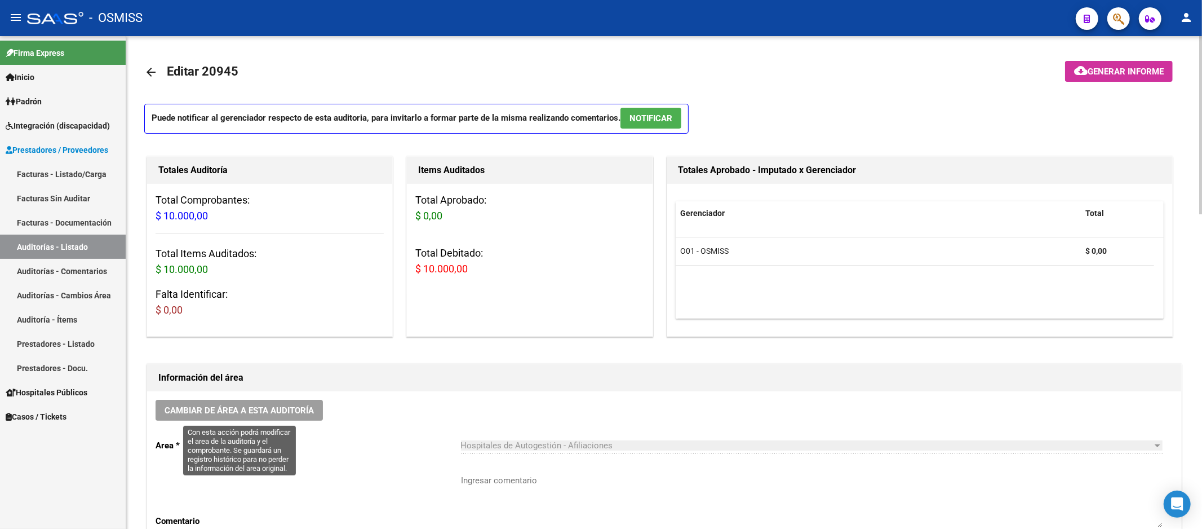
click at [238, 411] on span "Cambiar de área a esta auditoría" at bounding box center [239, 410] width 149 height 10
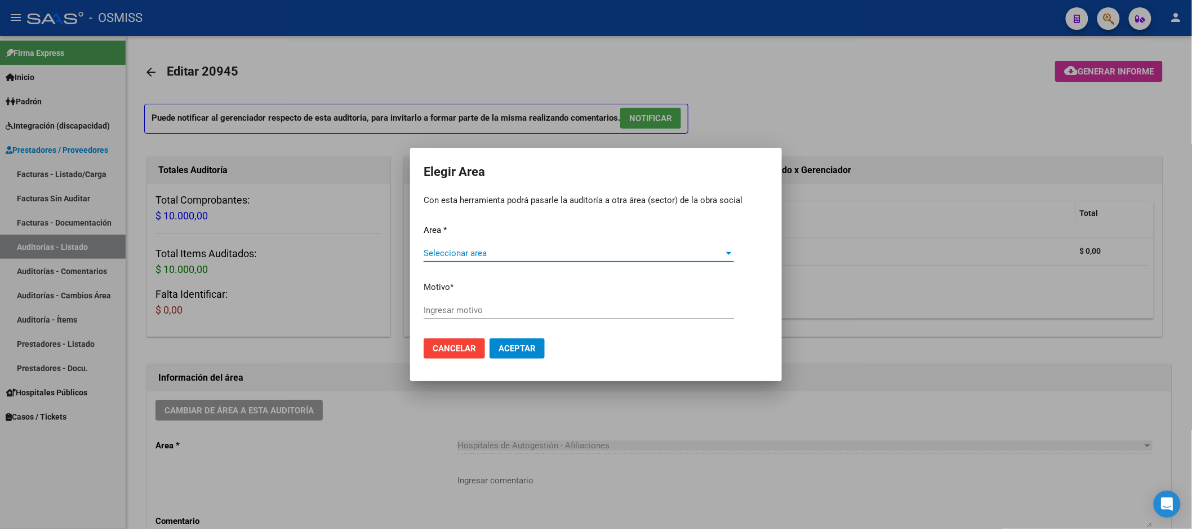
click at [491, 250] on span "Seleccionar area" at bounding box center [574, 253] width 300 height 10
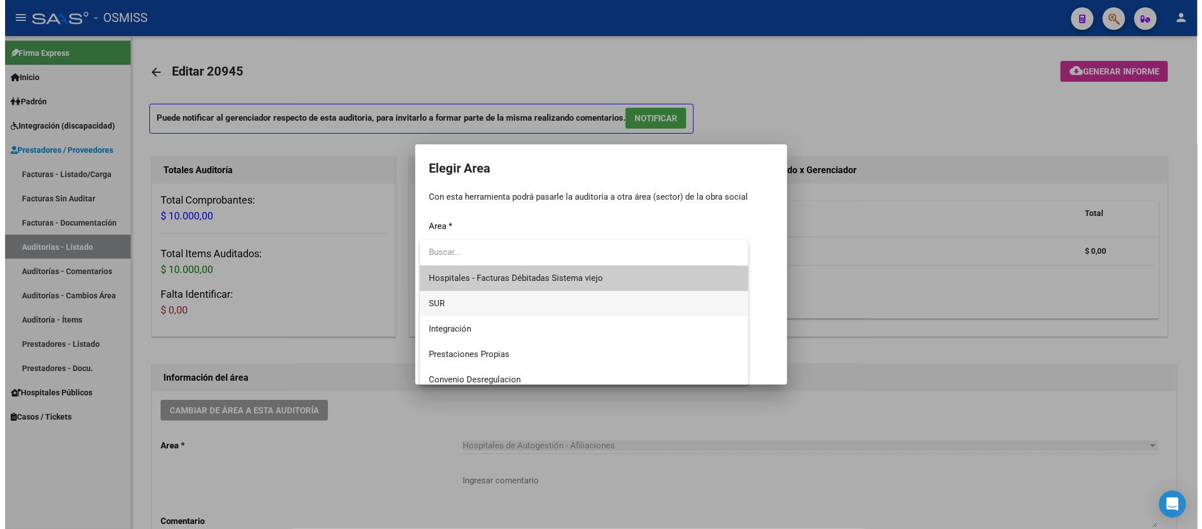
scroll to position [125, 0]
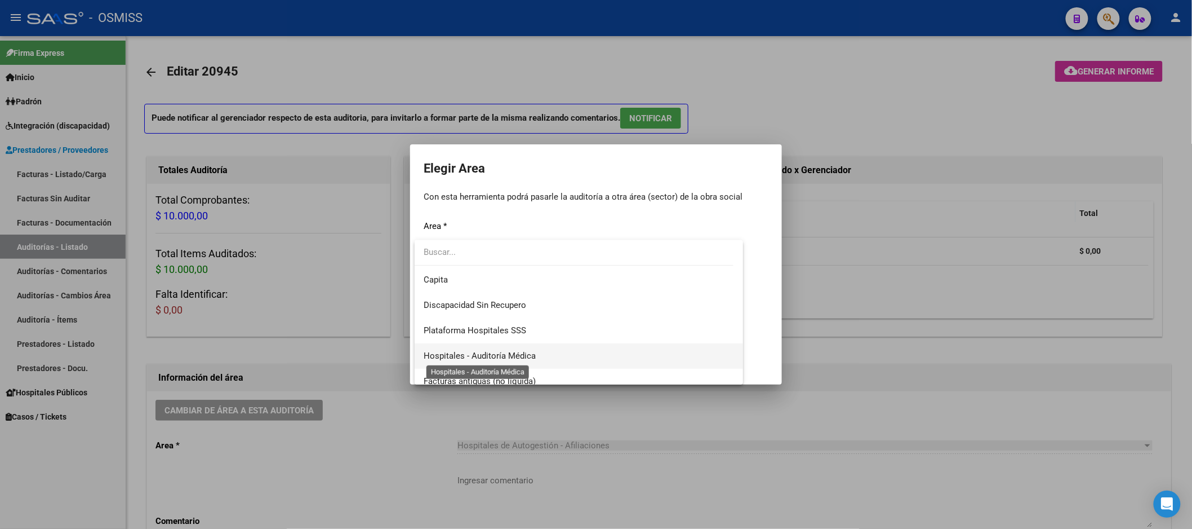
click at [503, 356] on span "Hospitales - Auditoría Médica" at bounding box center [480, 355] width 112 height 10
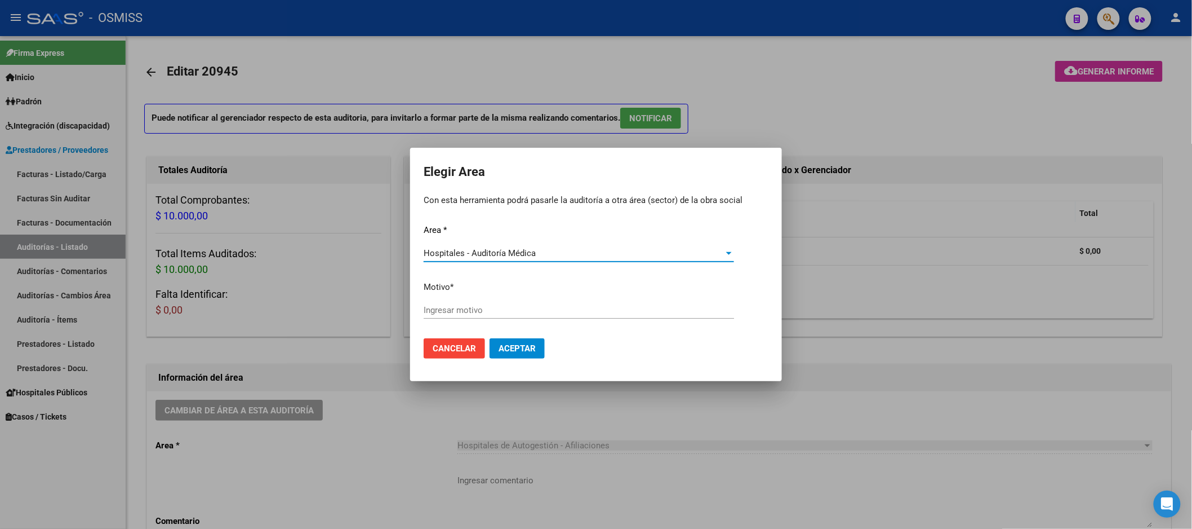
click at [493, 306] on input "Ingresar motivo" at bounding box center [579, 310] width 310 height 10
type input "AUDITADO"
click at [507, 351] on span "Aceptar" at bounding box center [517, 348] width 37 height 10
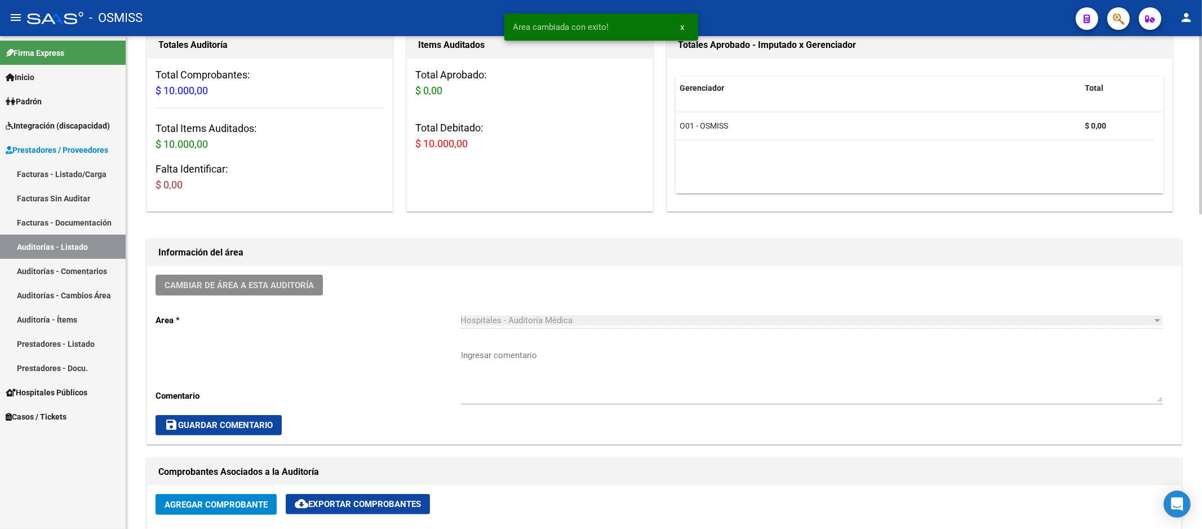
scroll to position [250, 0]
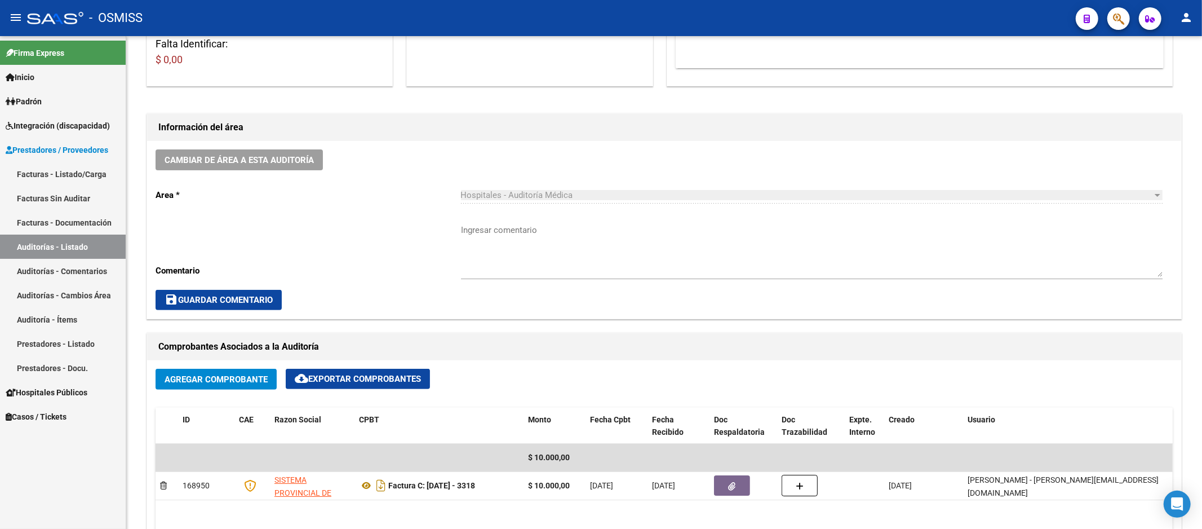
drag, startPoint x: 1115, startPoint y: 382, endPoint x: 793, endPoint y: 35, distance: 473.3
click at [1115, 382] on div "Agregar Comprobante cloud_download Exportar Comprobantes" at bounding box center [664, 384] width 1017 height 30
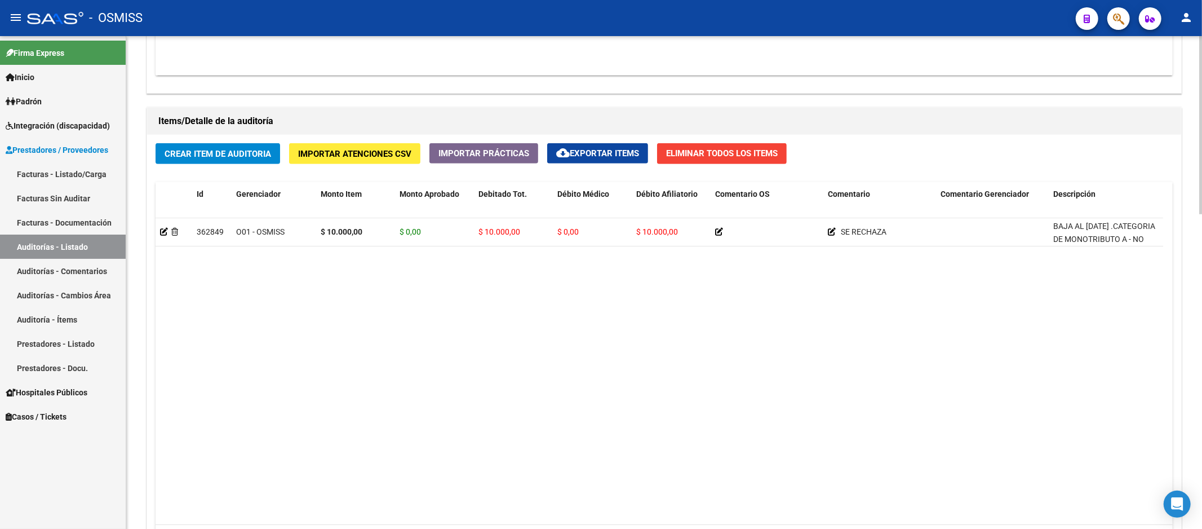
scroll to position [500, 0]
